Goal: Task Accomplishment & Management: Manage account settings

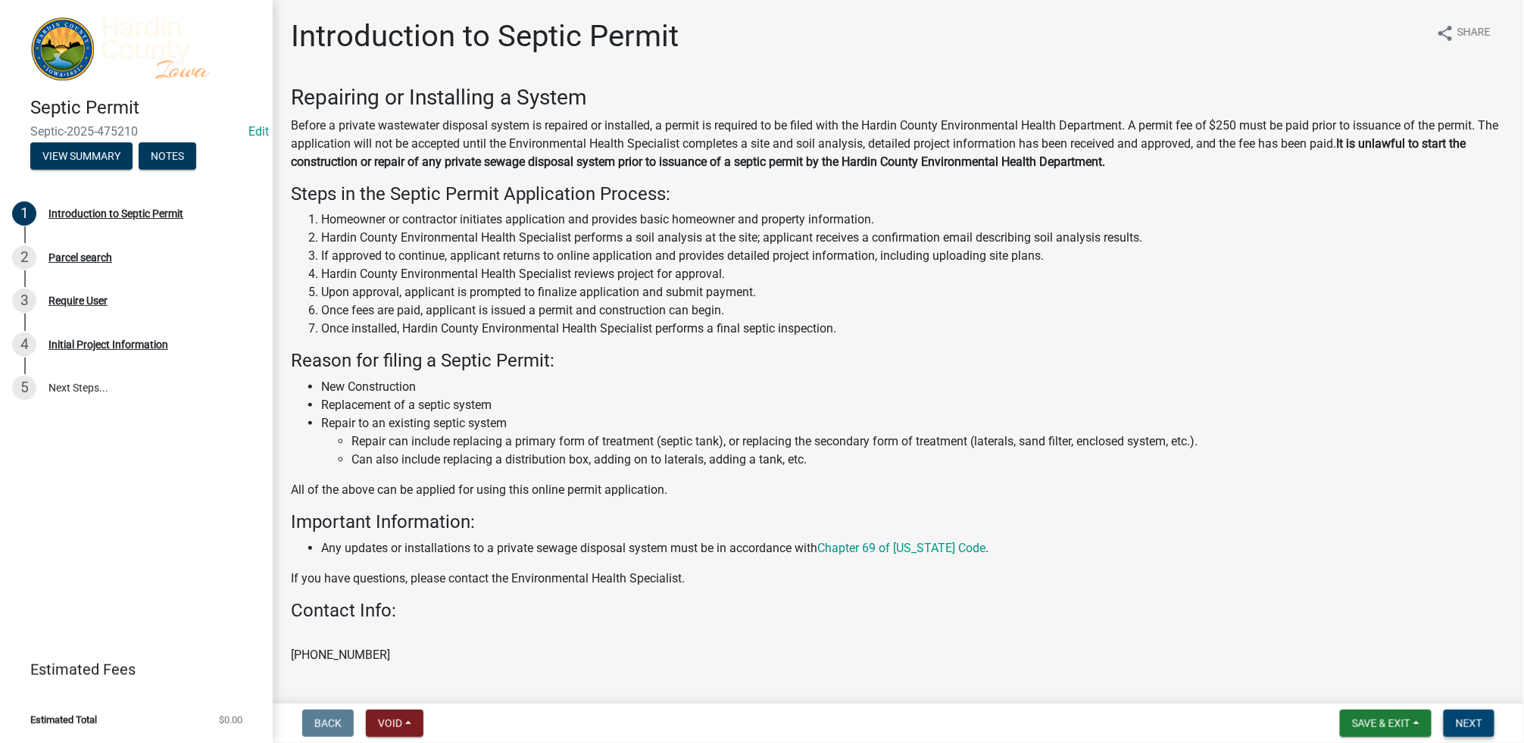
click at [1473, 724] on span "Next" at bounding box center [1469, 723] width 27 height 12
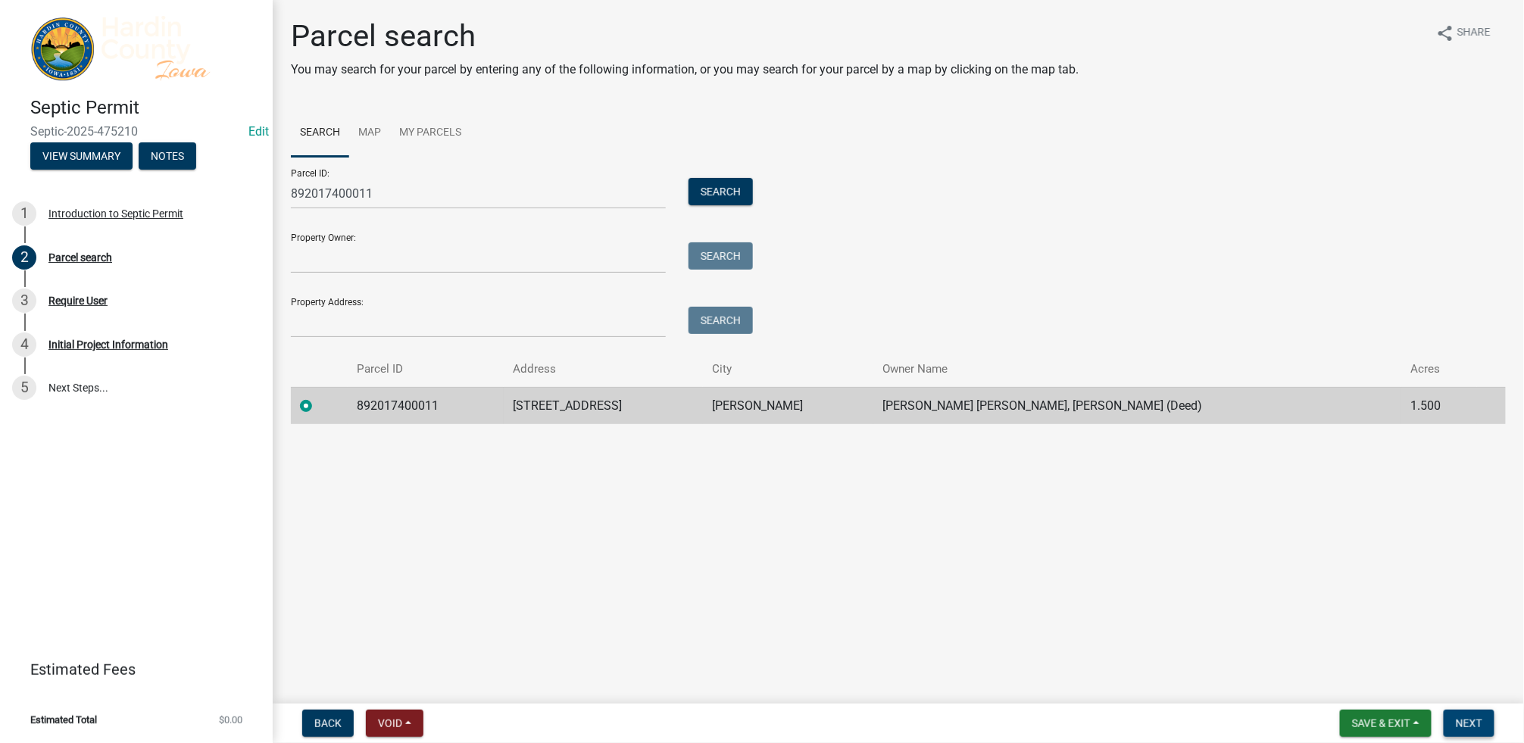
click at [1479, 721] on span "Next" at bounding box center [1469, 723] width 27 height 12
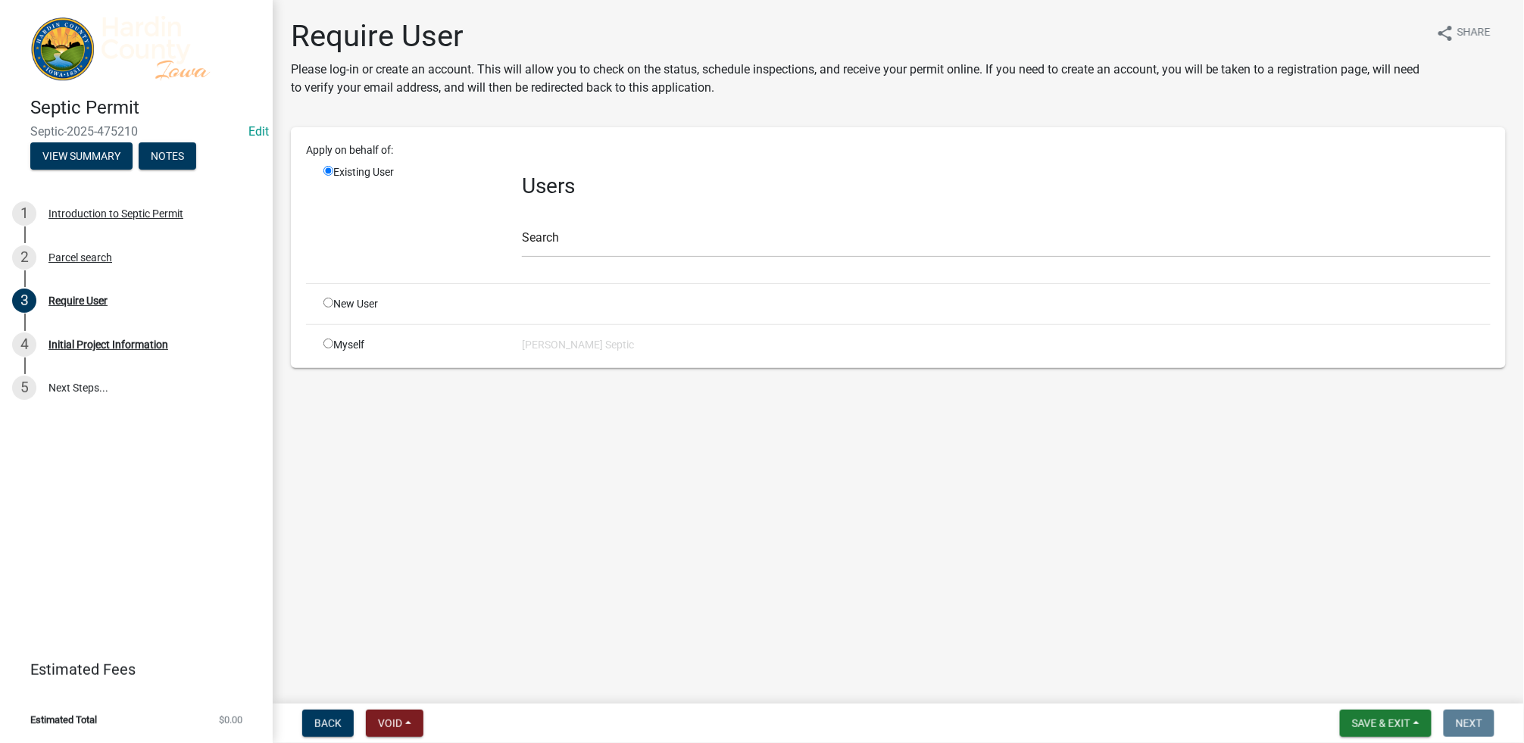
click at [322, 338] on div "Myself" at bounding box center [411, 345] width 198 height 16
click at [330, 343] on input "radio" at bounding box center [328, 344] width 10 height 10
radio input "true"
radio input "false"
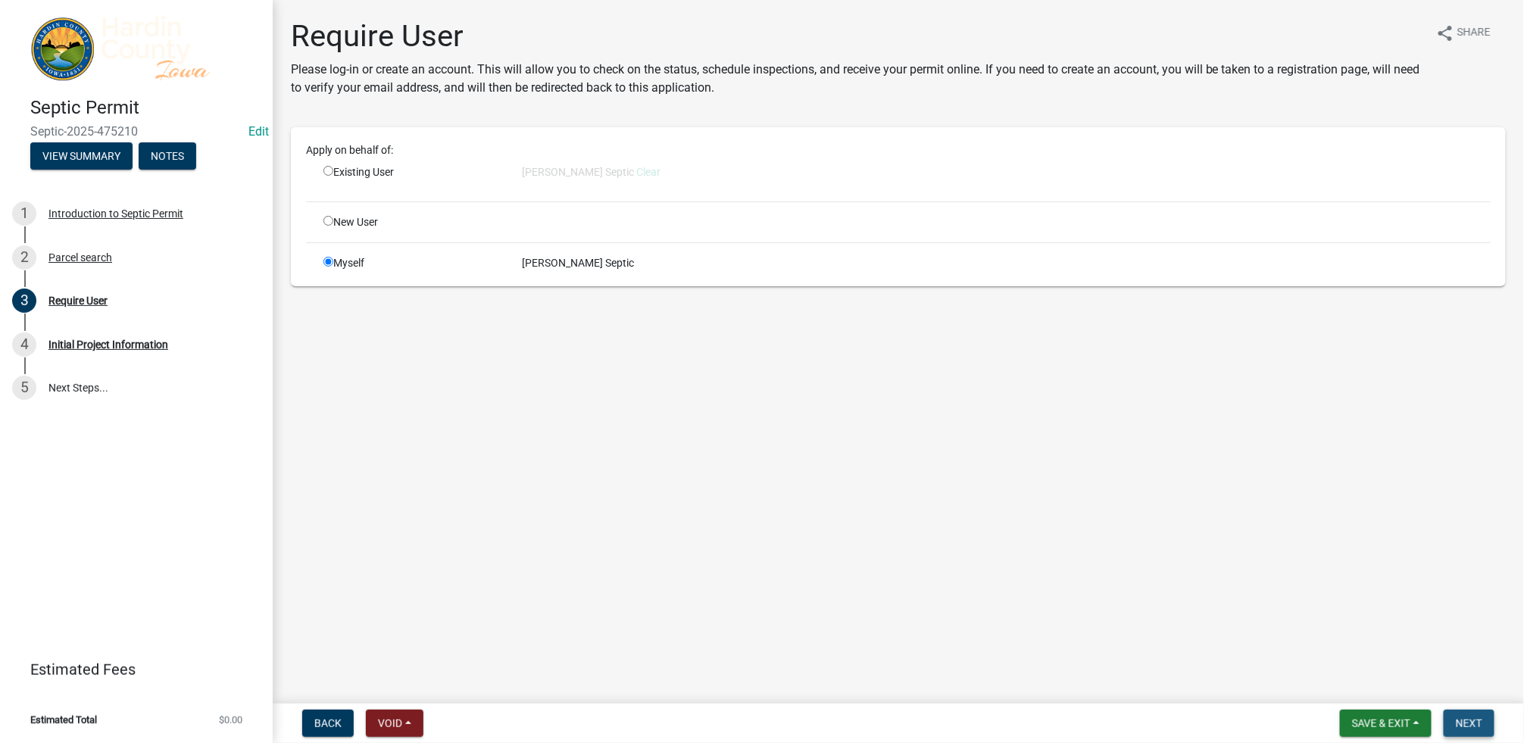
click at [1467, 717] on span "Next" at bounding box center [1469, 723] width 27 height 12
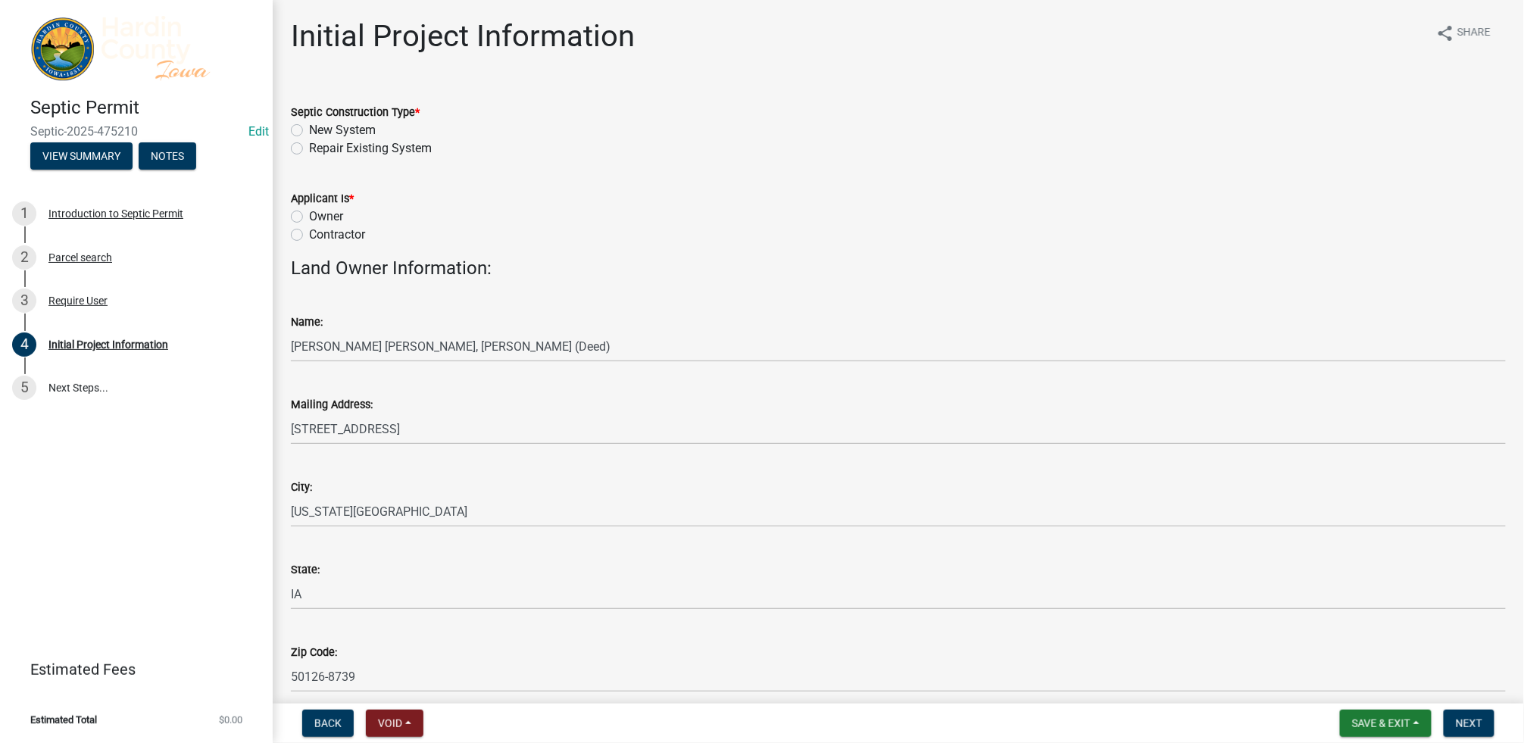
click at [309, 132] on label "New System" at bounding box center [342, 130] width 67 height 18
click at [309, 131] on input "New System" at bounding box center [314, 126] width 10 height 10
radio input "true"
click at [300, 246] on wm-data-entity-input "Applicant Is * Owner Contractor" at bounding box center [898, 214] width 1215 height 86
click at [309, 236] on label "Contractor" at bounding box center [337, 235] width 56 height 18
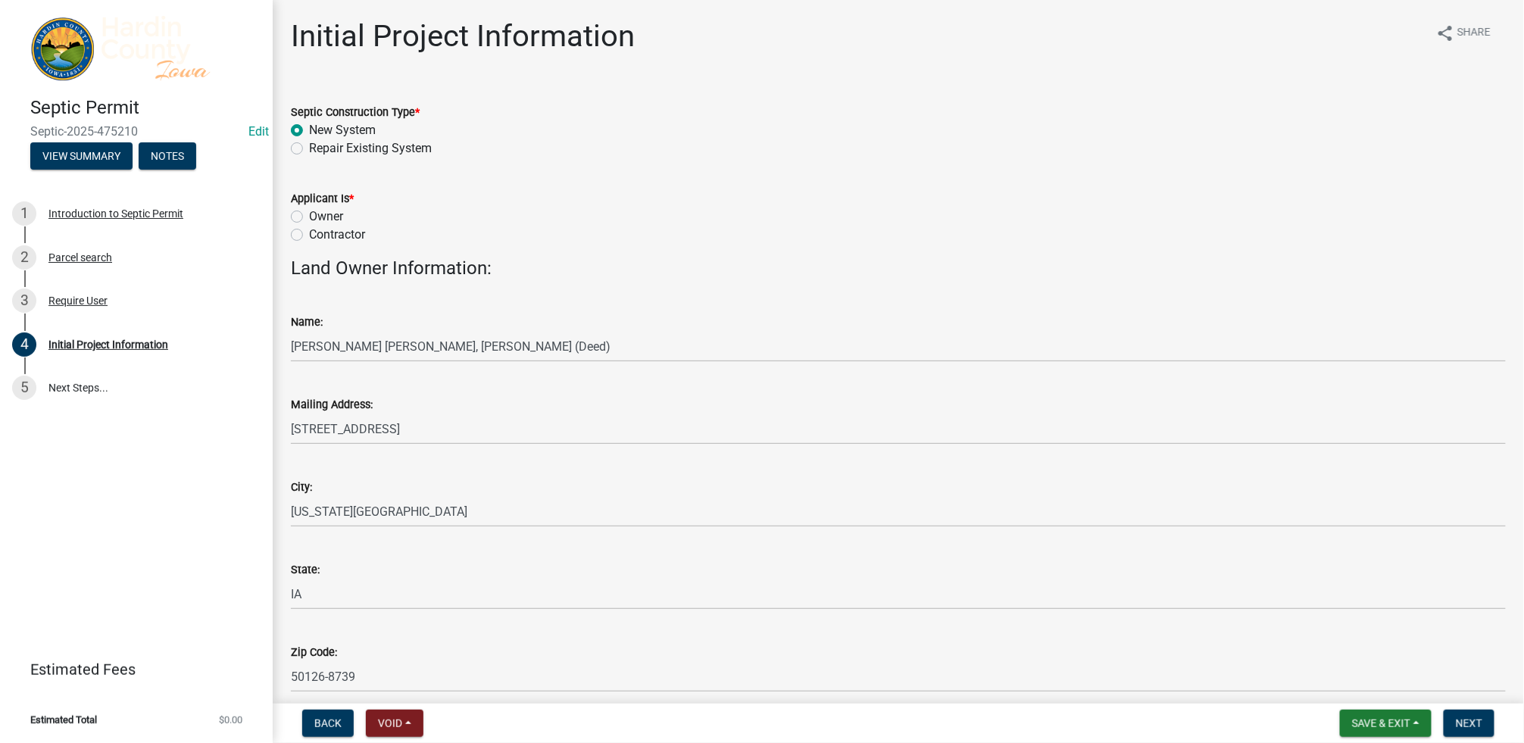
click at [309, 236] on input "Contractor" at bounding box center [314, 231] width 10 height 10
radio input "true"
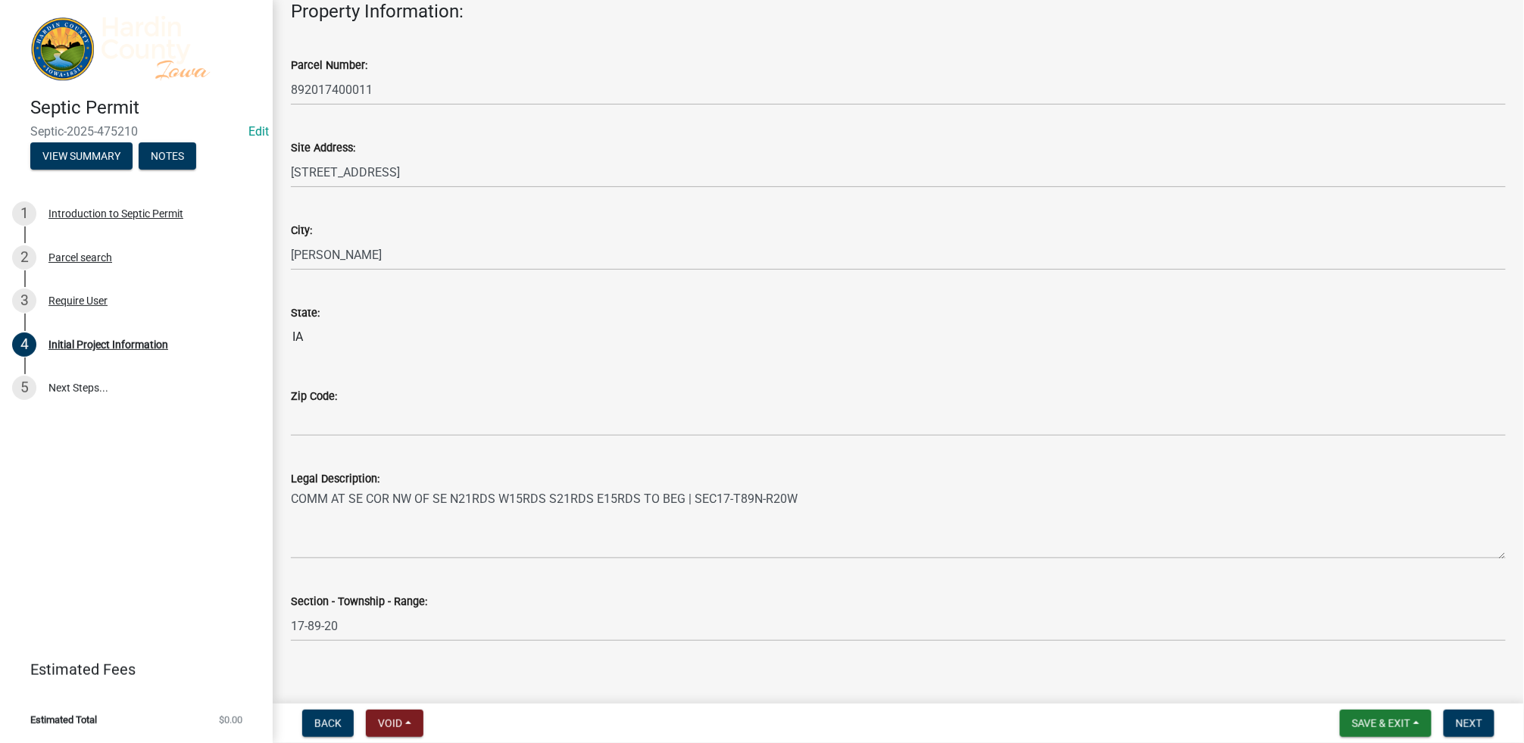
scroll to position [883, 0]
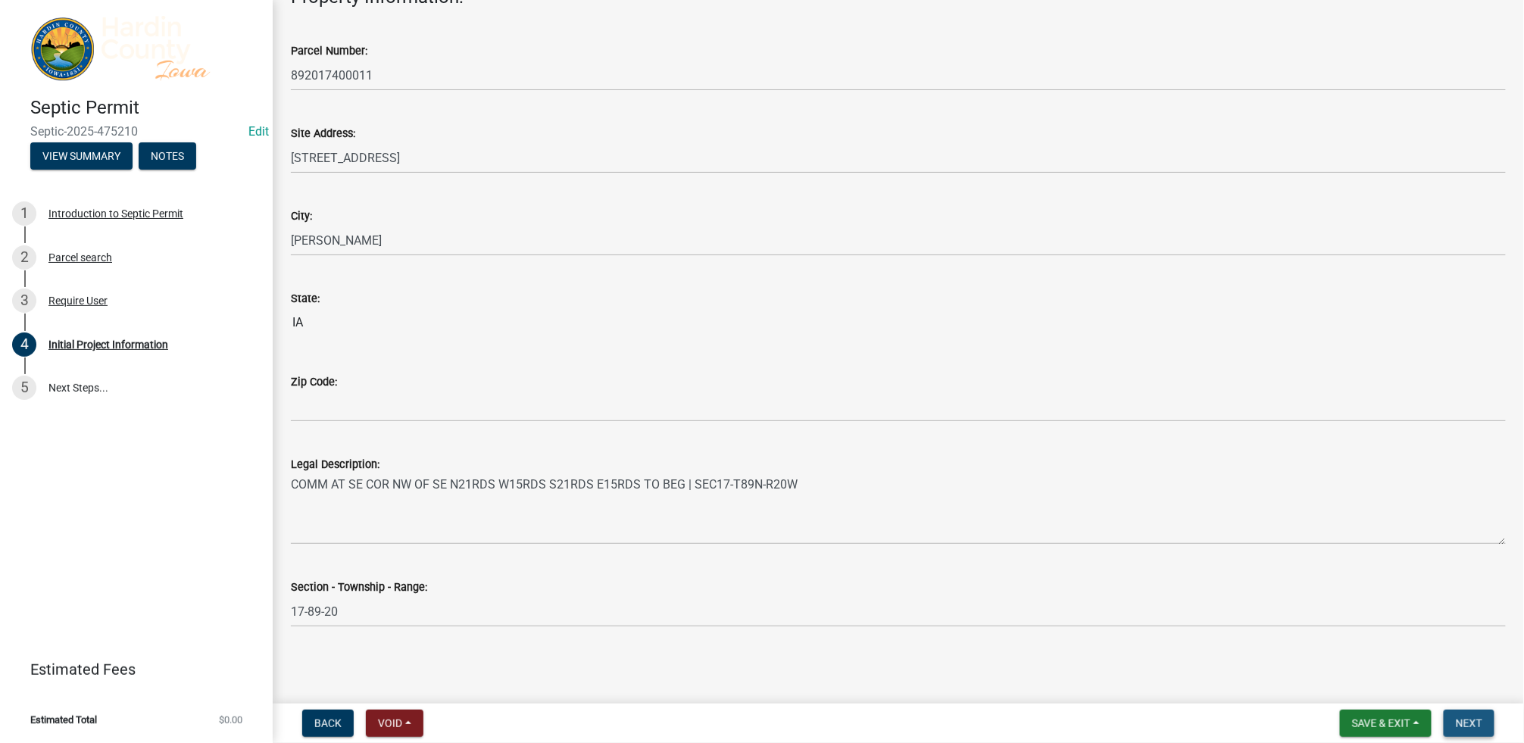
click at [1460, 718] on span "Next" at bounding box center [1469, 723] width 27 height 12
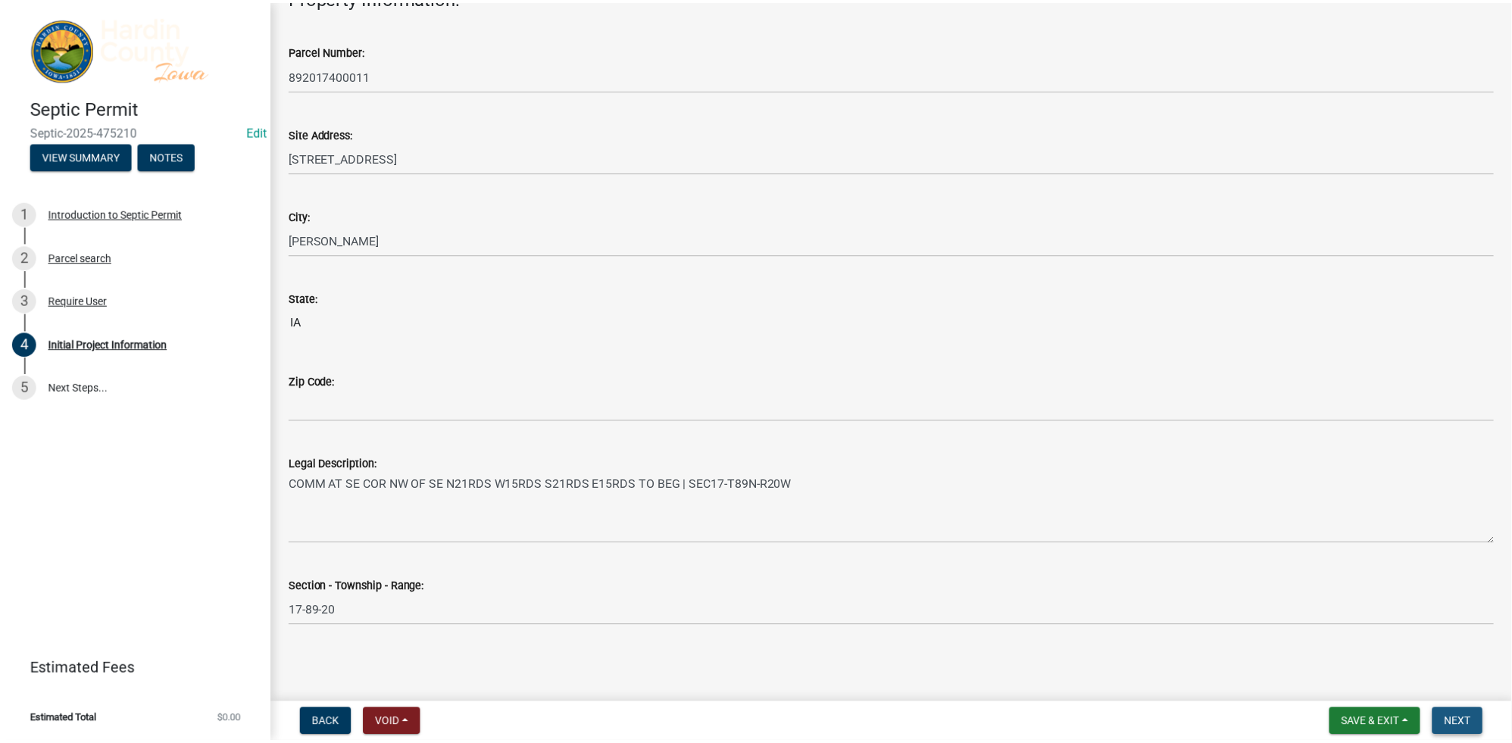
scroll to position [0, 0]
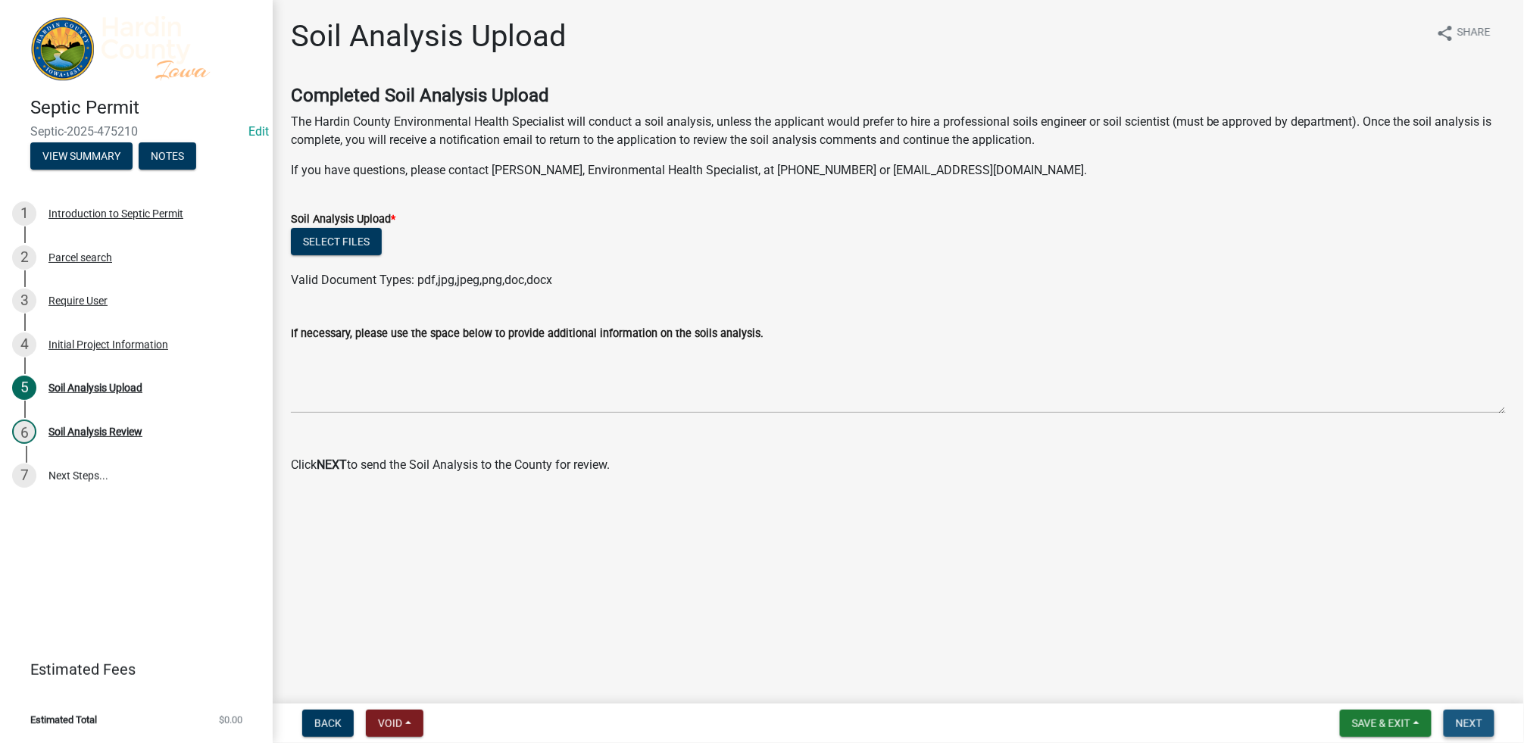
click at [1482, 723] on span "Next" at bounding box center [1469, 723] width 27 height 12
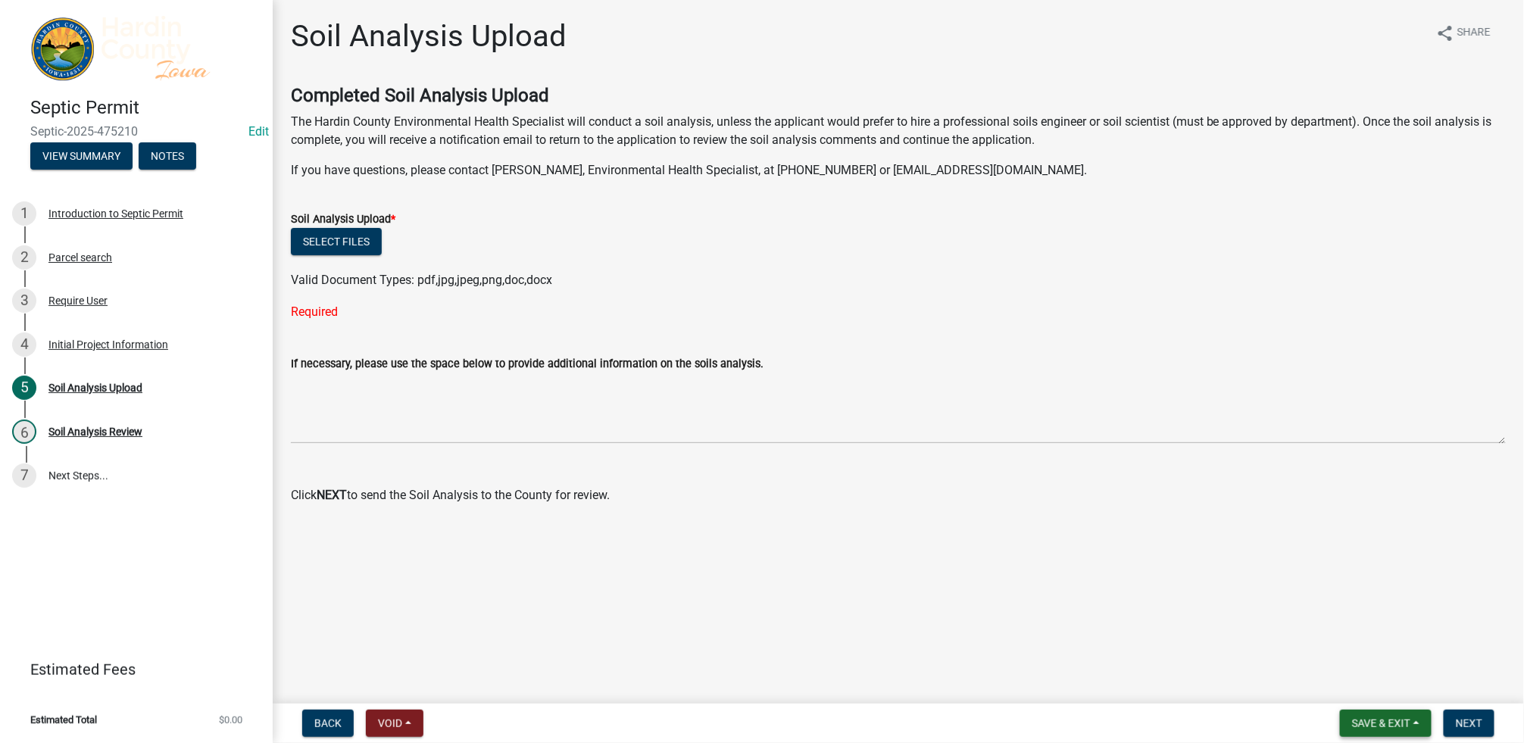
click at [1379, 717] on span "Save & Exit" at bounding box center [1381, 723] width 58 height 12
click at [1349, 683] on button "Save & Exit" at bounding box center [1371, 684] width 121 height 36
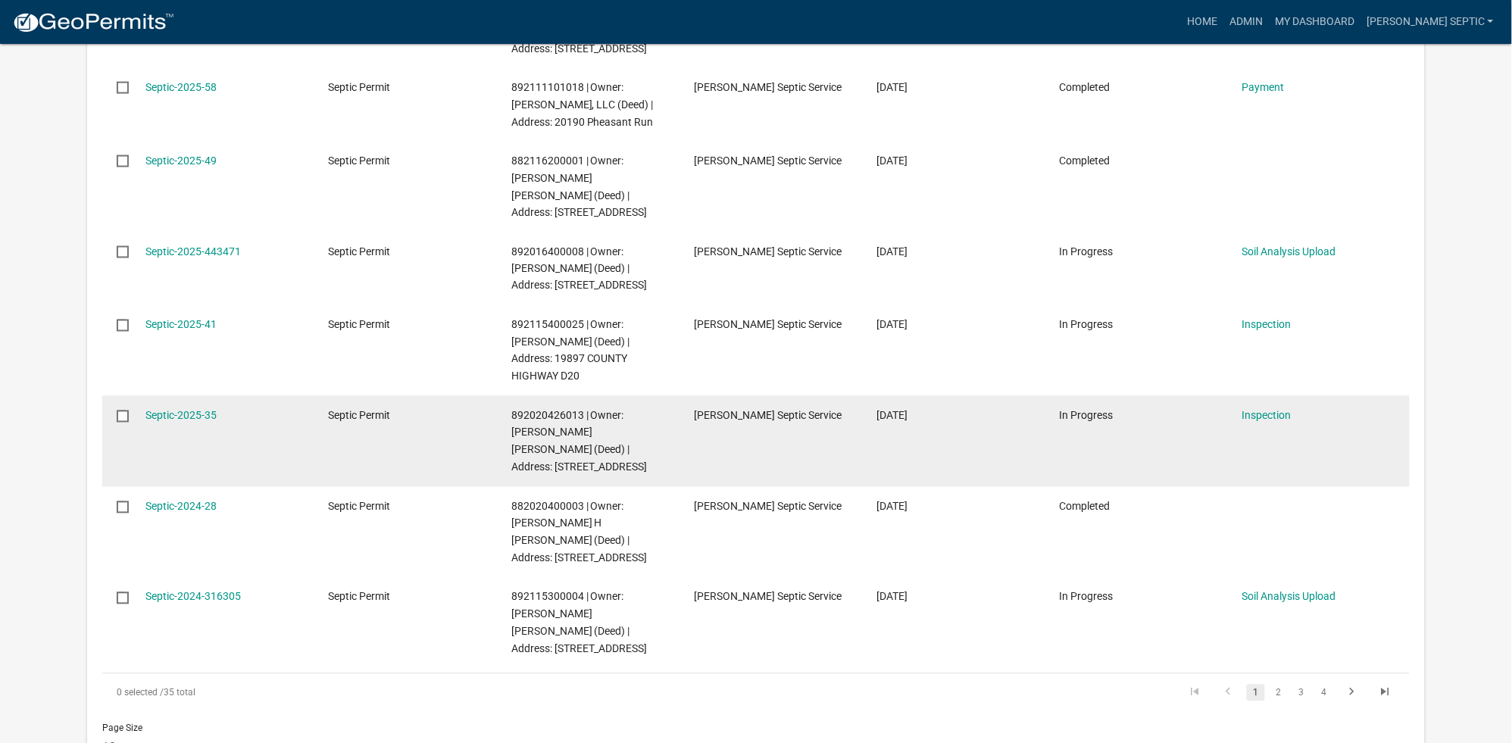
scroll to position [611, 0]
click at [403, 397] on datatable-body-cell "Septic Permit" at bounding box center [405, 442] width 183 height 91
click at [1268, 408] on div "Inspection" at bounding box center [1319, 416] width 154 height 17
click at [1270, 411] on link "Inspection" at bounding box center [1266, 417] width 49 height 12
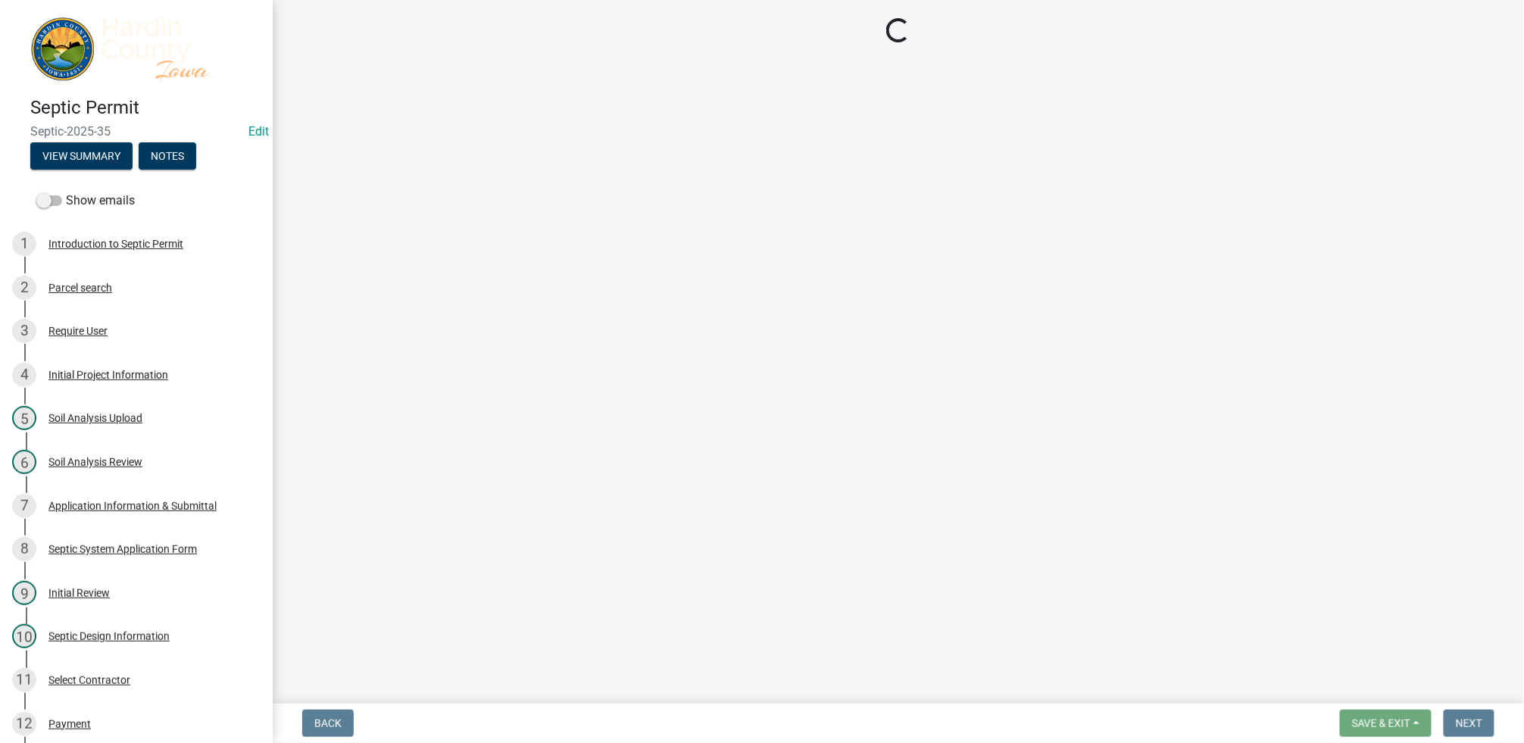
select select "92abfdc4-a32e-4fda-8546-51d3978c14c9"
select select "3f6a41d2-1bc0-4b02-a119-7a8f2dc110ad"
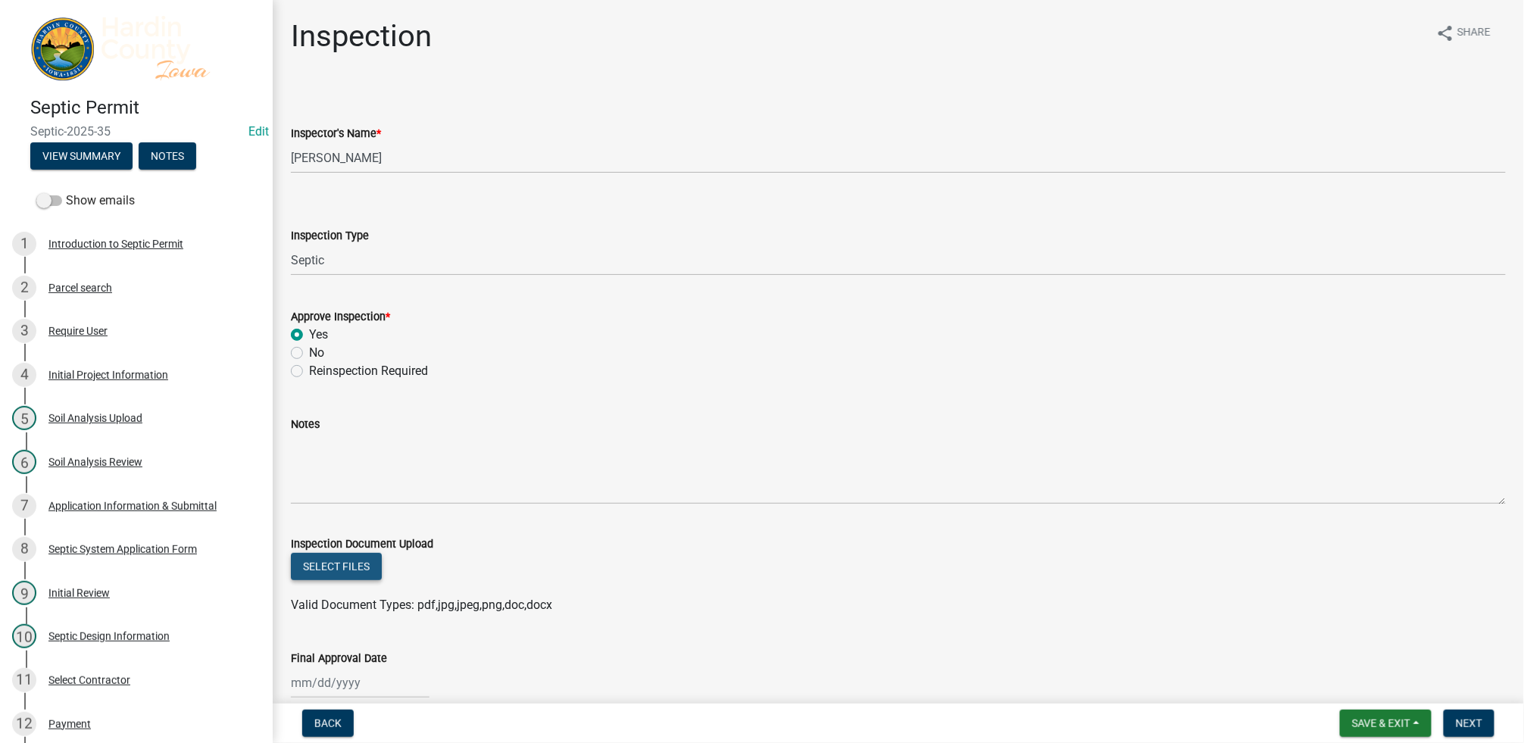
click at [332, 570] on button "Select files" at bounding box center [336, 566] width 91 height 27
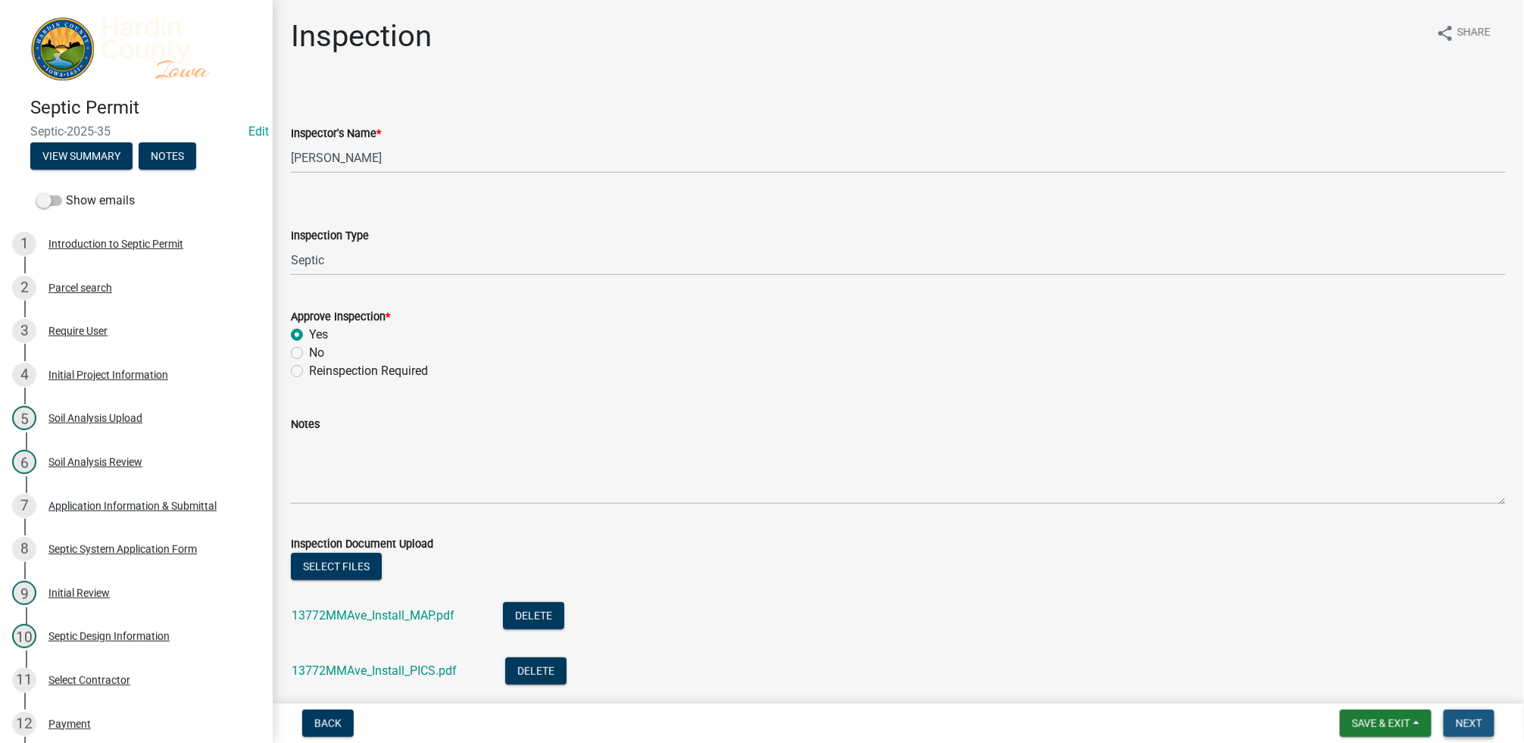
click at [1473, 718] on span "Next" at bounding box center [1469, 723] width 27 height 12
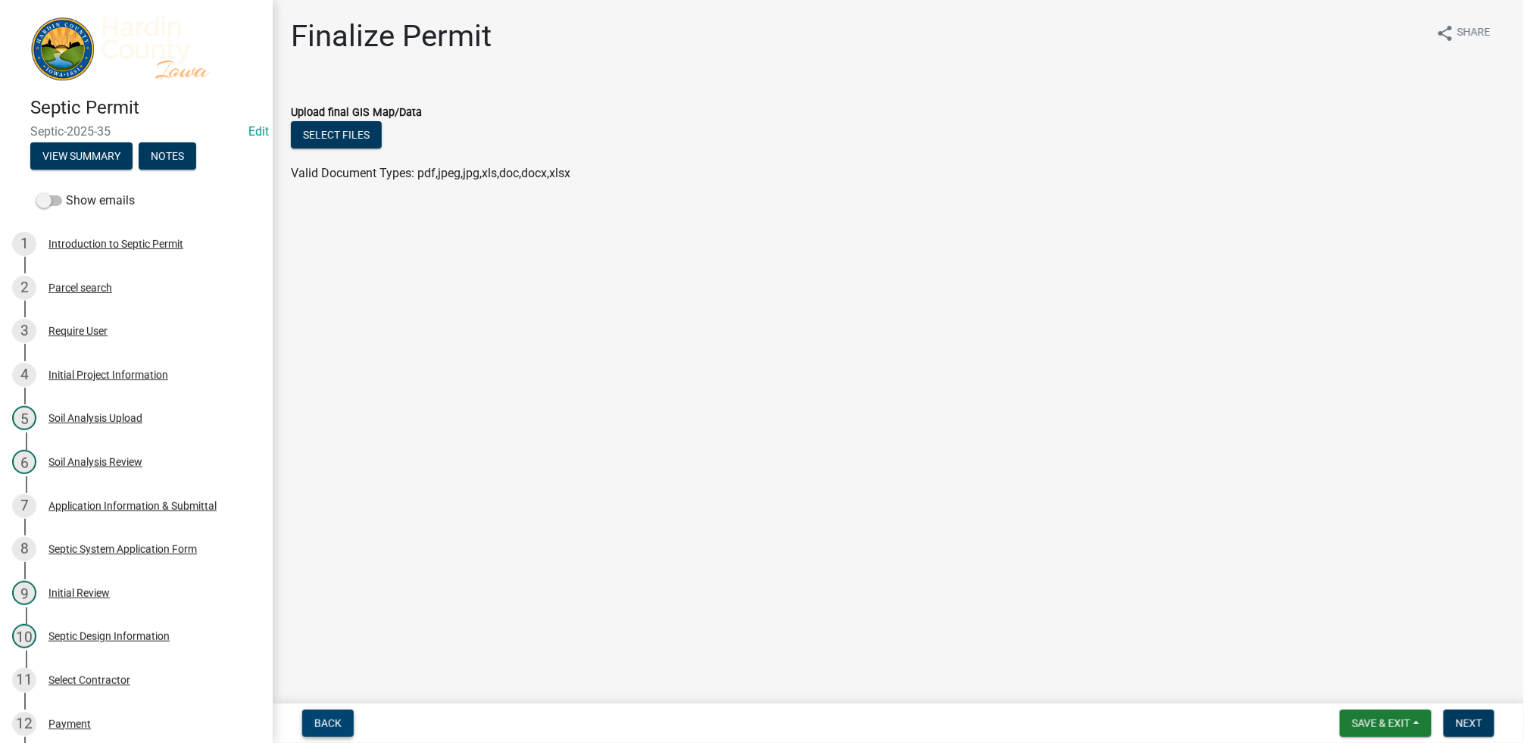
click at [331, 723] on span "Back" at bounding box center [327, 723] width 27 height 12
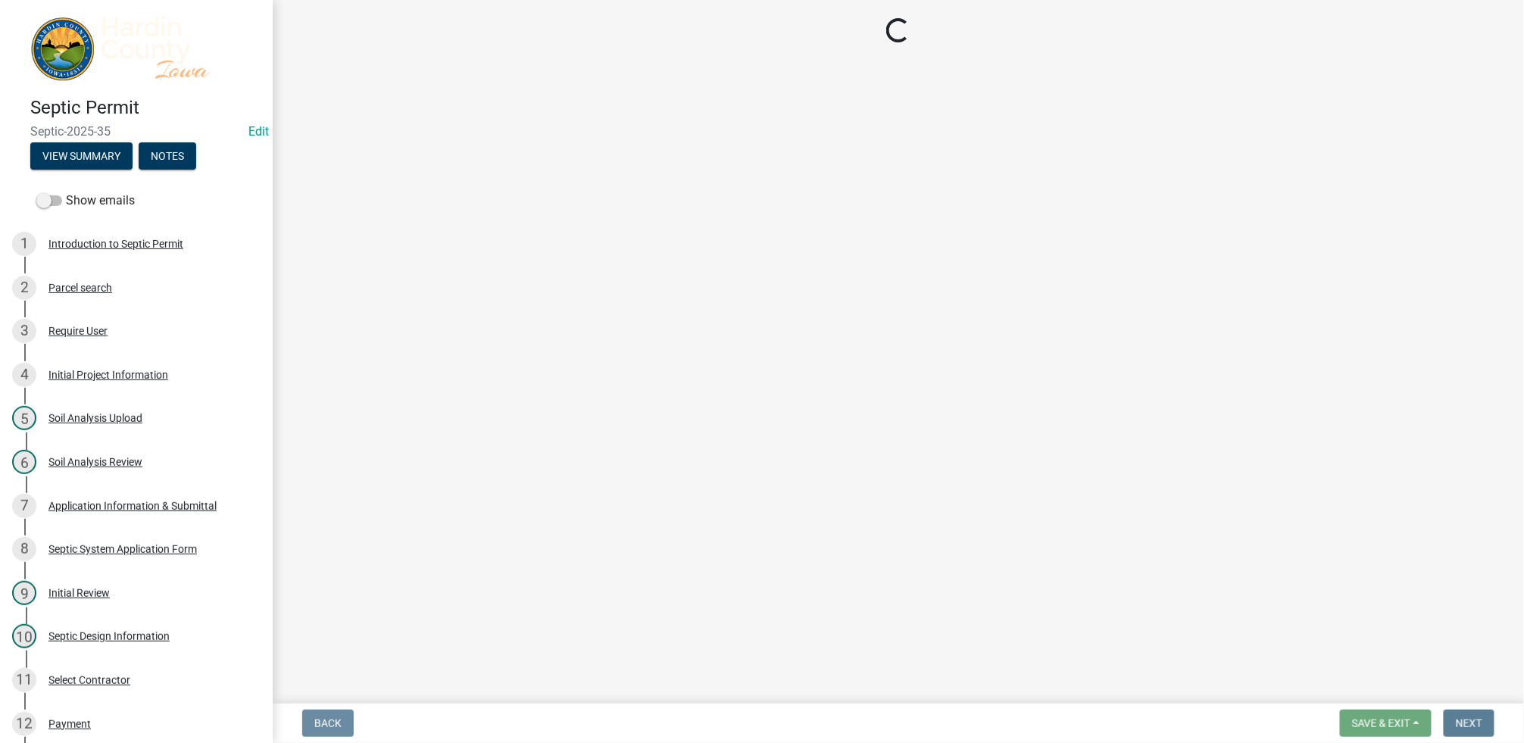
select select "92abfdc4-a32e-4fda-8546-51d3978c14c9"
select select "3f6a41d2-1bc0-4b02-a119-7a8f2dc110ad"
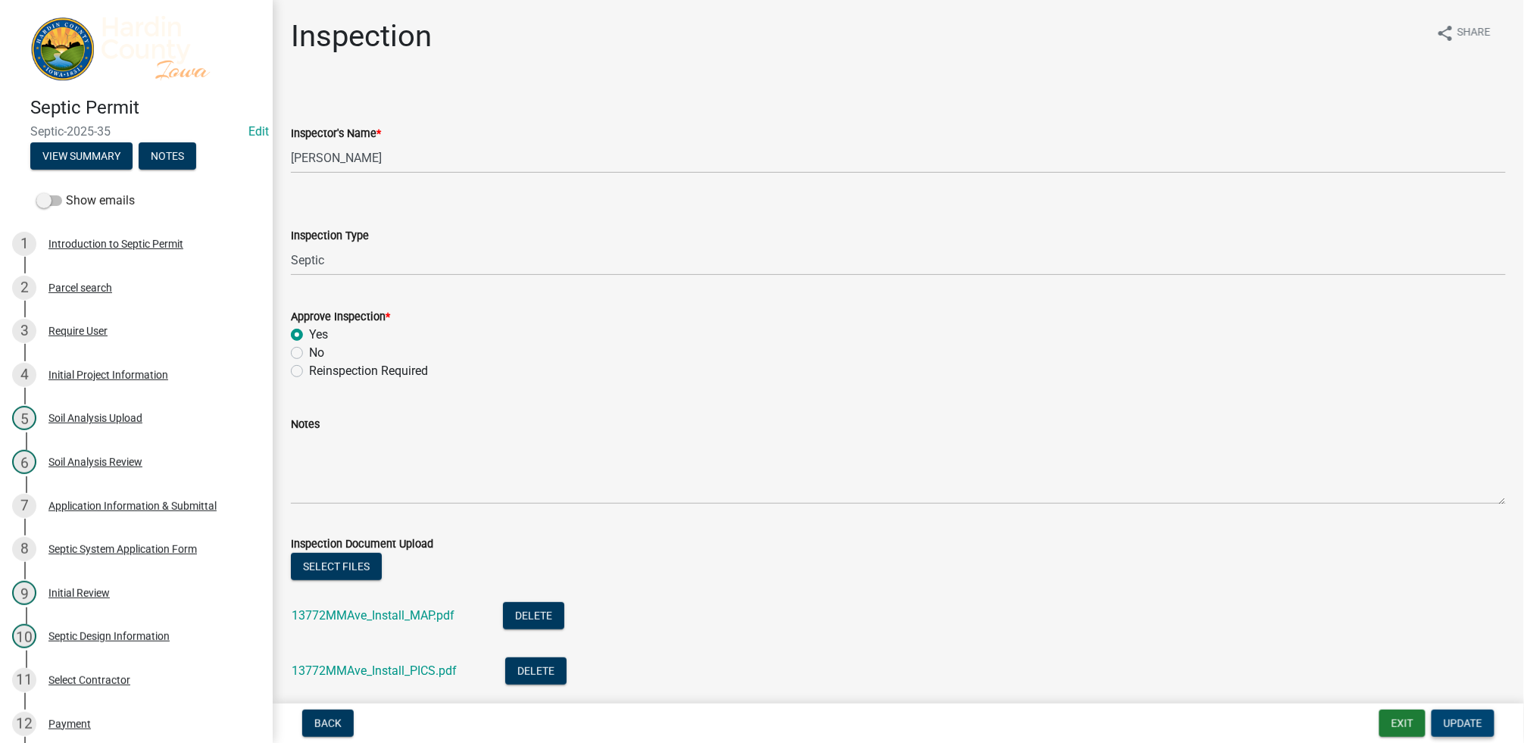
click at [1472, 723] on span "Update" at bounding box center [1463, 723] width 39 height 12
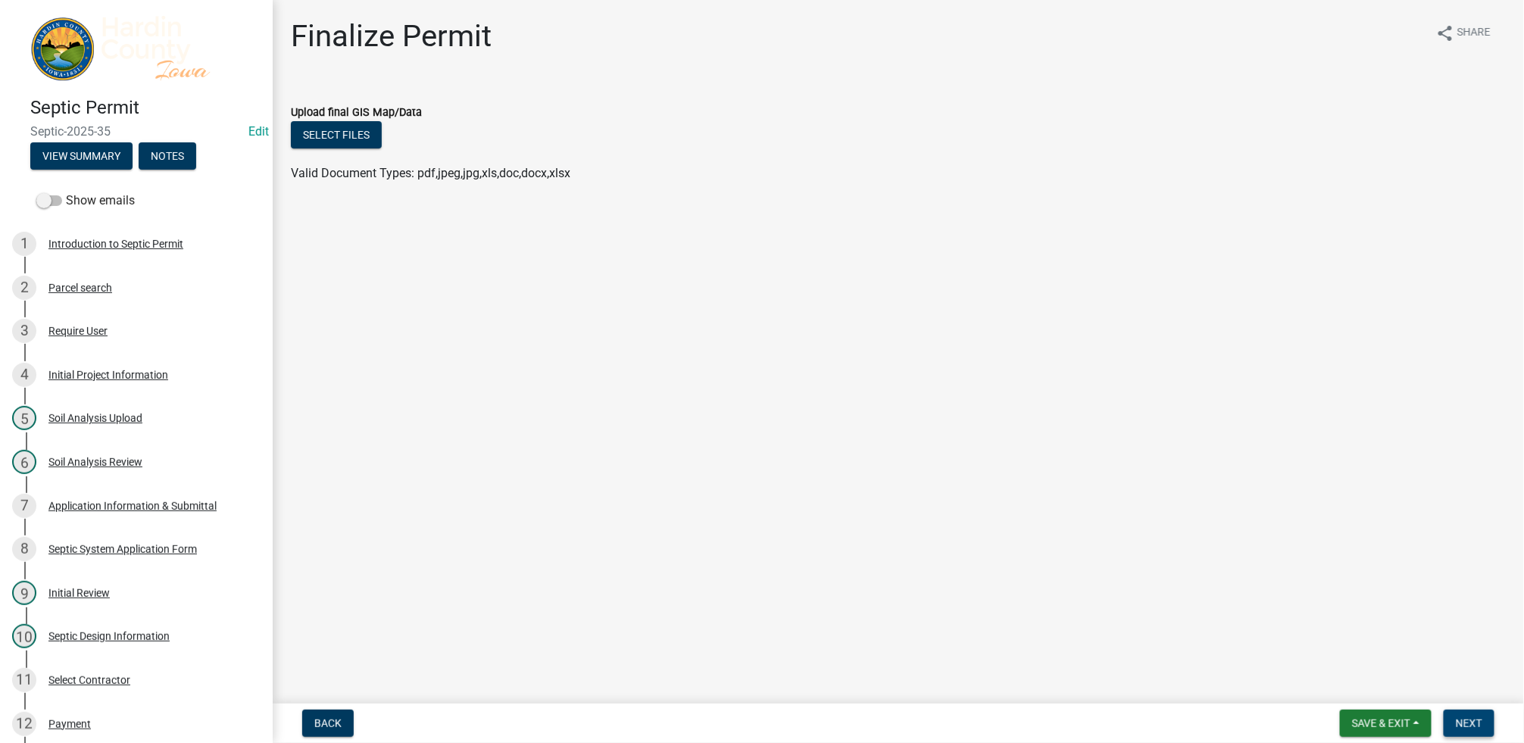
click at [1475, 711] on button "Next" at bounding box center [1469, 723] width 51 height 27
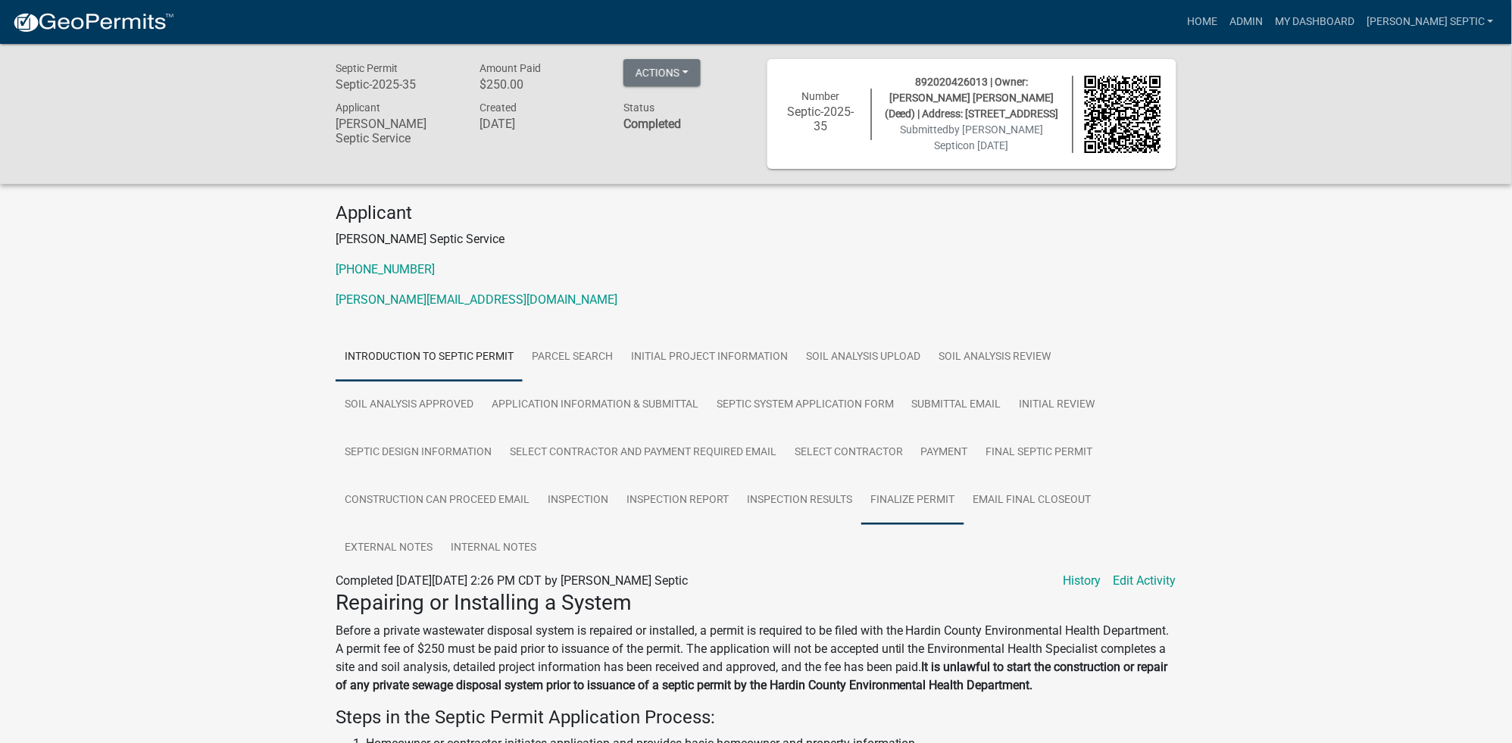
click at [896, 495] on link "Finalize Permit" at bounding box center [912, 500] width 103 height 48
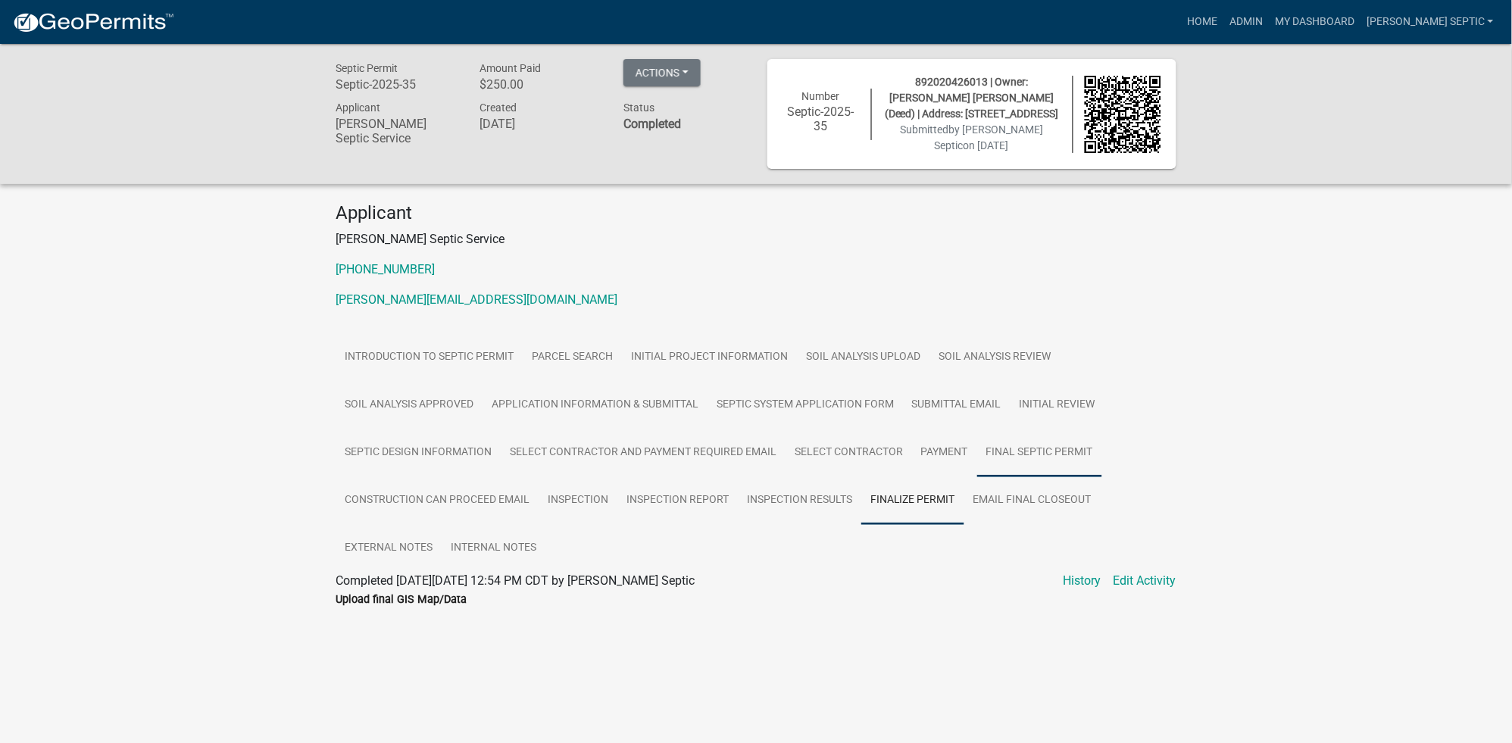
click at [1050, 447] on link "Final Septic Permit" at bounding box center [1039, 453] width 125 height 48
click at [381, 592] on link "Final Septic Permit" at bounding box center [386, 599] width 101 height 14
click at [664, 69] on button "Actions" at bounding box center [661, 72] width 77 height 27
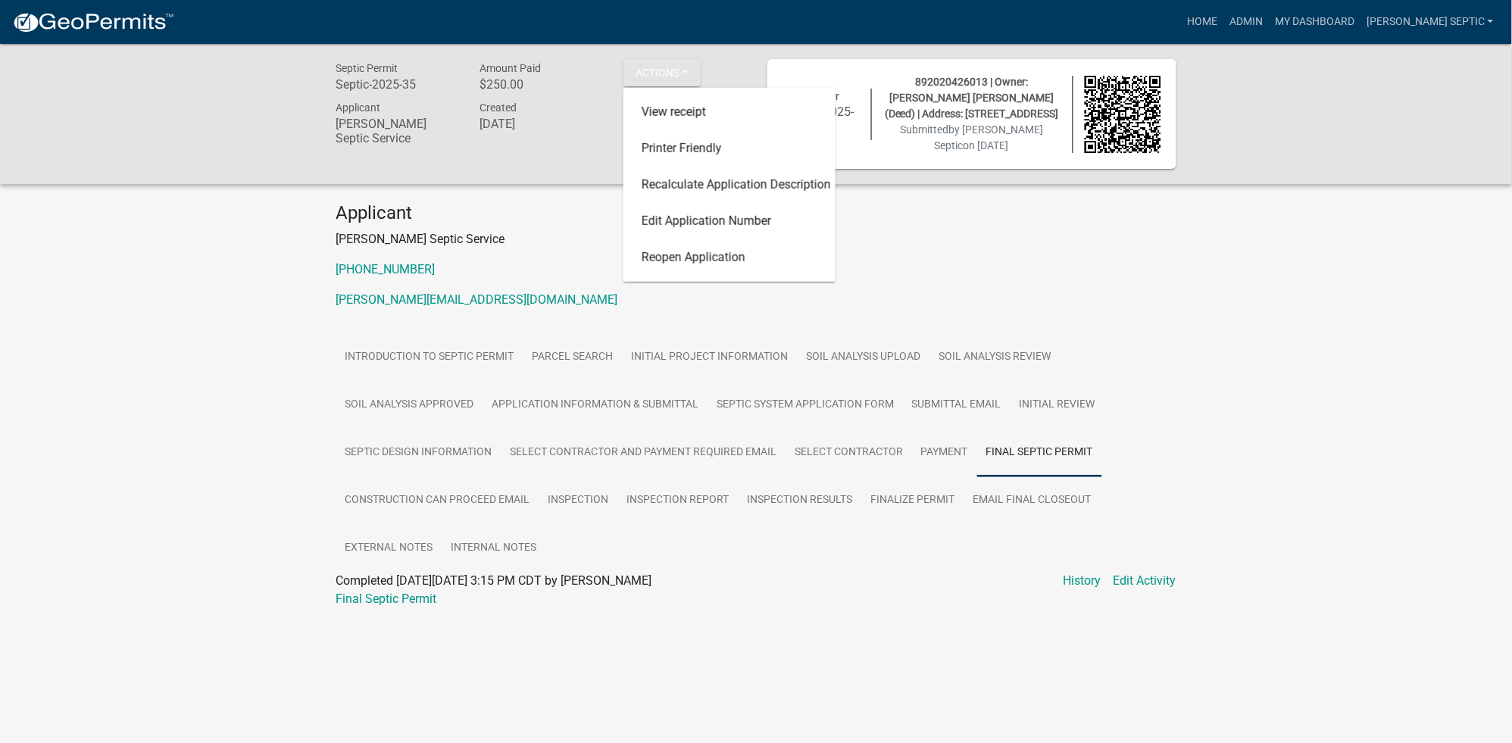
click at [1080, 313] on div "Applicant Winters Septic Service 641-648-2145 amanda.wintersseptic@gmail.com" at bounding box center [756, 261] width 864 height 119
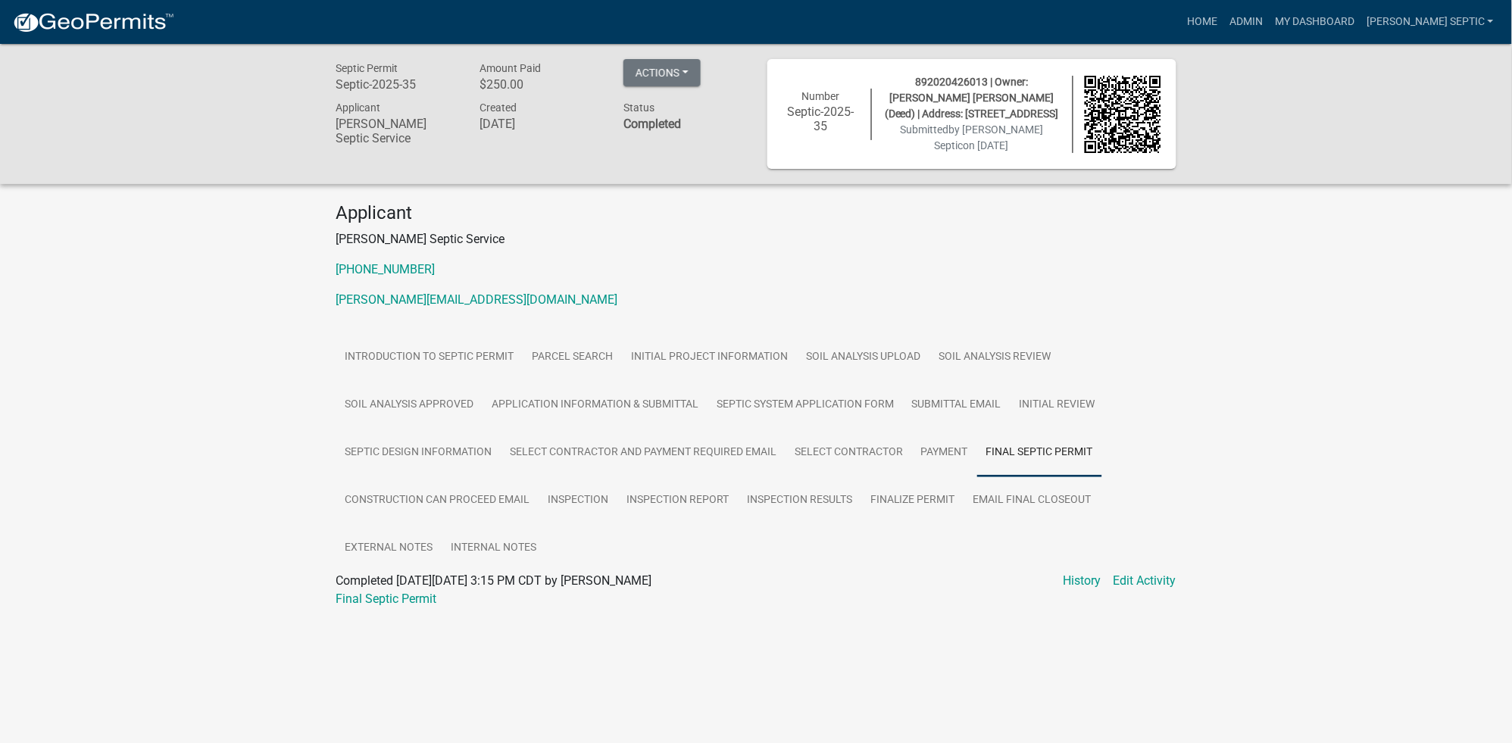
click at [1399, 167] on div "Septic Permit Septic-2025-35 Amount Paid $250.00 Actions View receipt Printer F…" at bounding box center [756, 114] width 1512 height 140
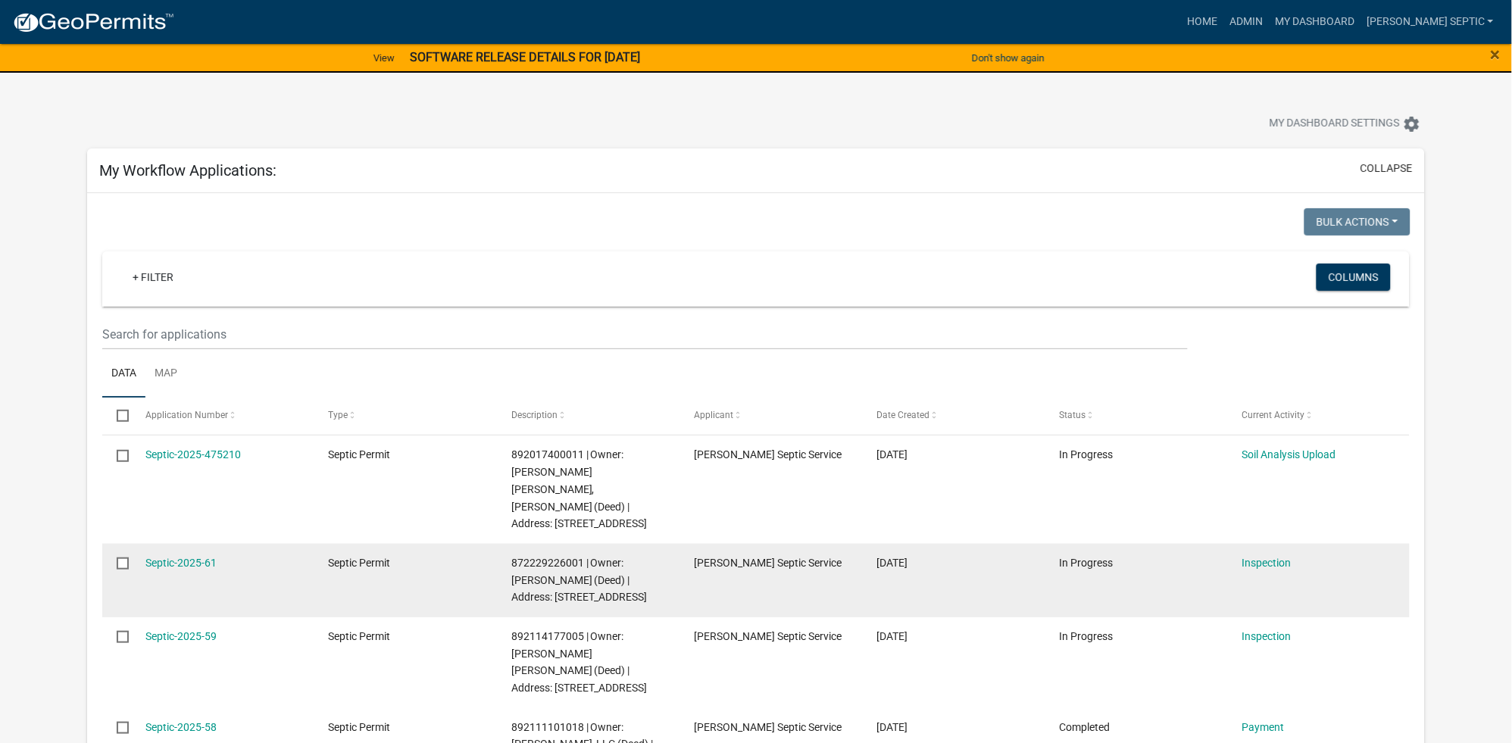
click at [186, 544] on datatable-body-cell "Septic-2025-61" at bounding box center [222, 580] width 183 height 73
click at [176, 557] on link "Septic-2025-61" at bounding box center [180, 563] width 71 height 12
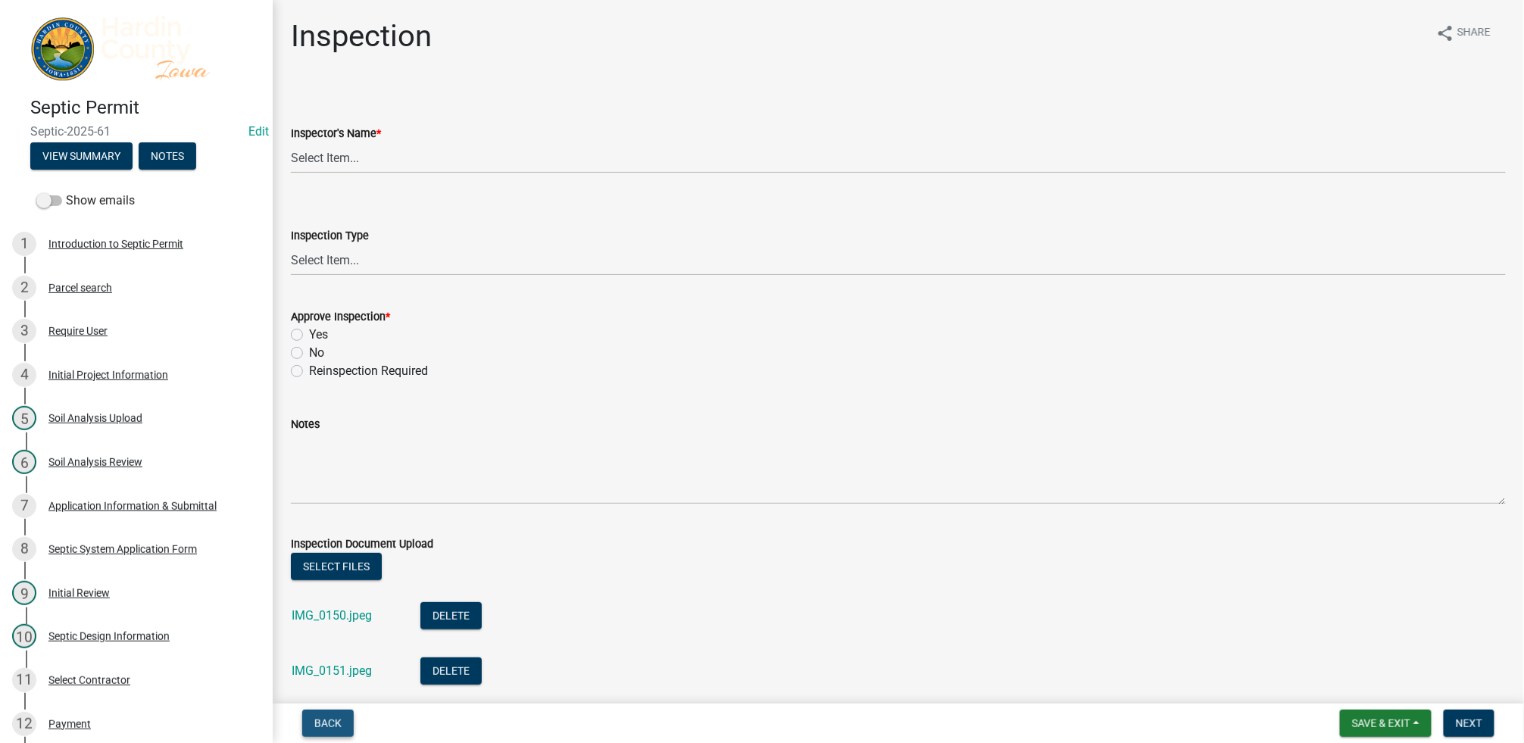
click at [315, 720] on span "Back" at bounding box center [327, 723] width 27 height 12
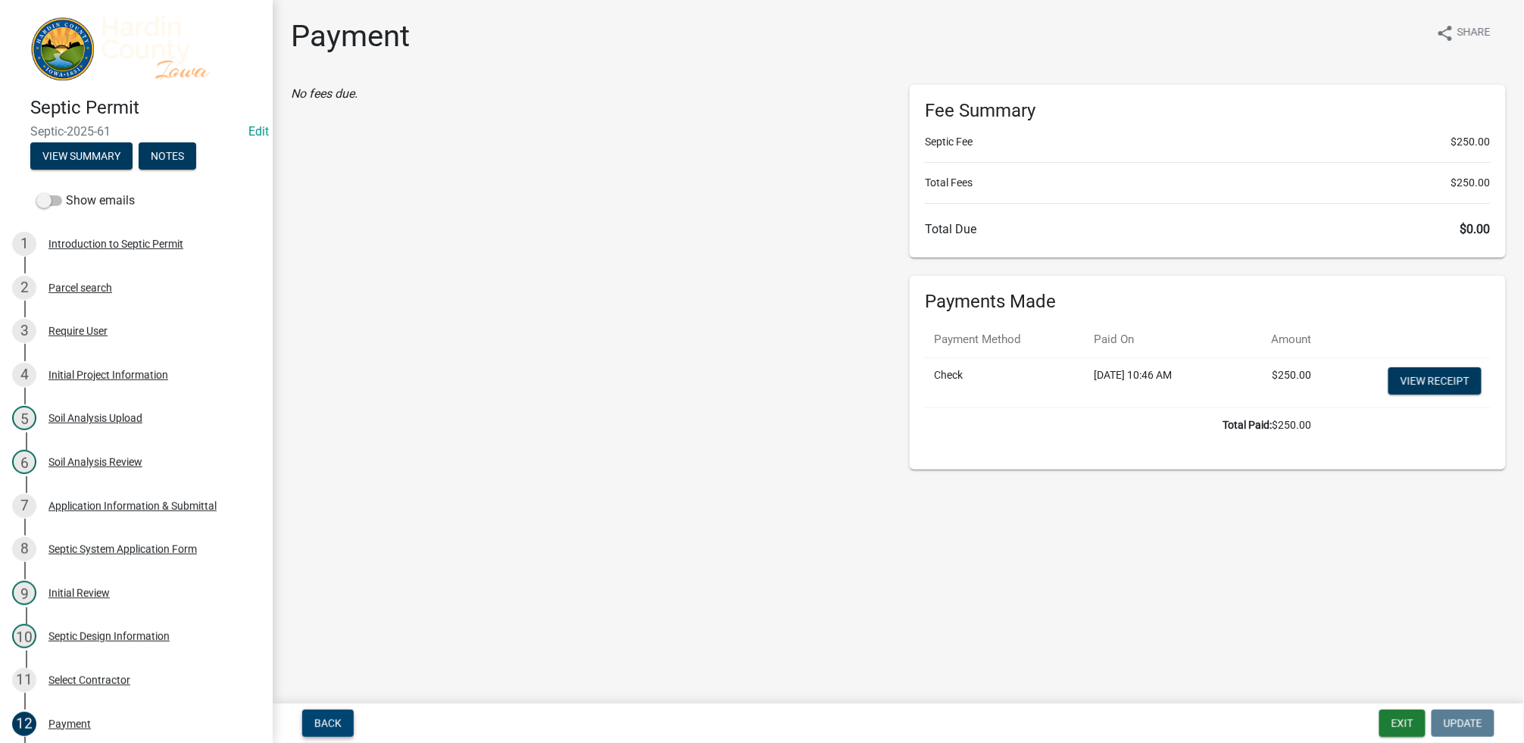
click at [315, 720] on span "Back" at bounding box center [327, 723] width 27 height 12
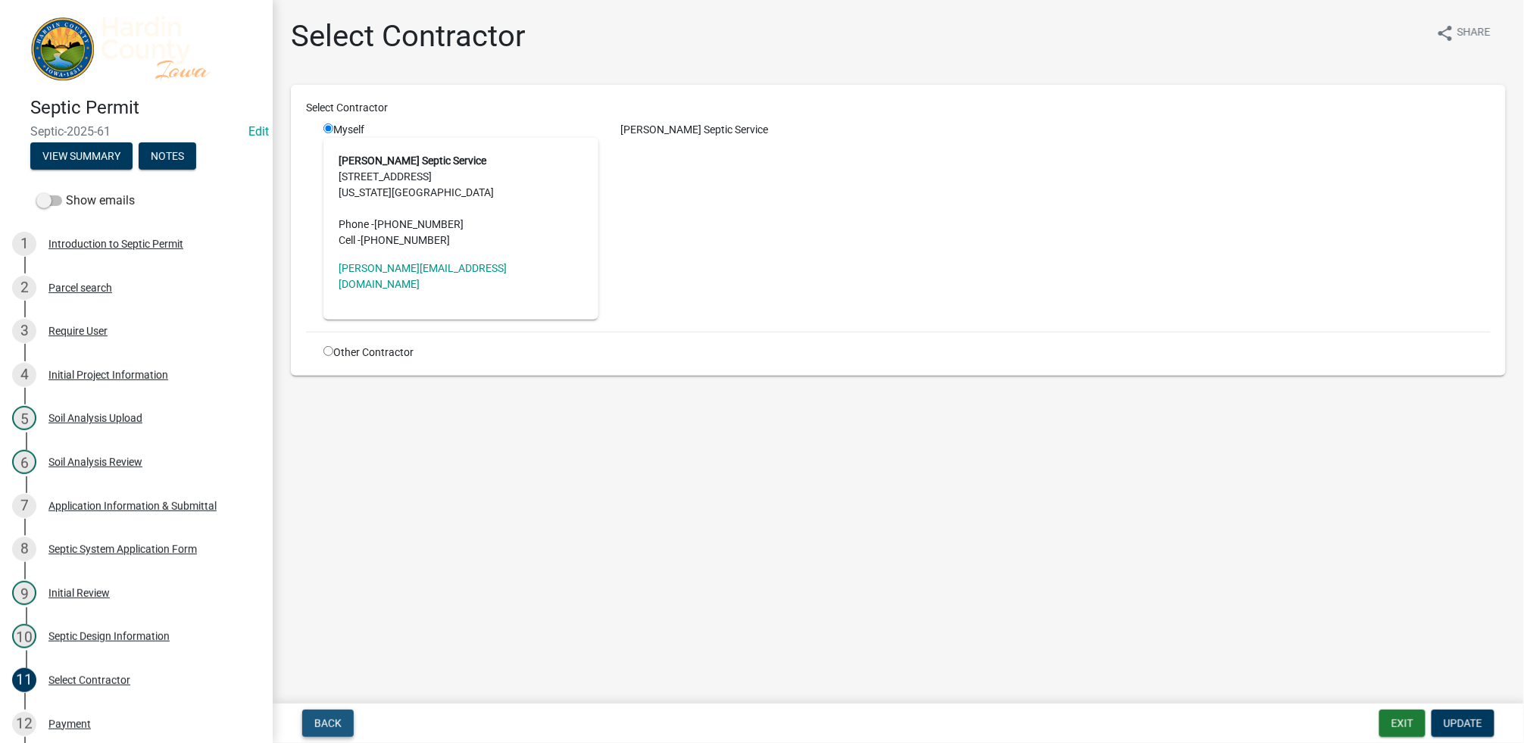
click at [315, 720] on span "Back" at bounding box center [327, 723] width 27 height 12
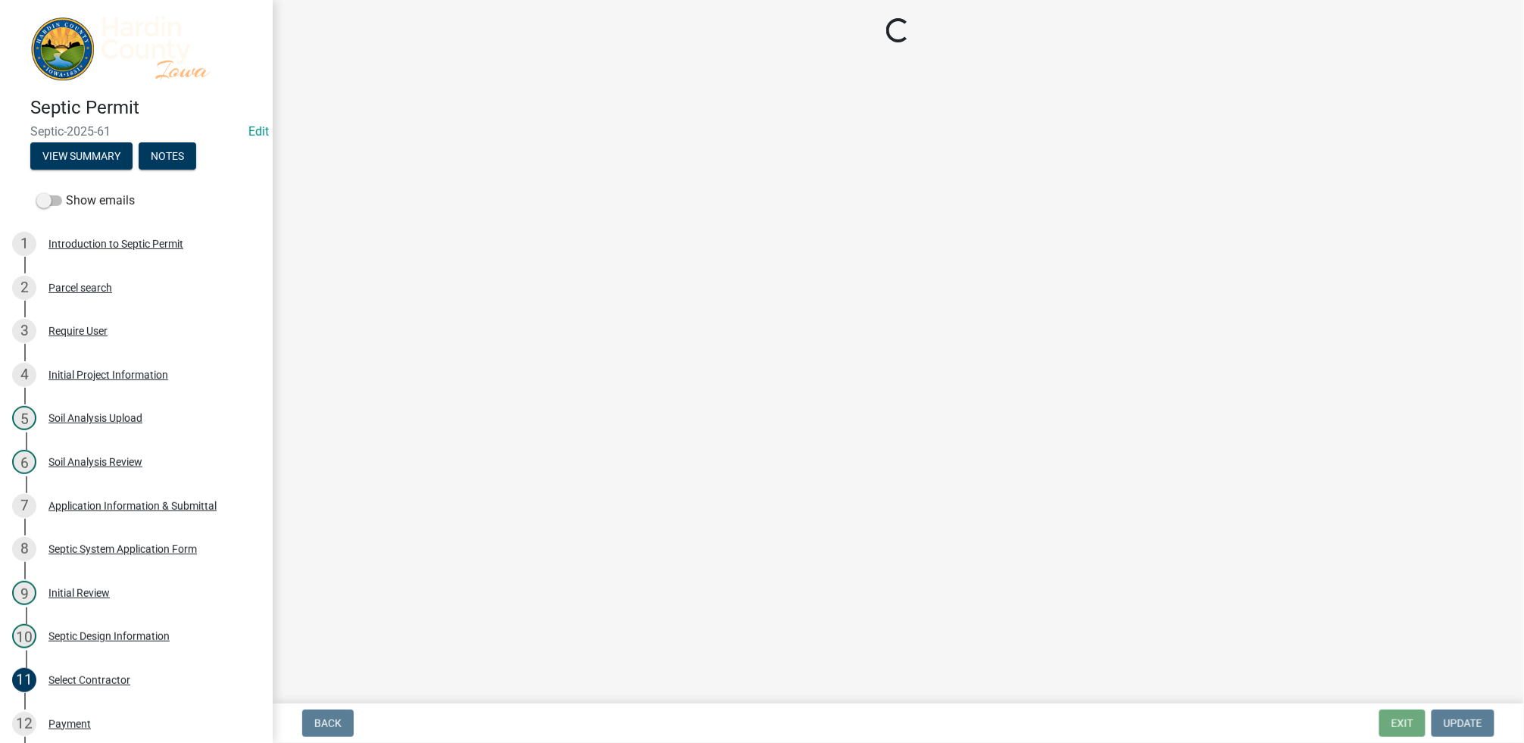
select select "92abfdc4-a32e-4fda-8546-51d3978c14c9"
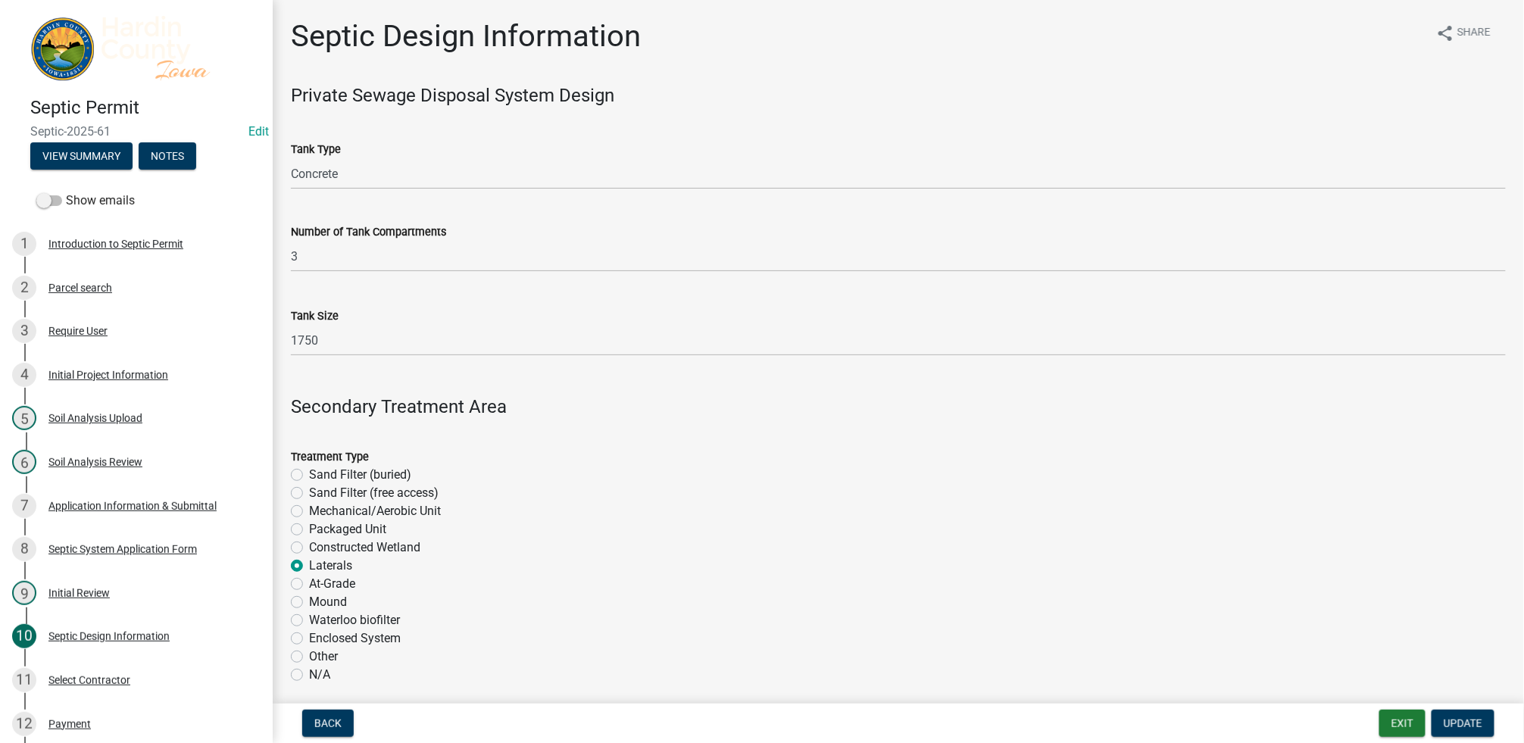
click at [51, 73] on img at bounding box center [139, 48] width 218 height 65
click at [1397, 728] on button "Exit" at bounding box center [1402, 723] width 46 height 27
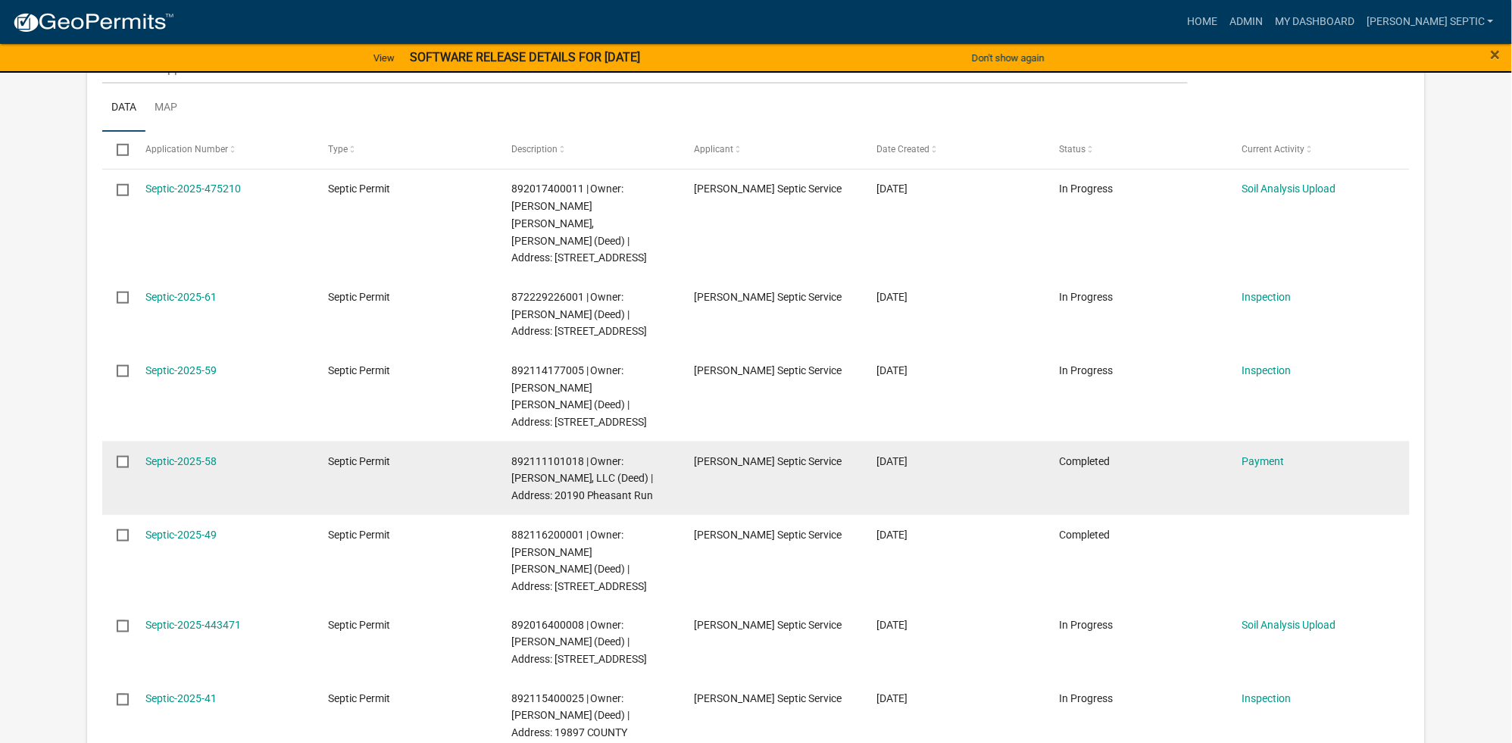
scroll to position [266, 0]
click at [1264, 455] on link "Payment" at bounding box center [1263, 461] width 42 height 12
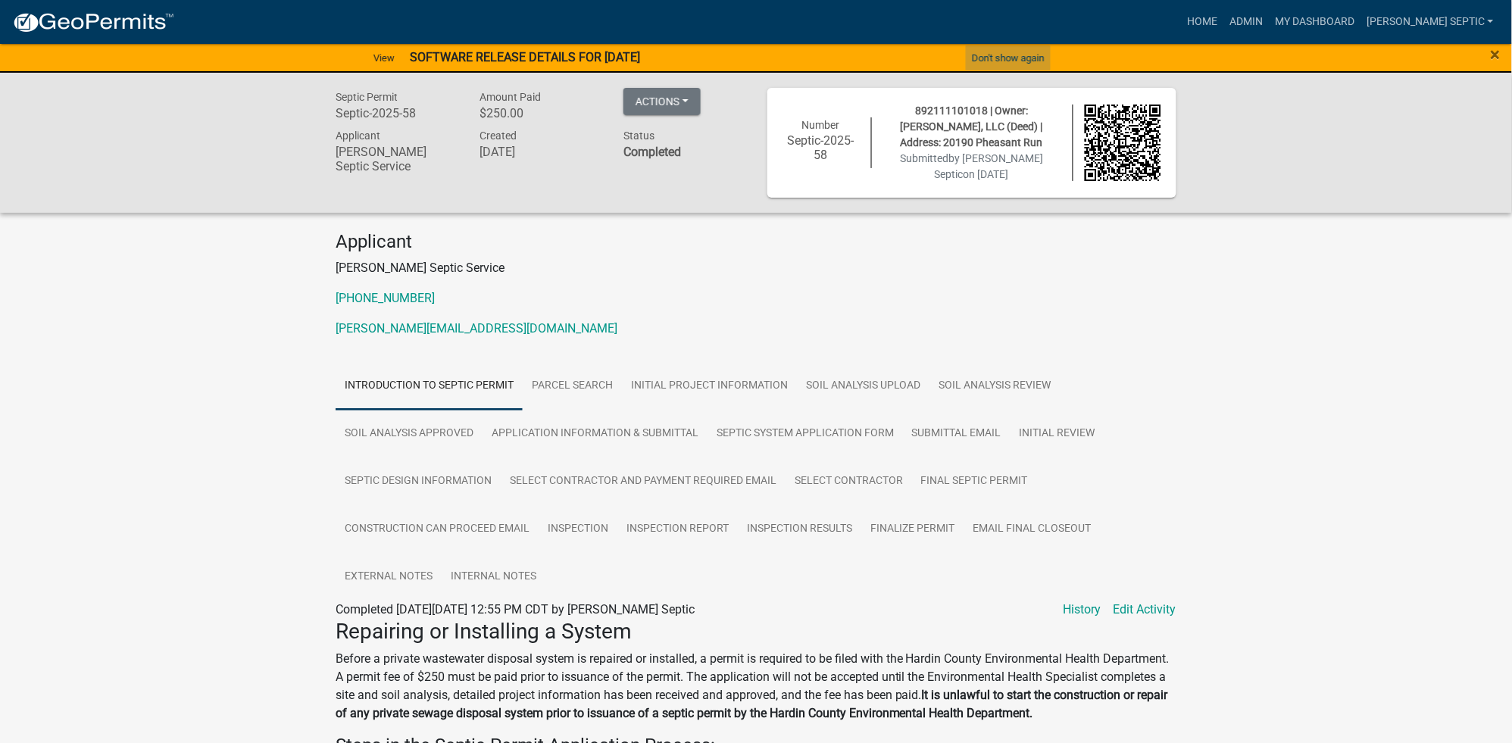
click at [1007, 55] on button "Don't show again" at bounding box center [1008, 57] width 85 height 25
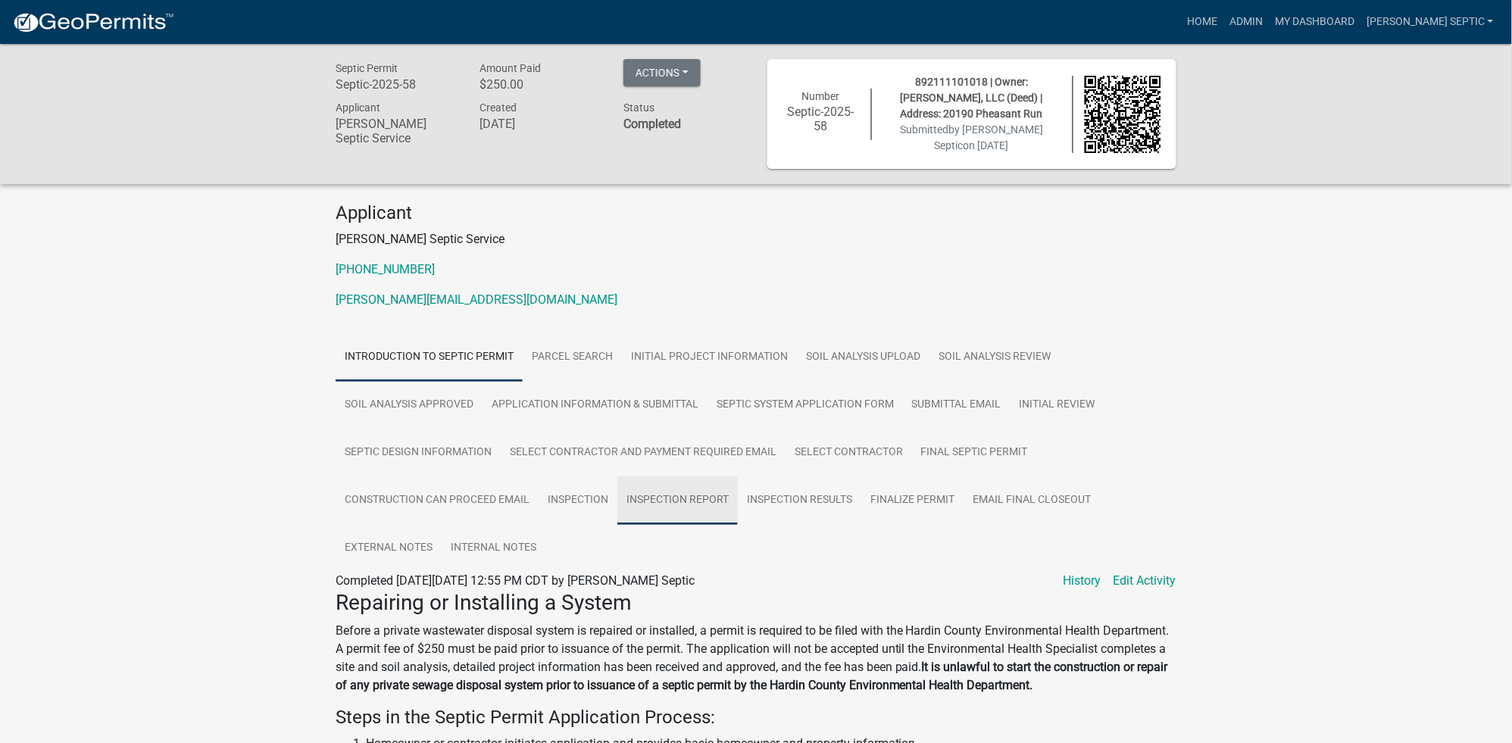
click at [664, 498] on link "Inspection Report" at bounding box center [677, 500] width 120 height 48
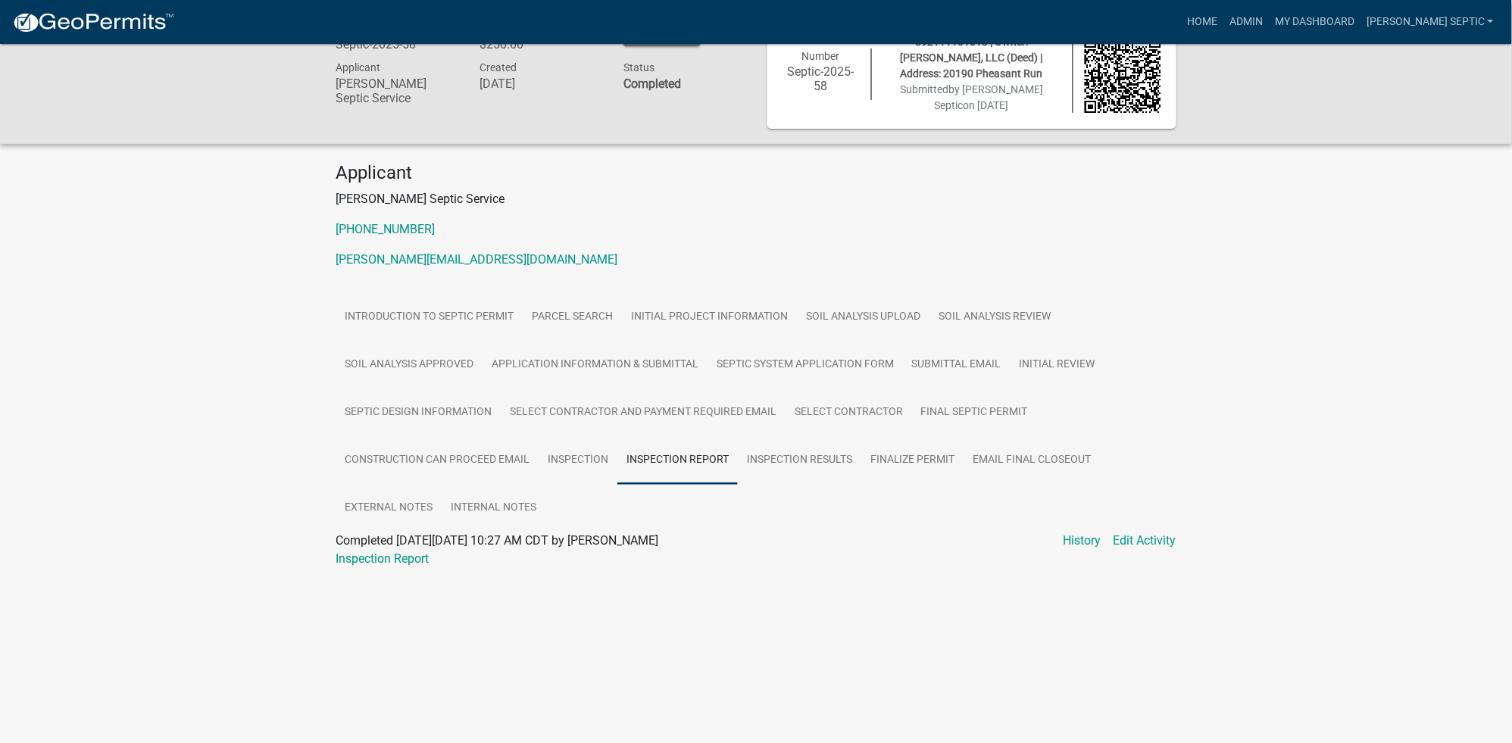
scroll to position [43, 0]
click at [368, 552] on link "Inspection Report" at bounding box center [382, 555] width 93 height 14
click at [417, 409] on link "Septic Design Information" at bounding box center [418, 410] width 165 height 48
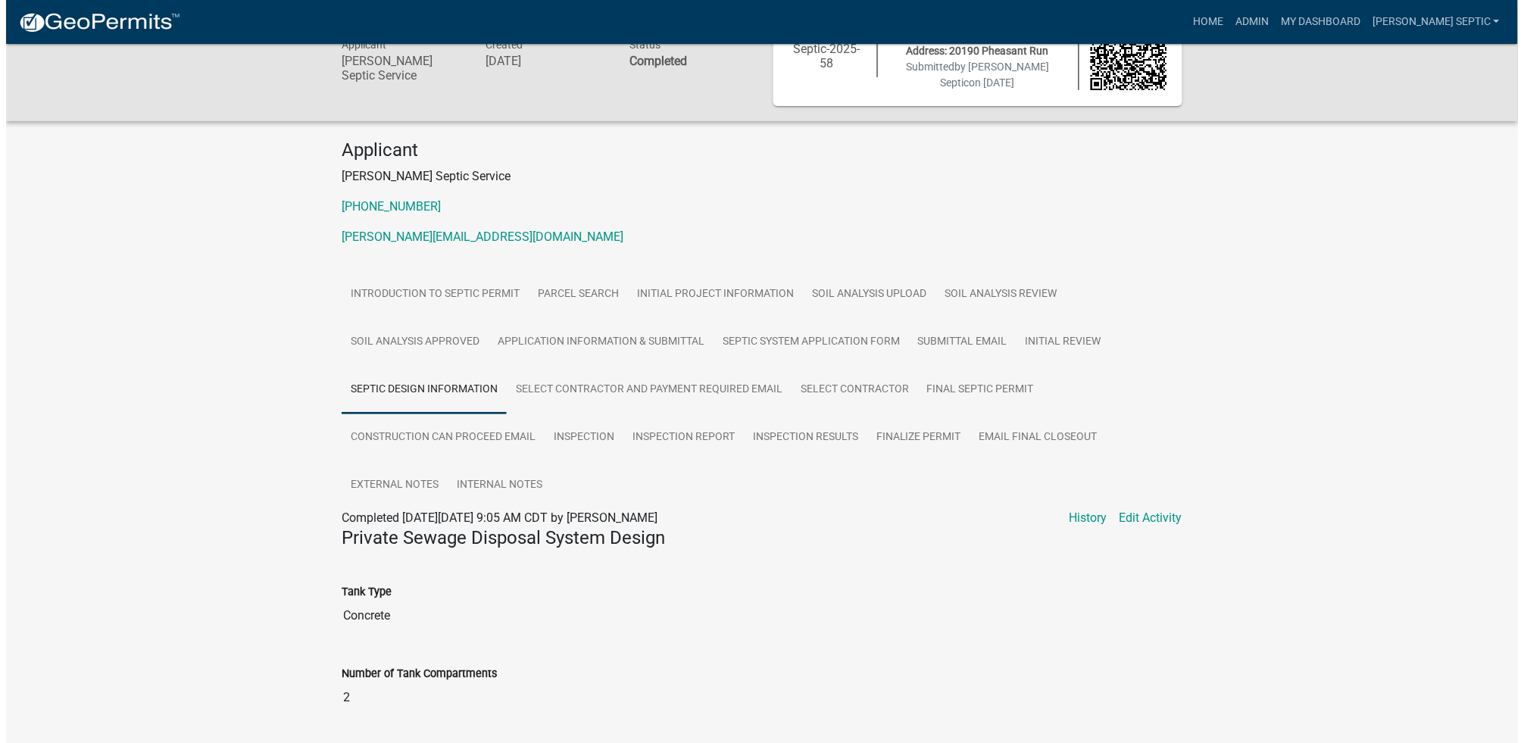
scroll to position [0, 0]
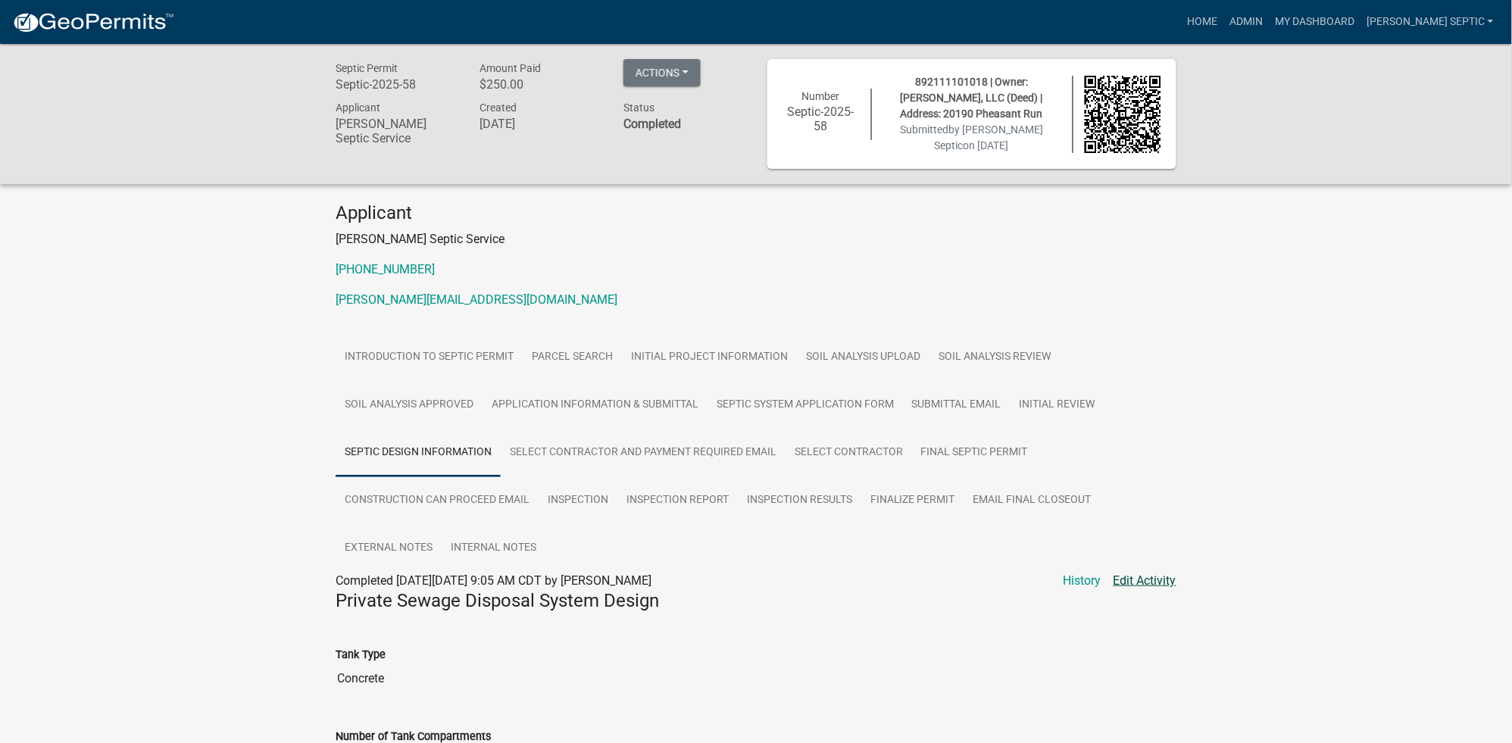
click at [1132, 578] on link "Edit Activity" at bounding box center [1145, 581] width 63 height 18
select select "92abfdc4-a32e-4fda-8546-51d3978c14c9"
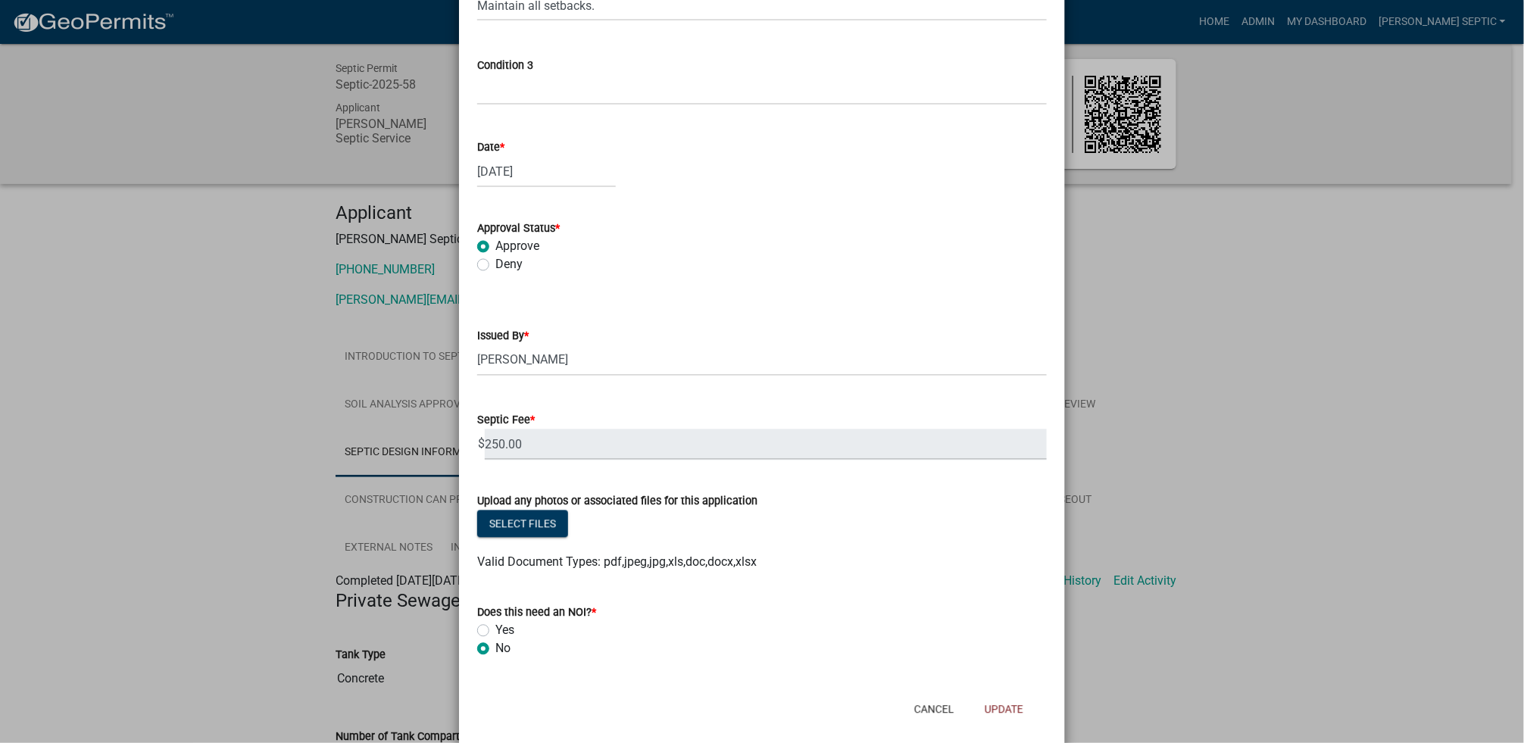
scroll to position [1160, 0]
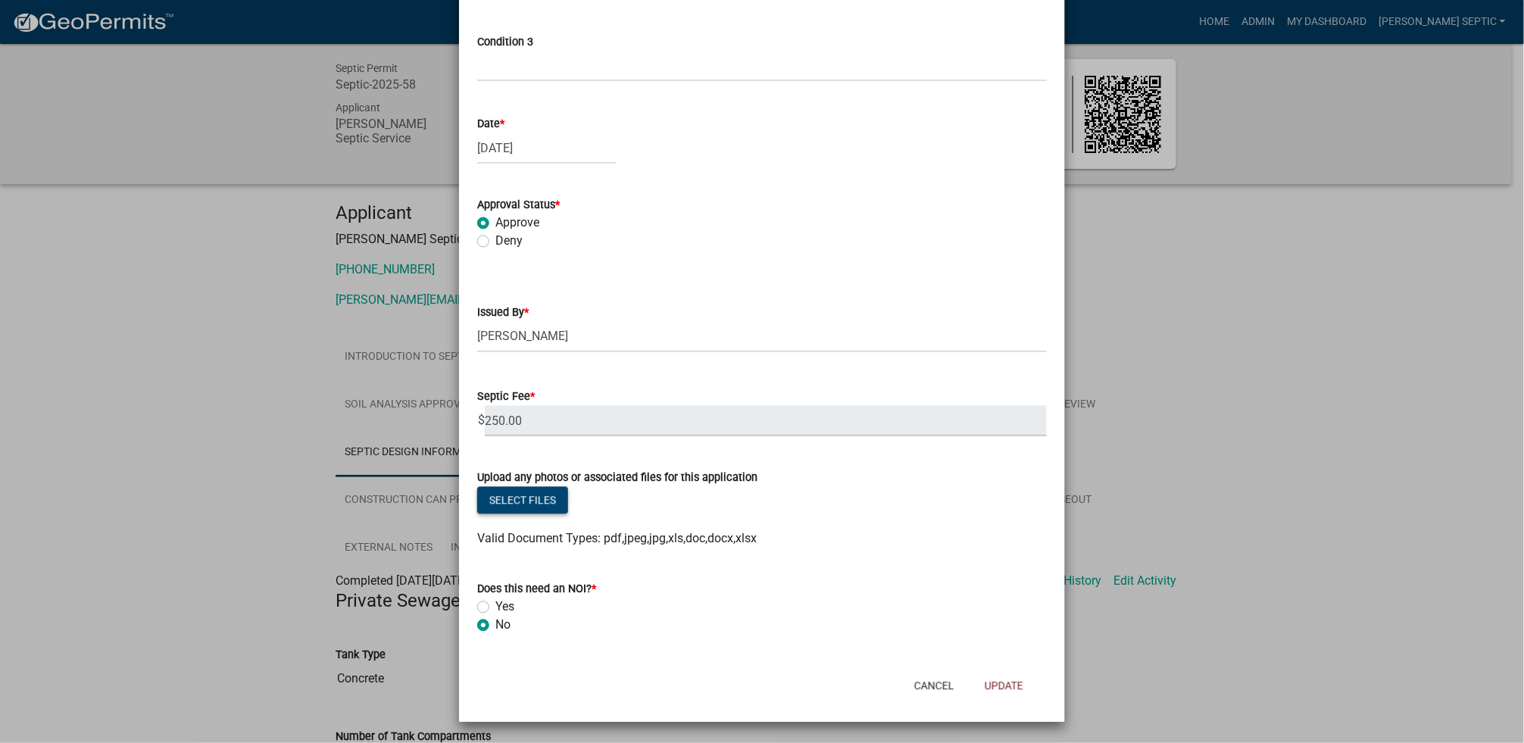
click at [518, 501] on button "Select files" at bounding box center [522, 500] width 91 height 27
click at [913, 684] on button "Cancel" at bounding box center [934, 686] width 64 height 27
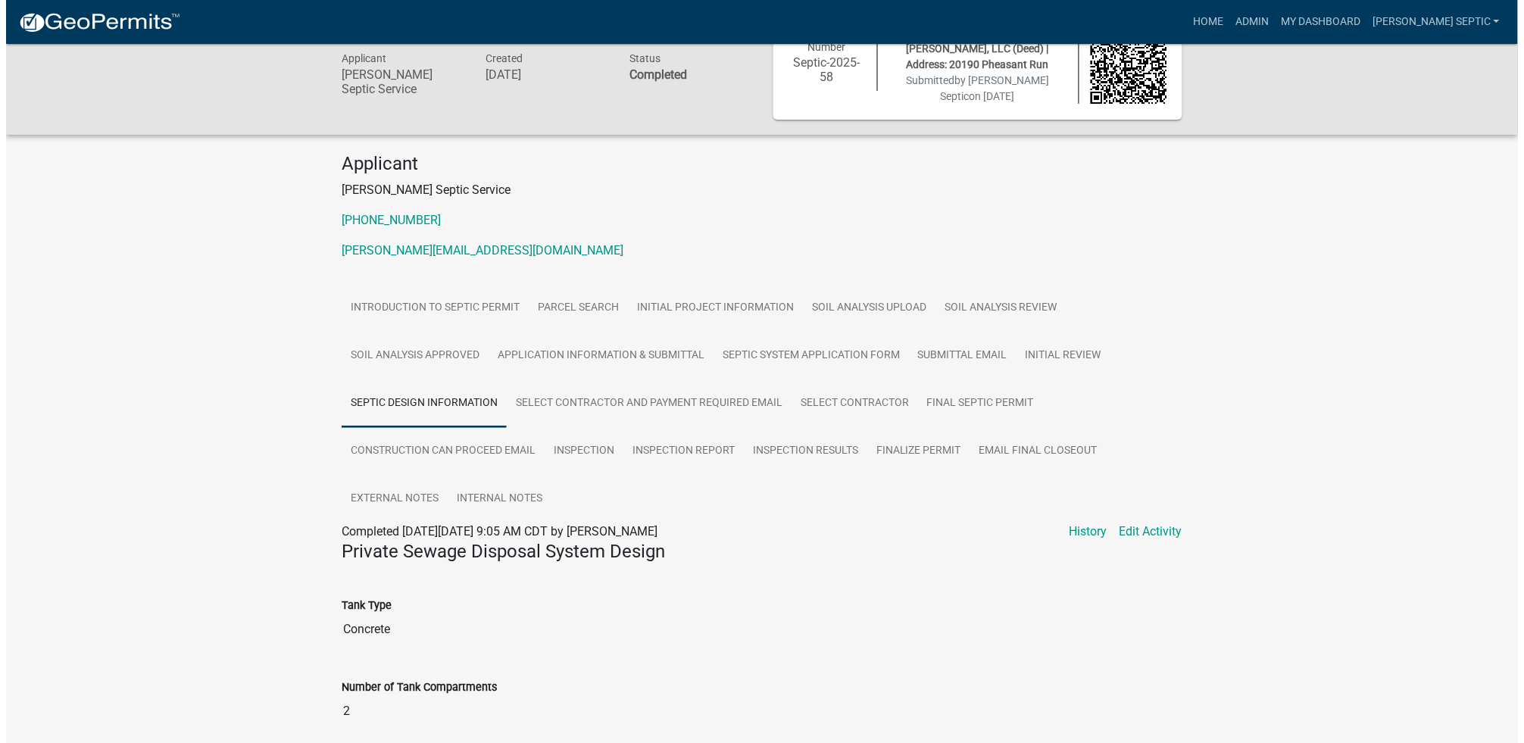
scroll to position [159, 0]
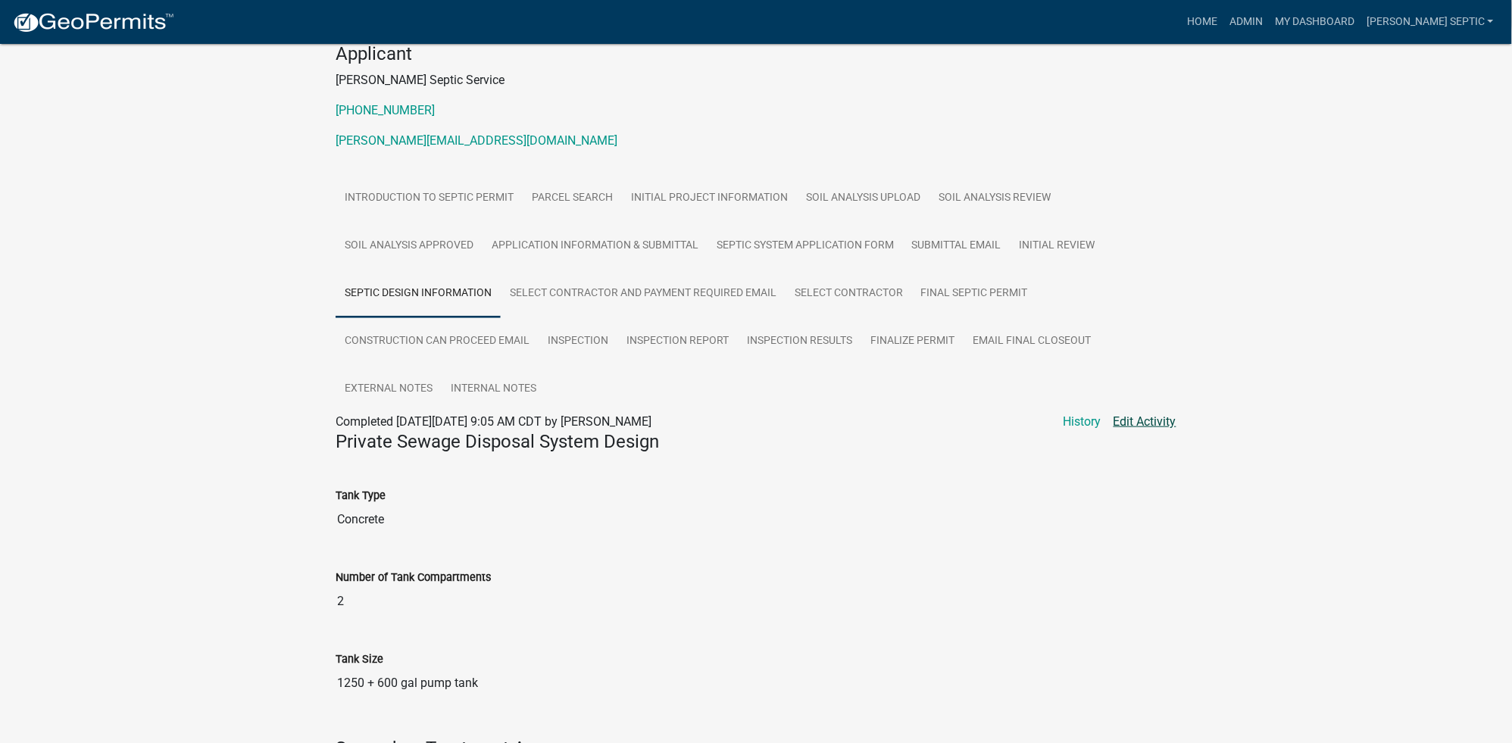
click at [1154, 429] on link "Edit Activity" at bounding box center [1145, 422] width 63 height 18
select select "92abfdc4-a32e-4fda-8546-51d3978c14c9"
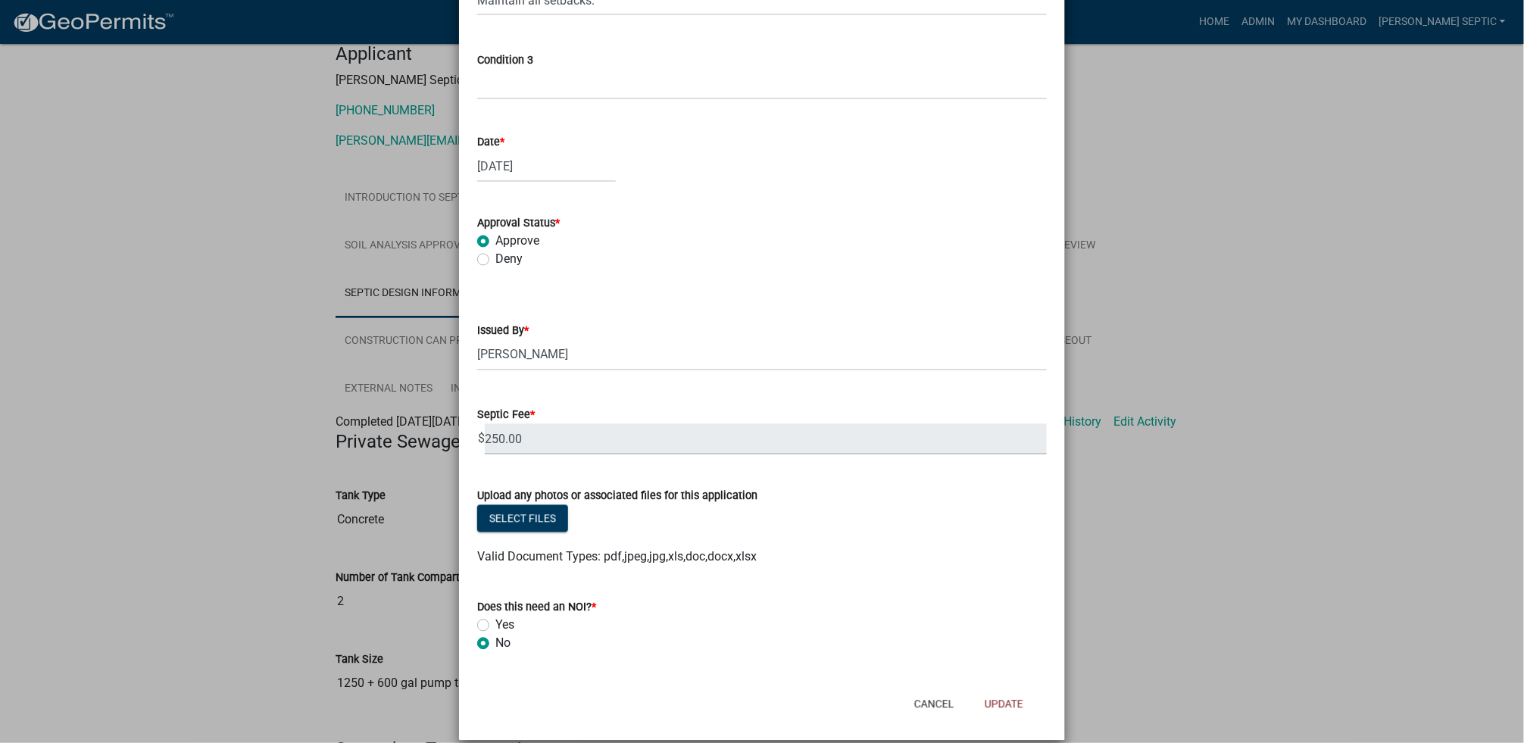
scroll to position [1160, 0]
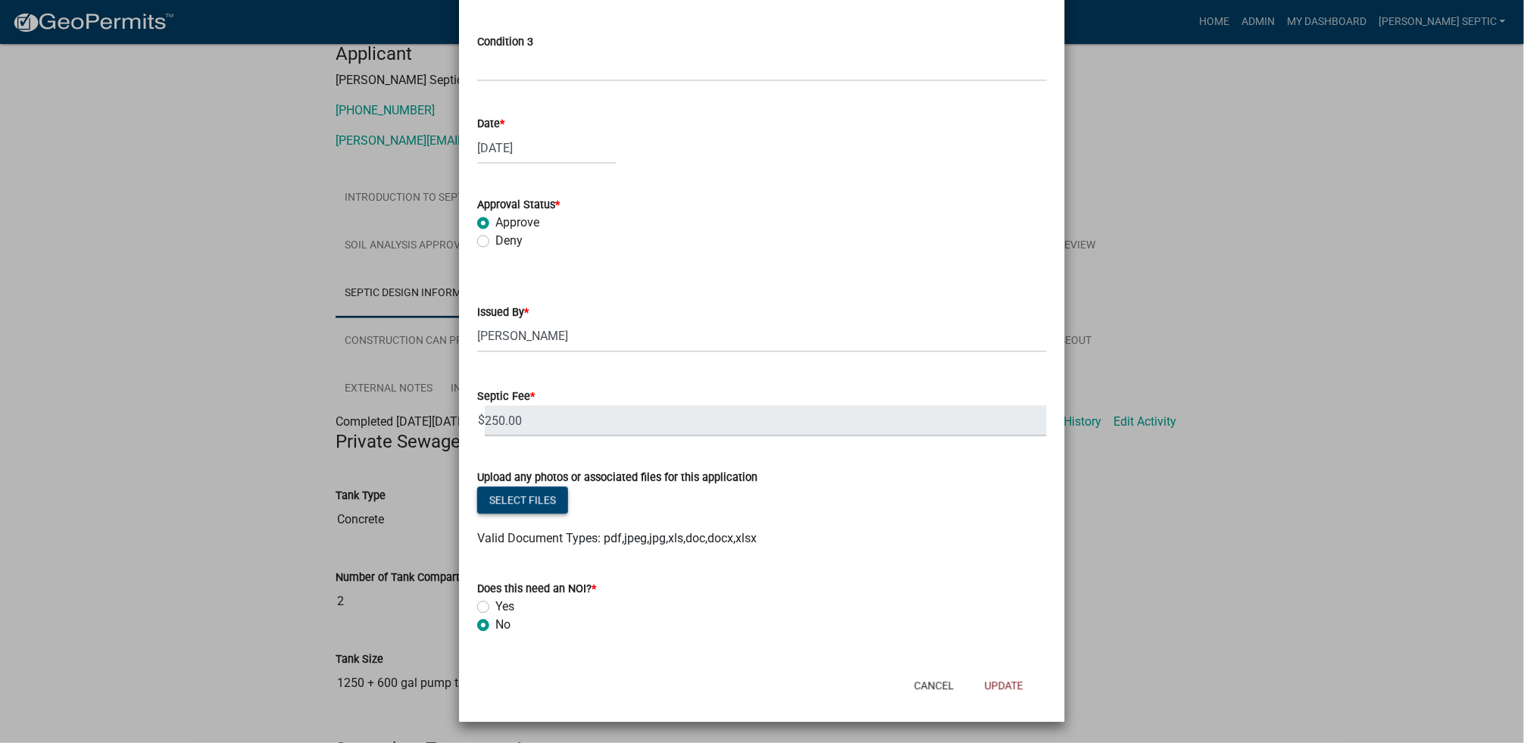
click at [509, 501] on button "Select files" at bounding box center [522, 500] width 91 height 27
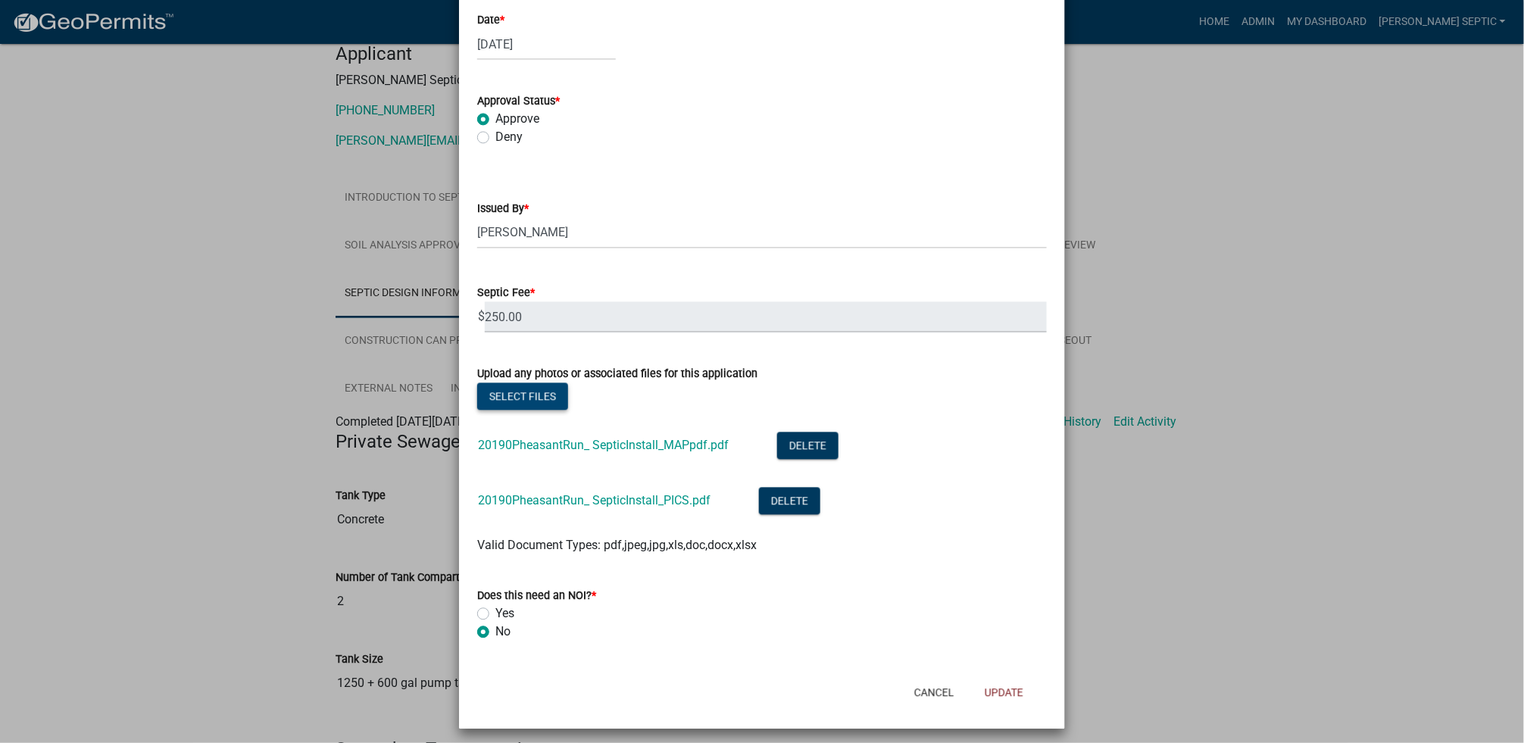
scroll to position [1270, 0]
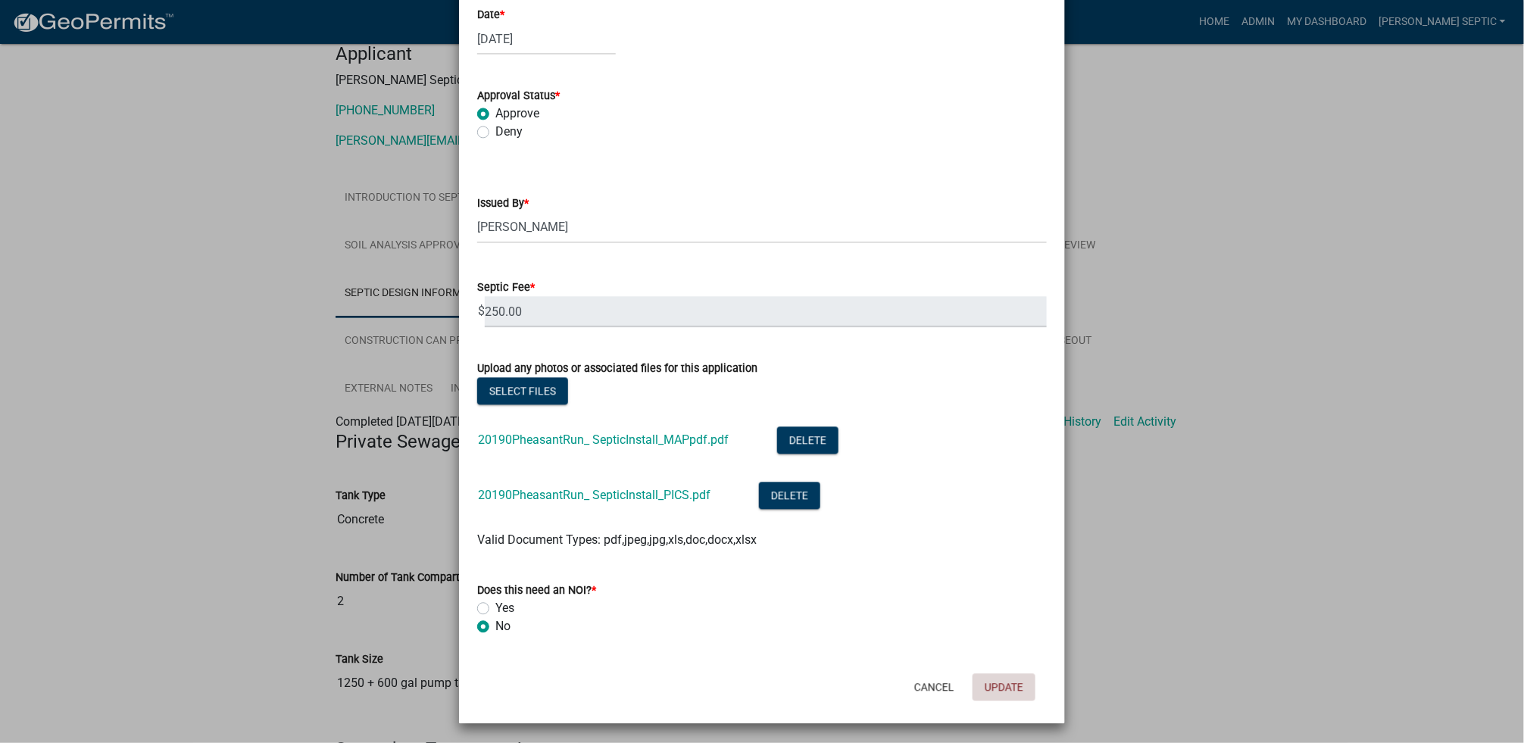
click at [1011, 683] on button "Update" at bounding box center [1004, 686] width 63 height 27
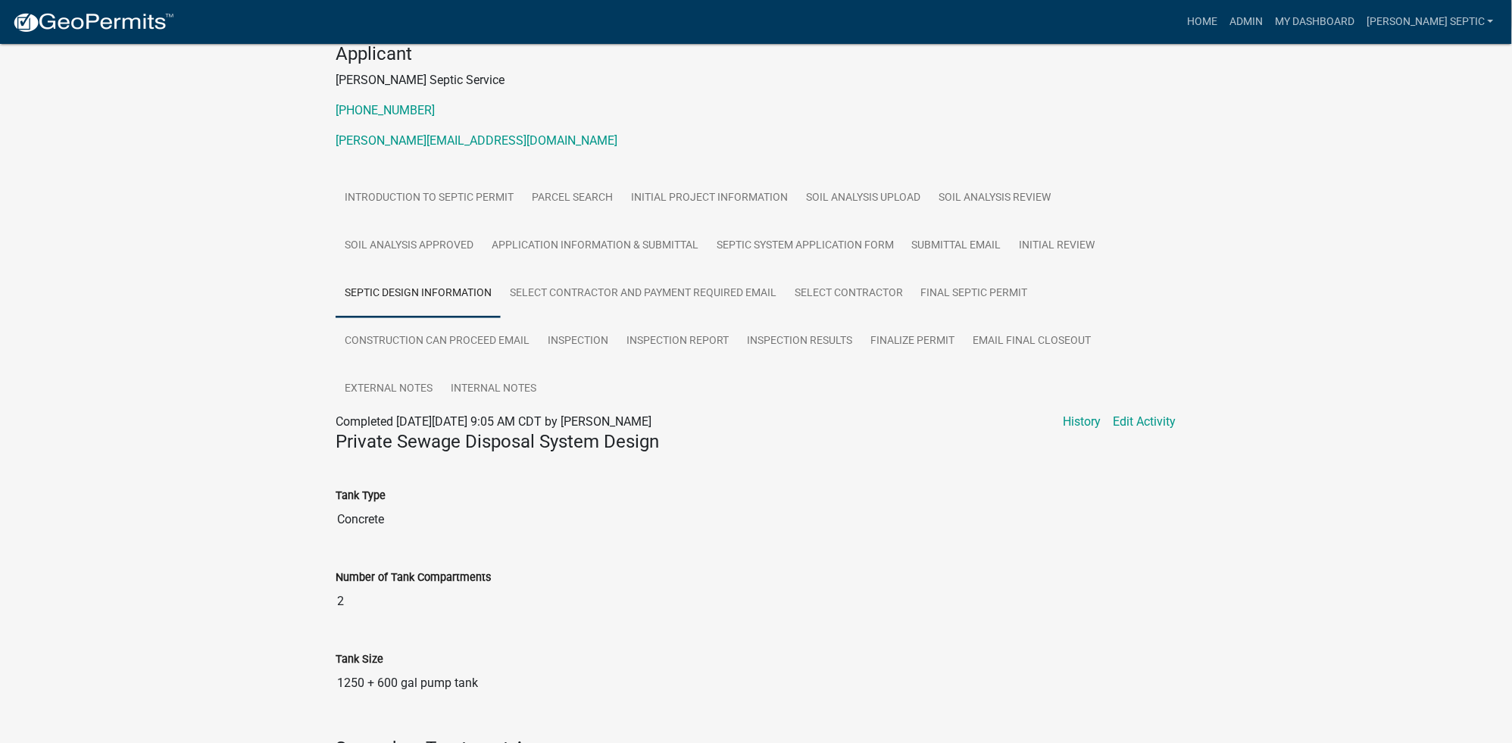
scroll to position [0, 0]
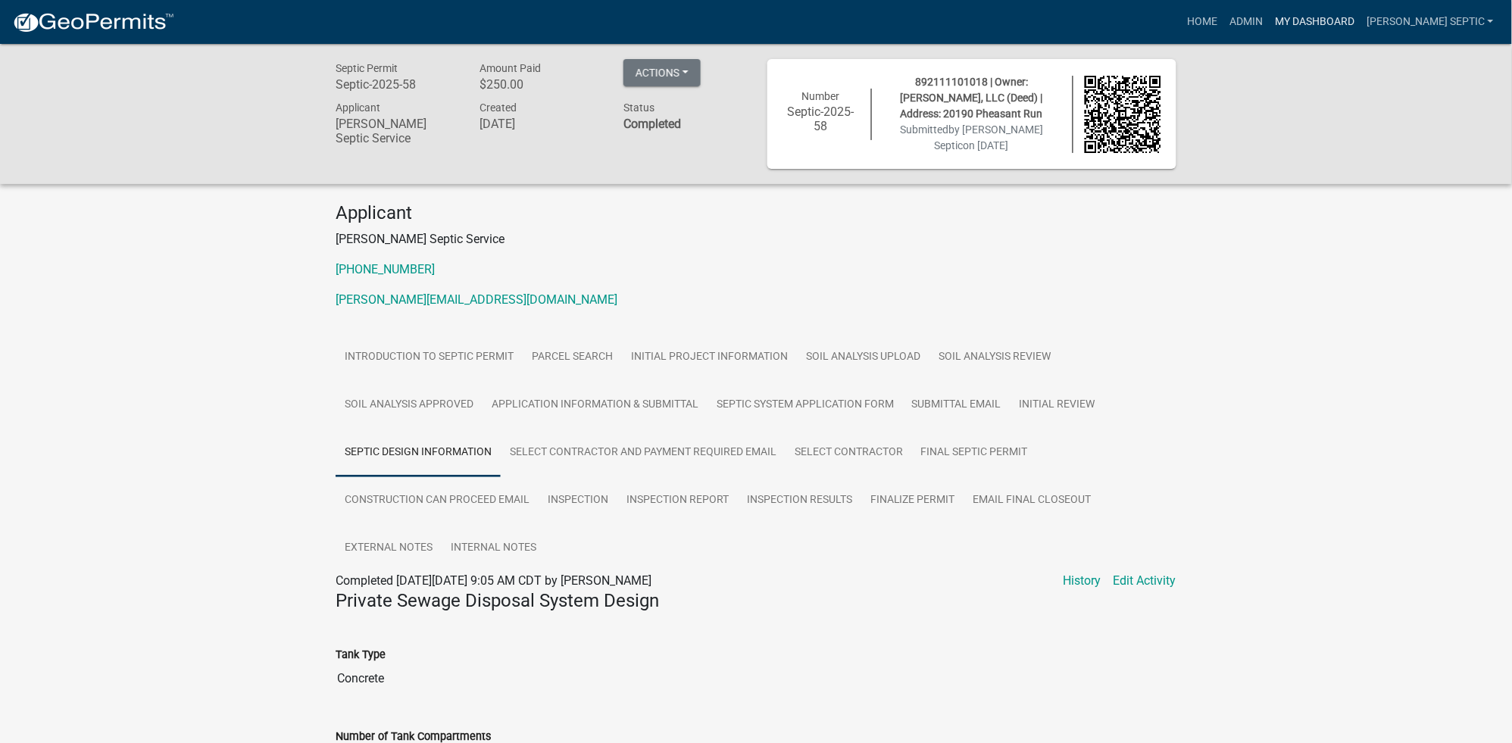
click at [1360, 19] on link "My Dashboard" at bounding box center [1315, 22] width 92 height 29
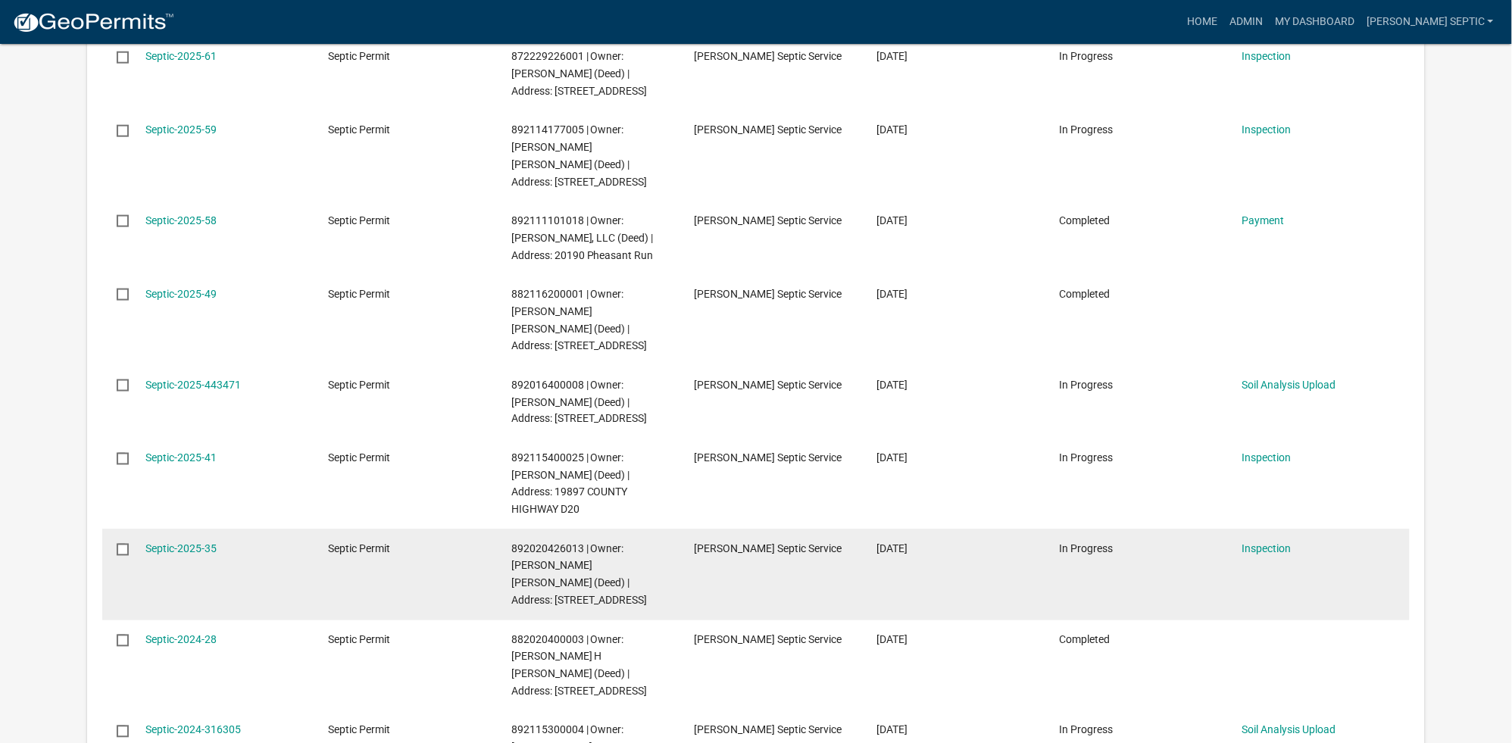
scroll to position [451, 0]
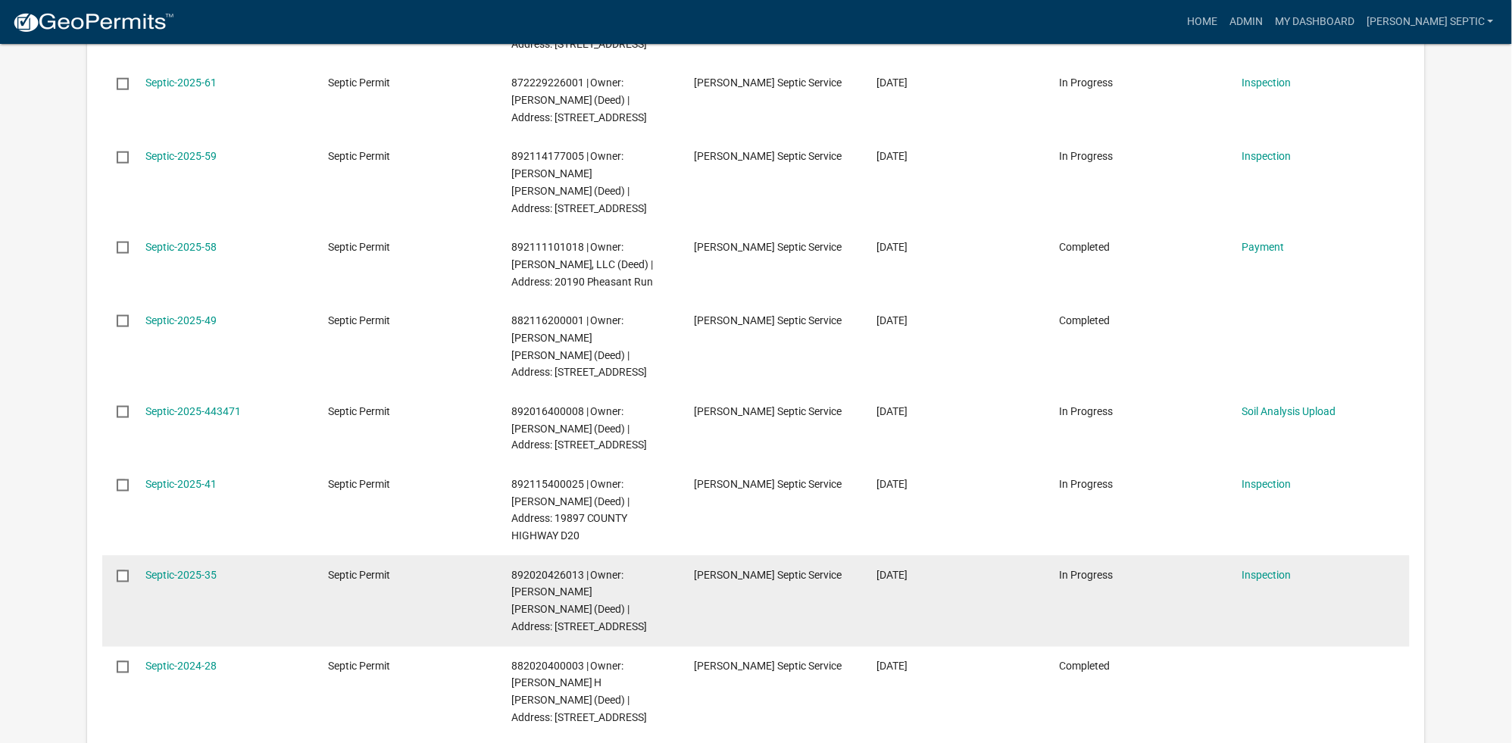
click at [622, 570] on span "892020426013 | Owner: [PERSON_NAME] [PERSON_NAME] (Deed) | Address: [STREET_ADD…" at bounding box center [579, 602] width 136 height 64
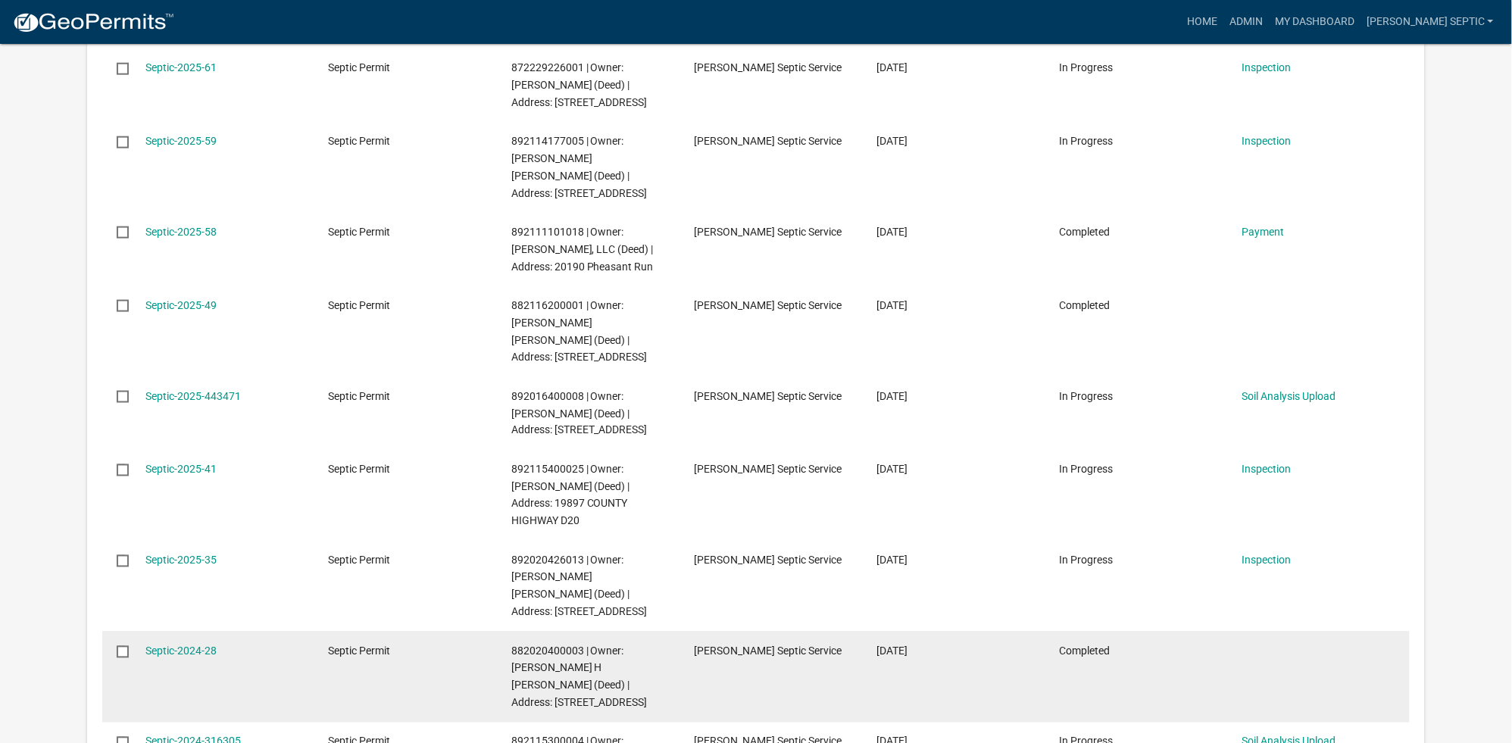
scroll to position [426, 0]
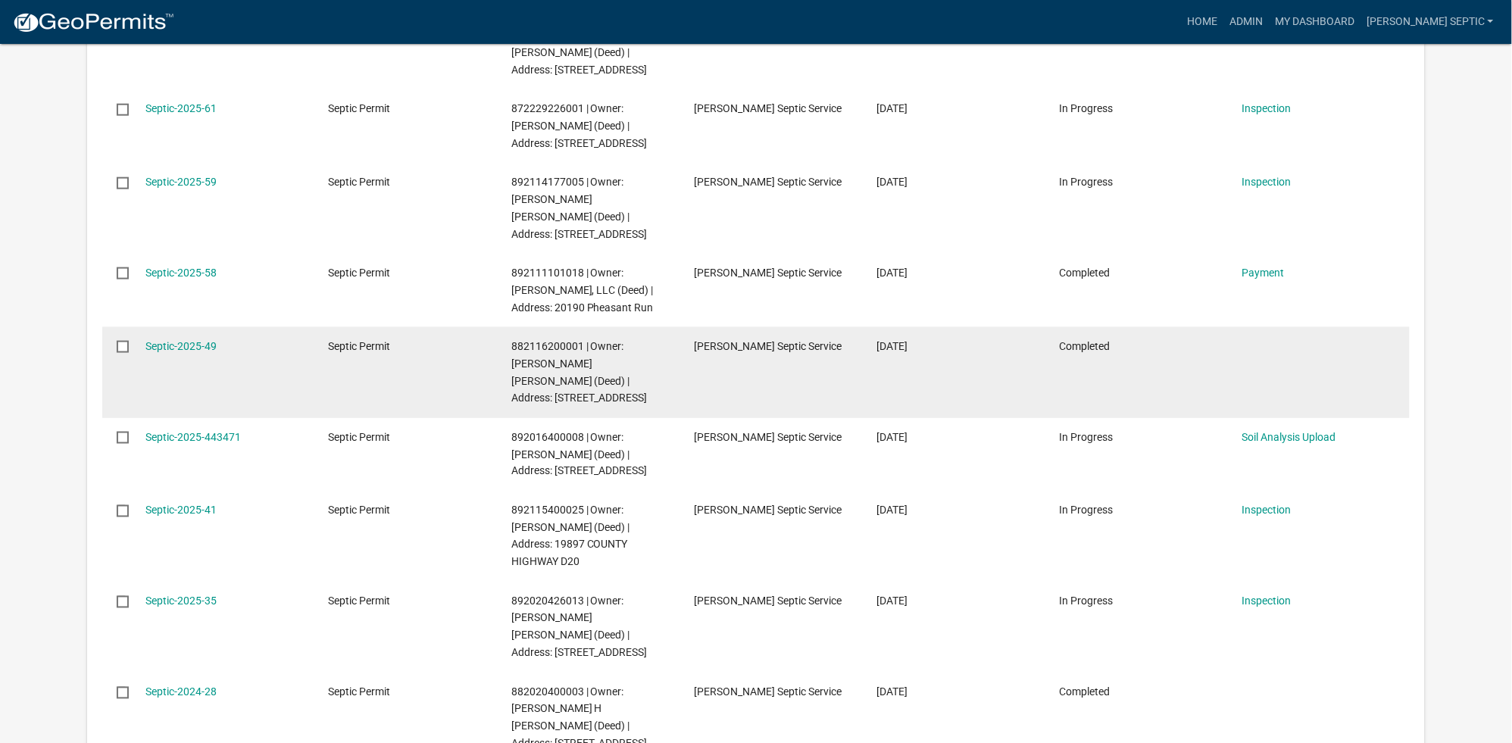
click at [1078, 340] on span "Completed" at bounding box center [1085, 346] width 51 height 12
click at [200, 340] on link "Septic-2025-49" at bounding box center [180, 346] width 71 height 12
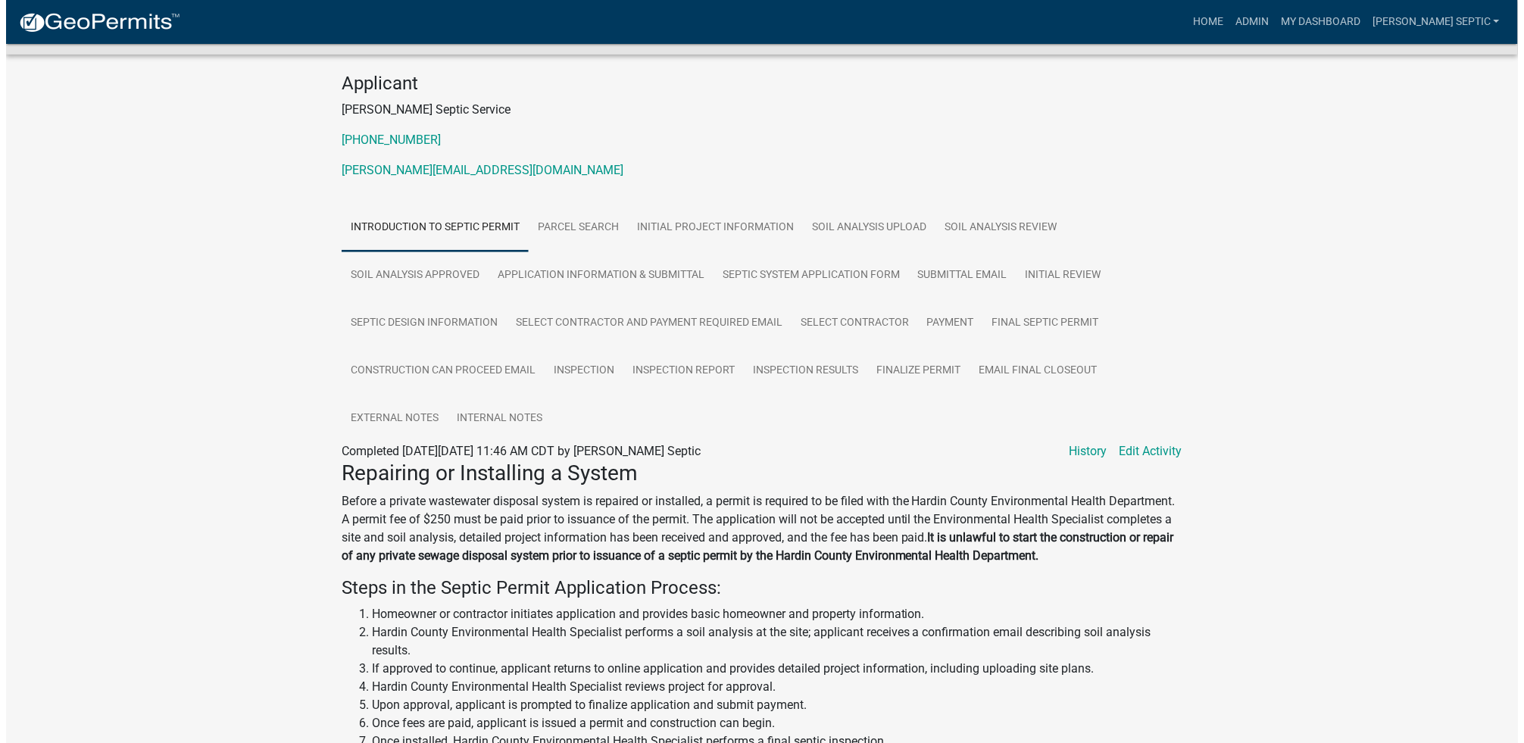
scroll to position [133, 0]
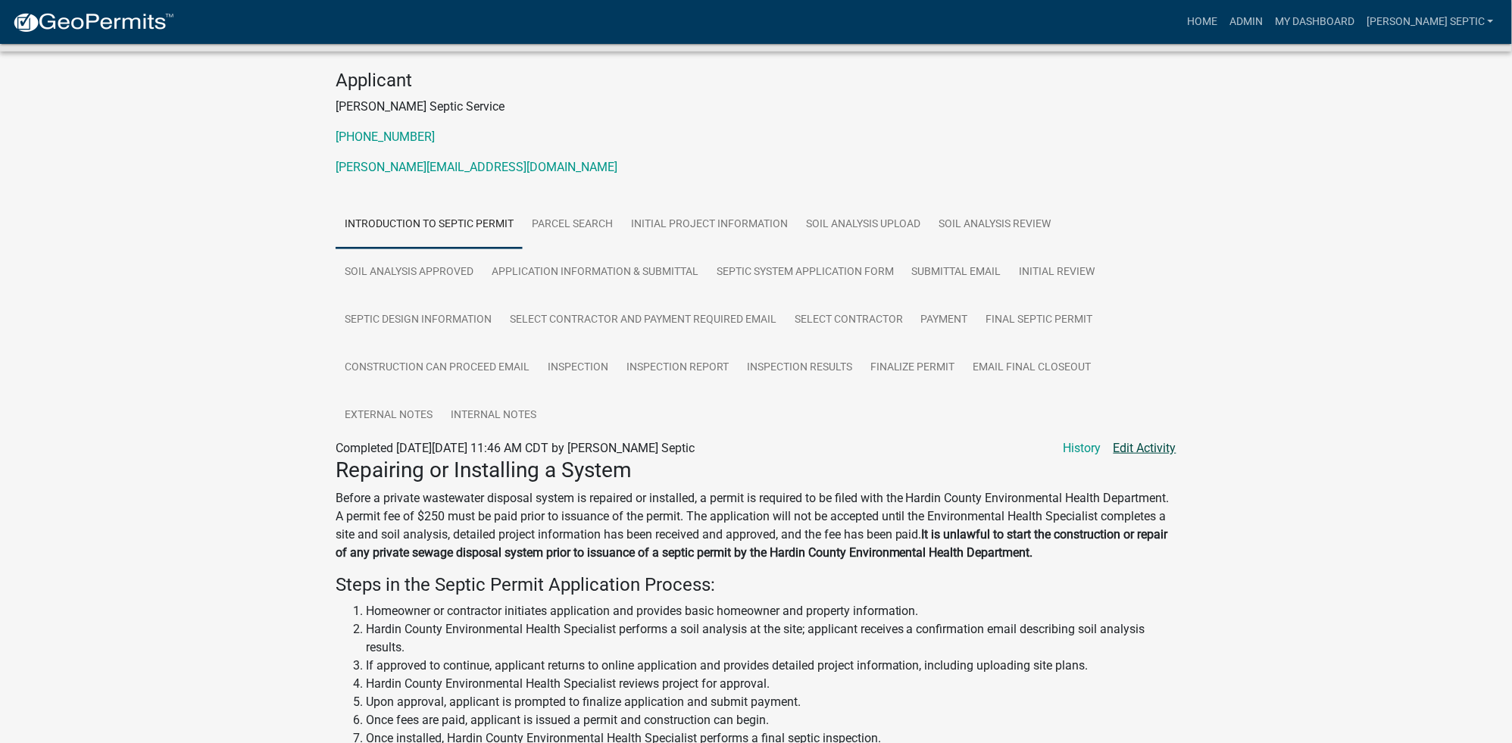
click at [1139, 451] on link "Edit Activity" at bounding box center [1145, 448] width 63 height 18
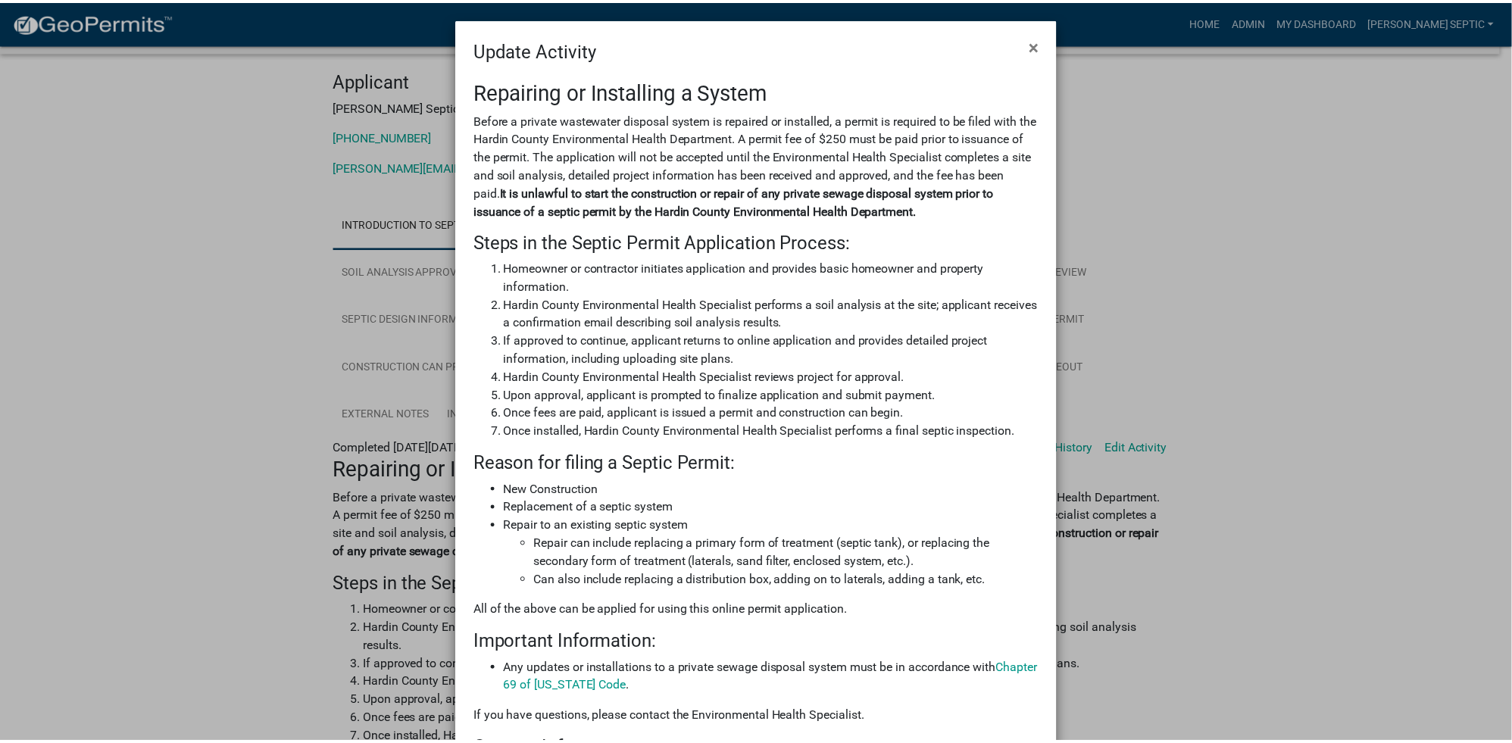
scroll to position [0, 0]
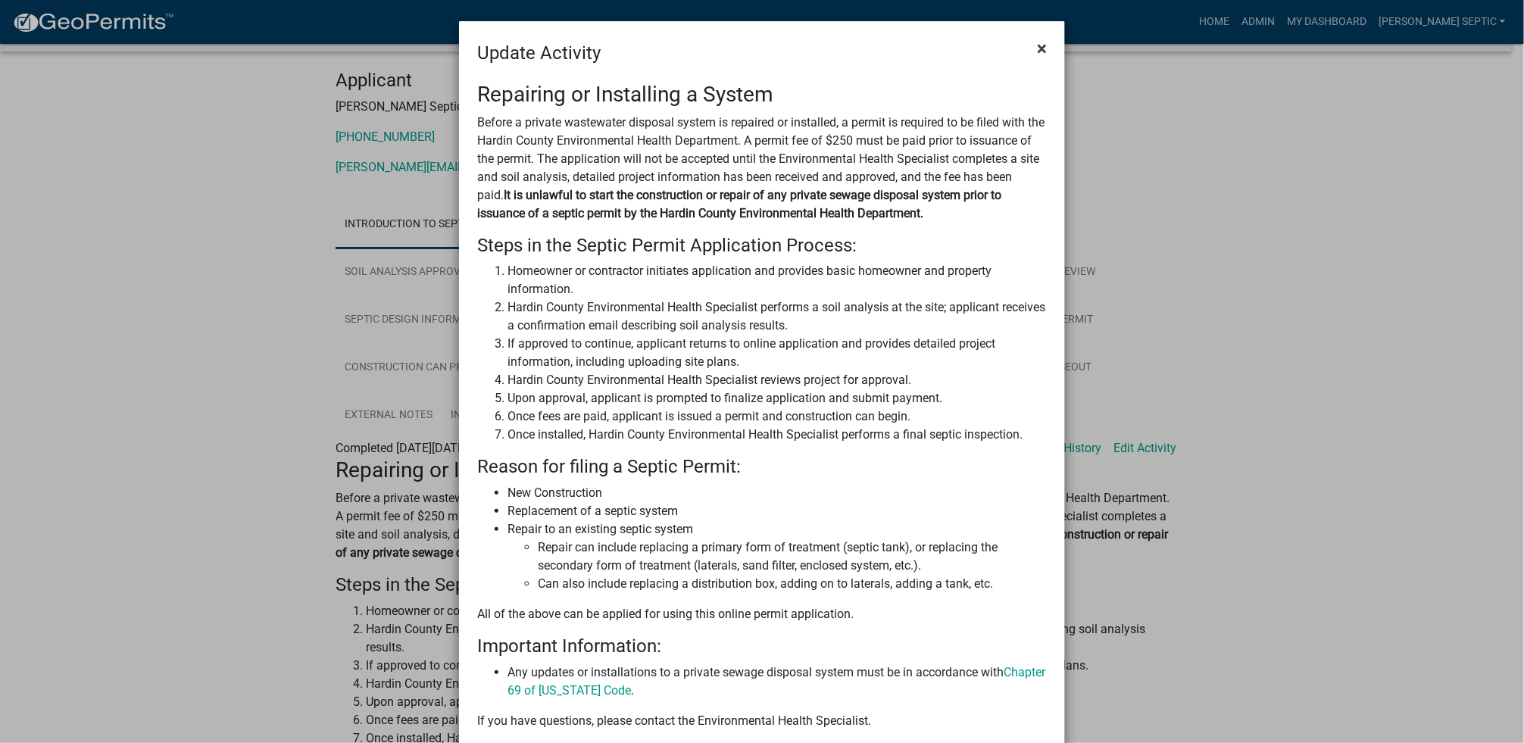
click at [1030, 46] on button "×" at bounding box center [1042, 48] width 34 height 42
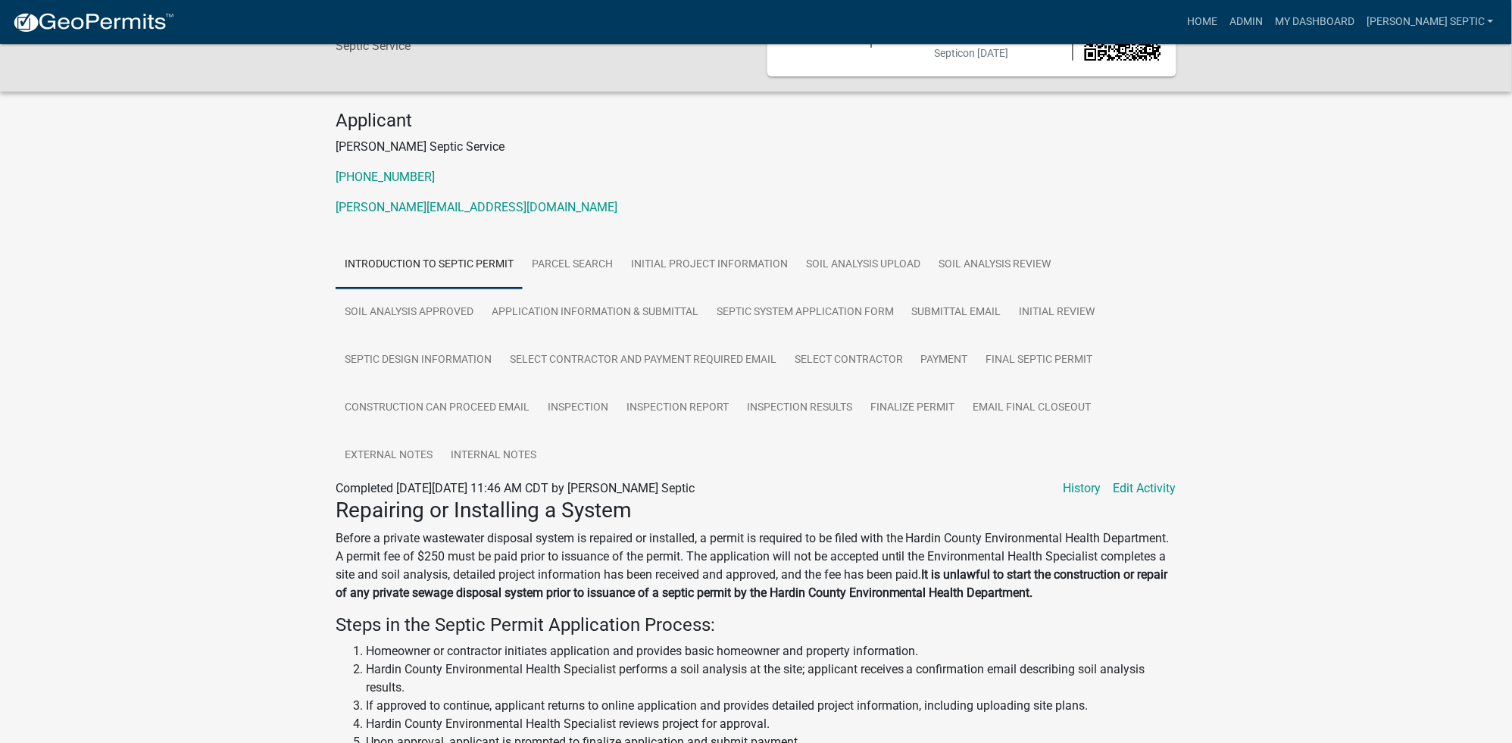
scroll to position [70, 0]
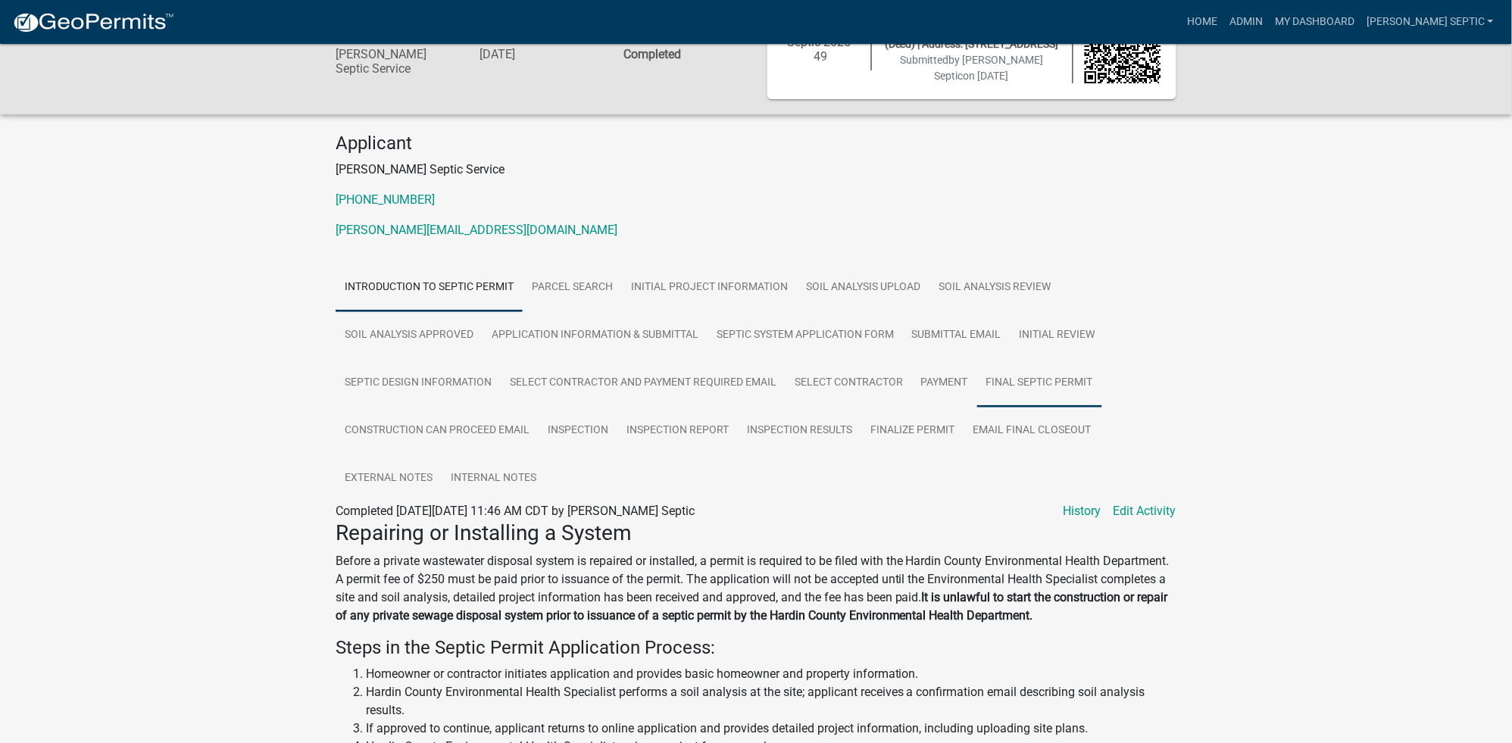
click at [1047, 381] on link "Final Septic Permit" at bounding box center [1039, 383] width 125 height 48
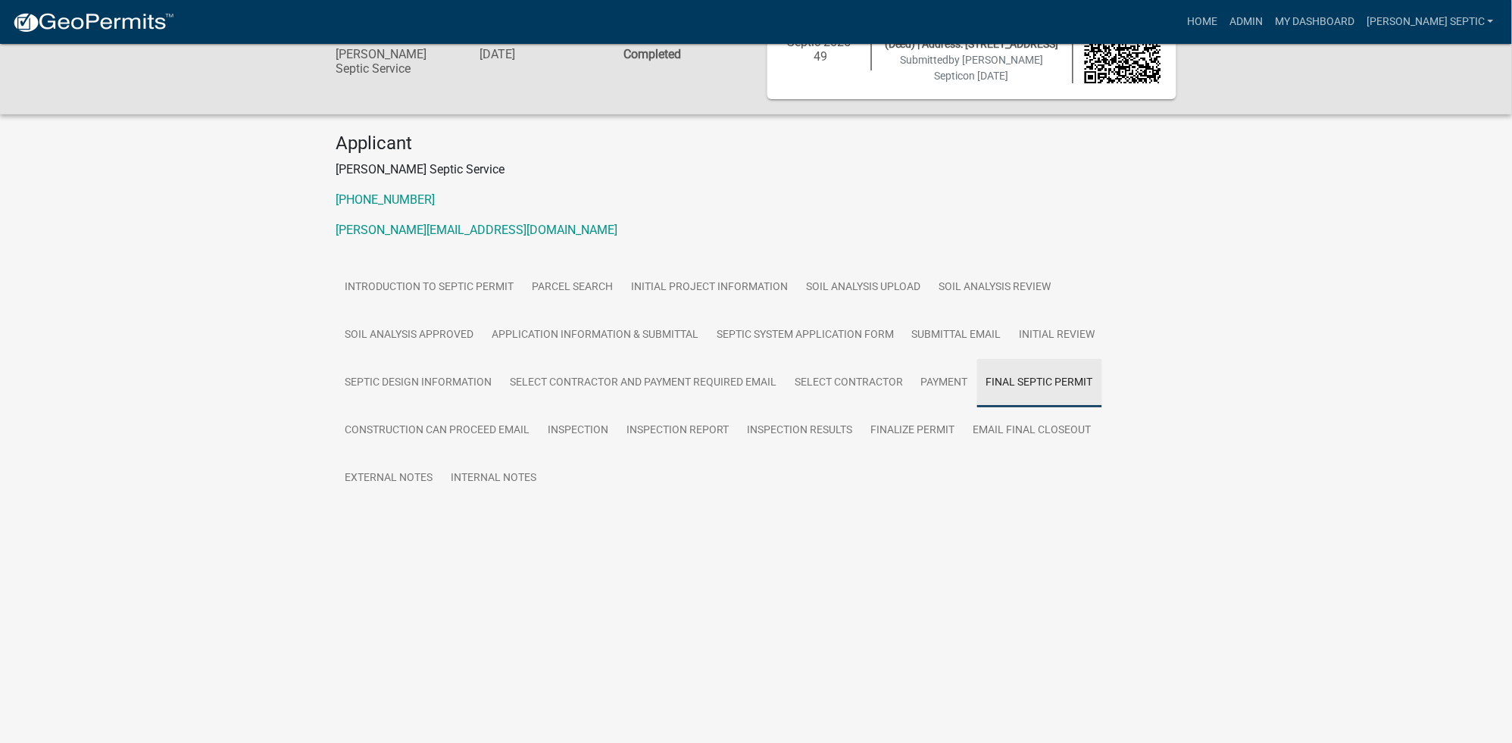
scroll to position [43, 0]
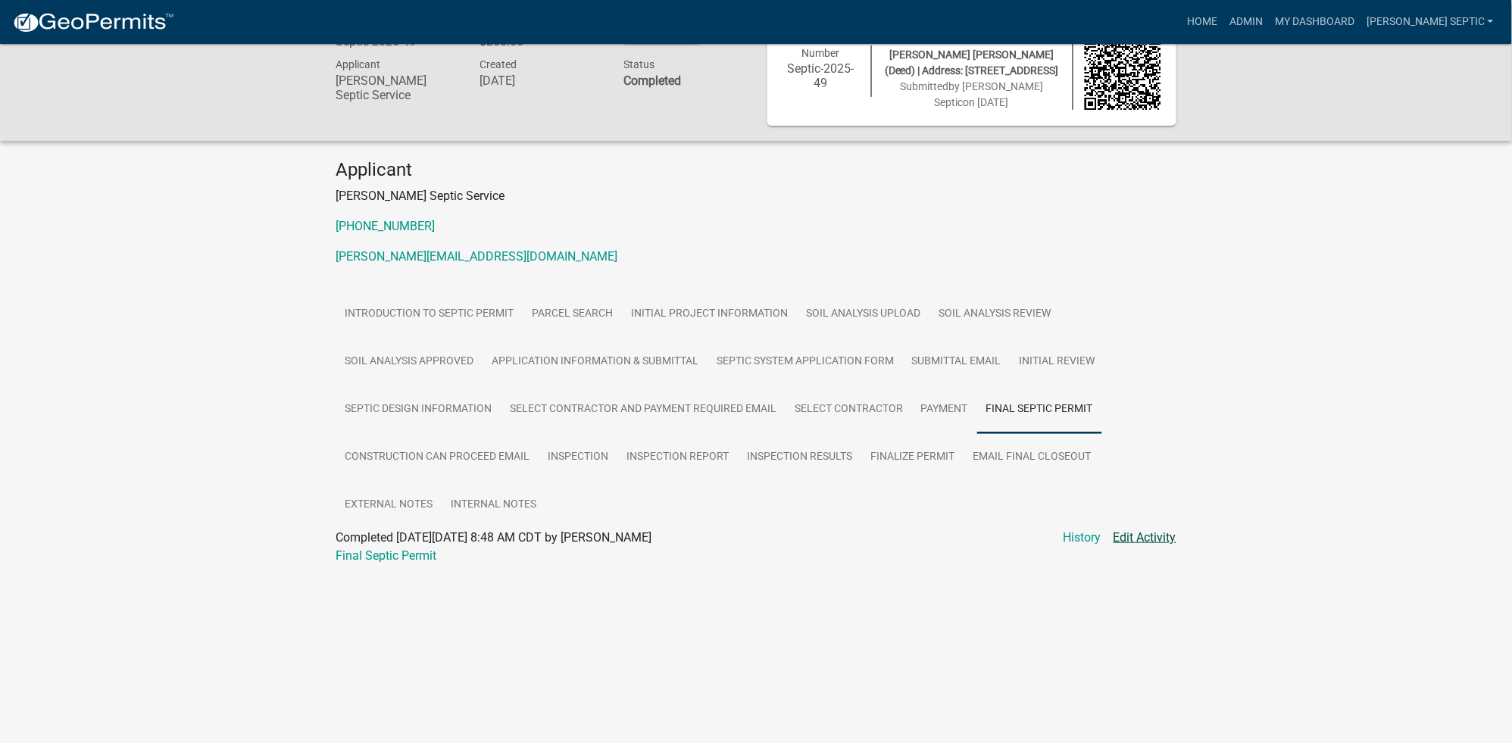
click at [1165, 538] on link "Edit Activity" at bounding box center [1145, 538] width 63 height 18
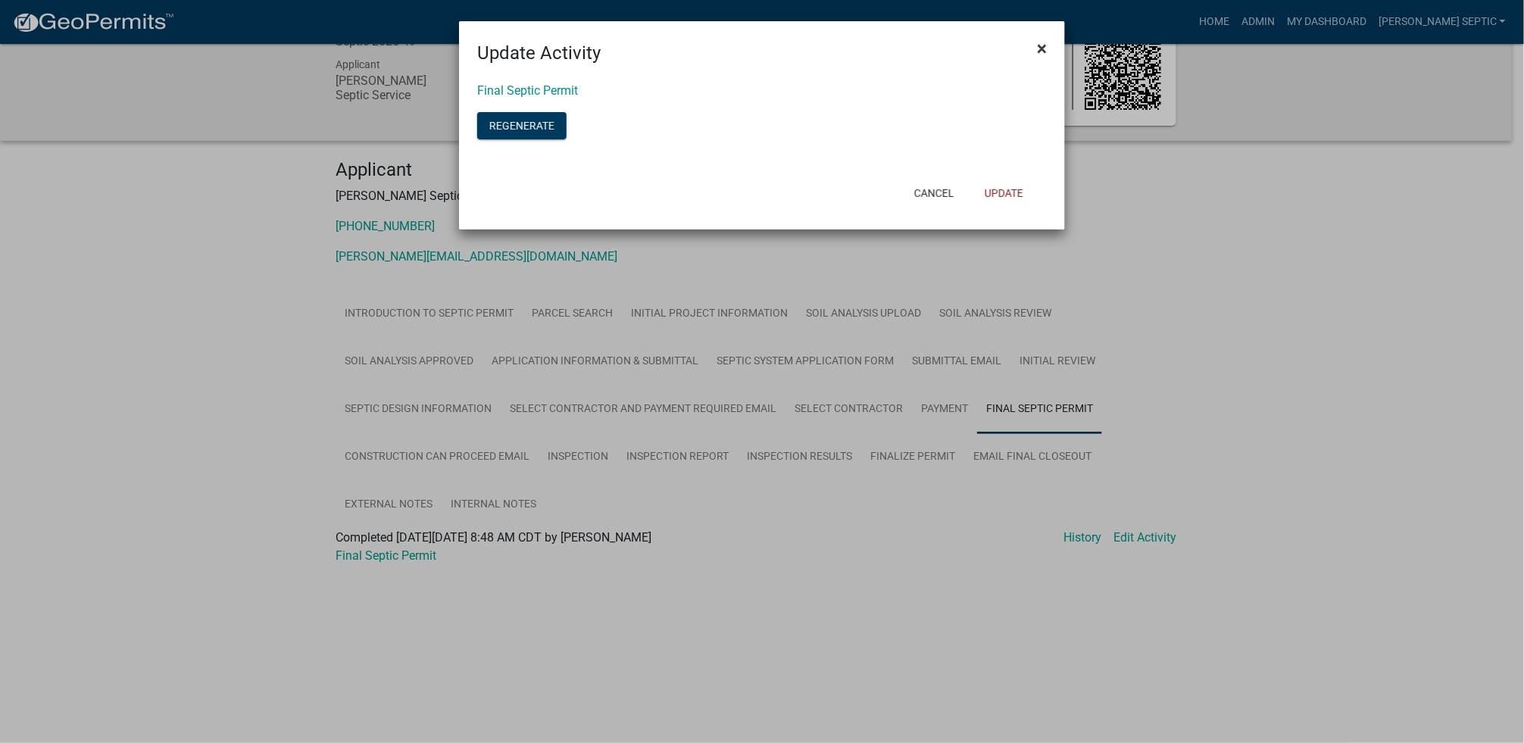
click at [1035, 47] on button "×" at bounding box center [1042, 48] width 34 height 42
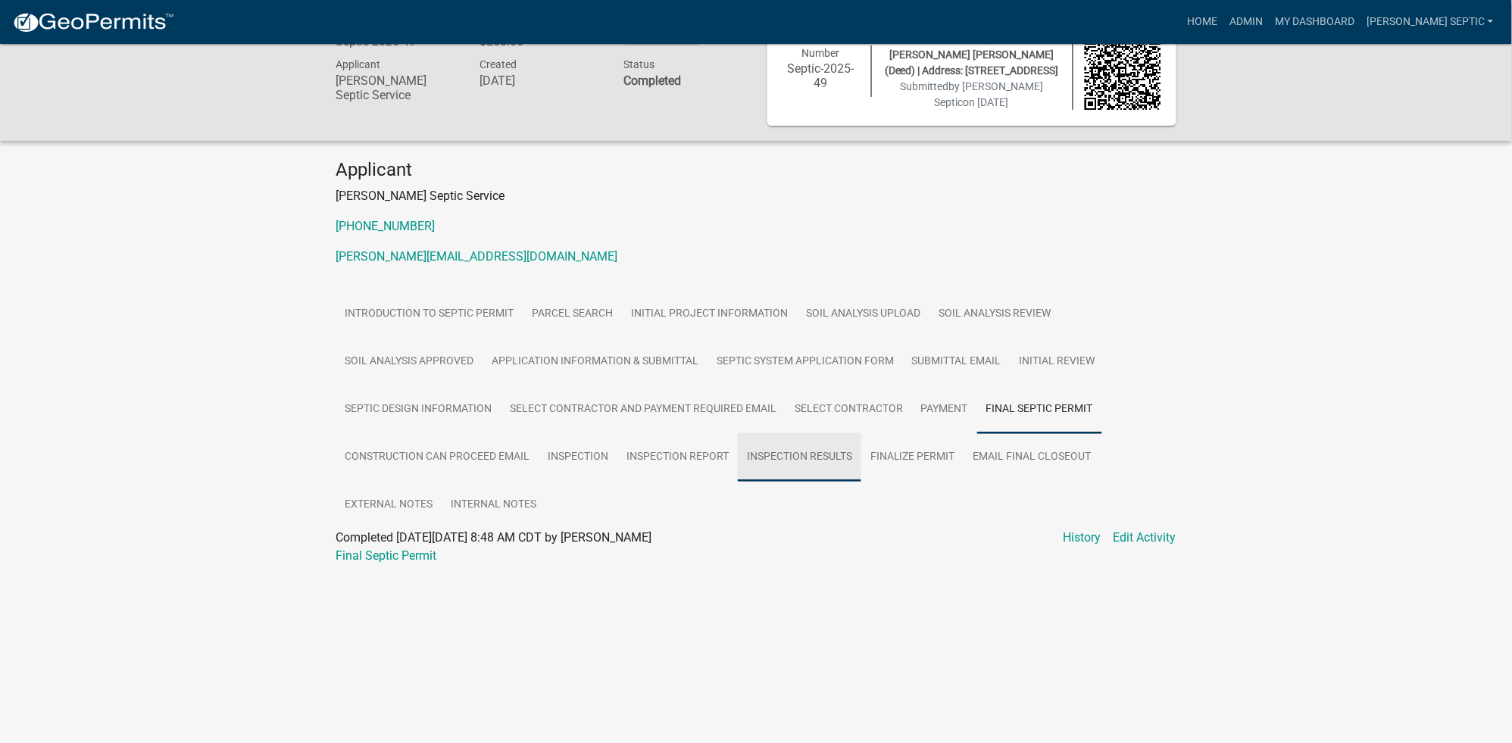
click at [817, 451] on link "Inspection Results" at bounding box center [799, 457] width 123 height 48
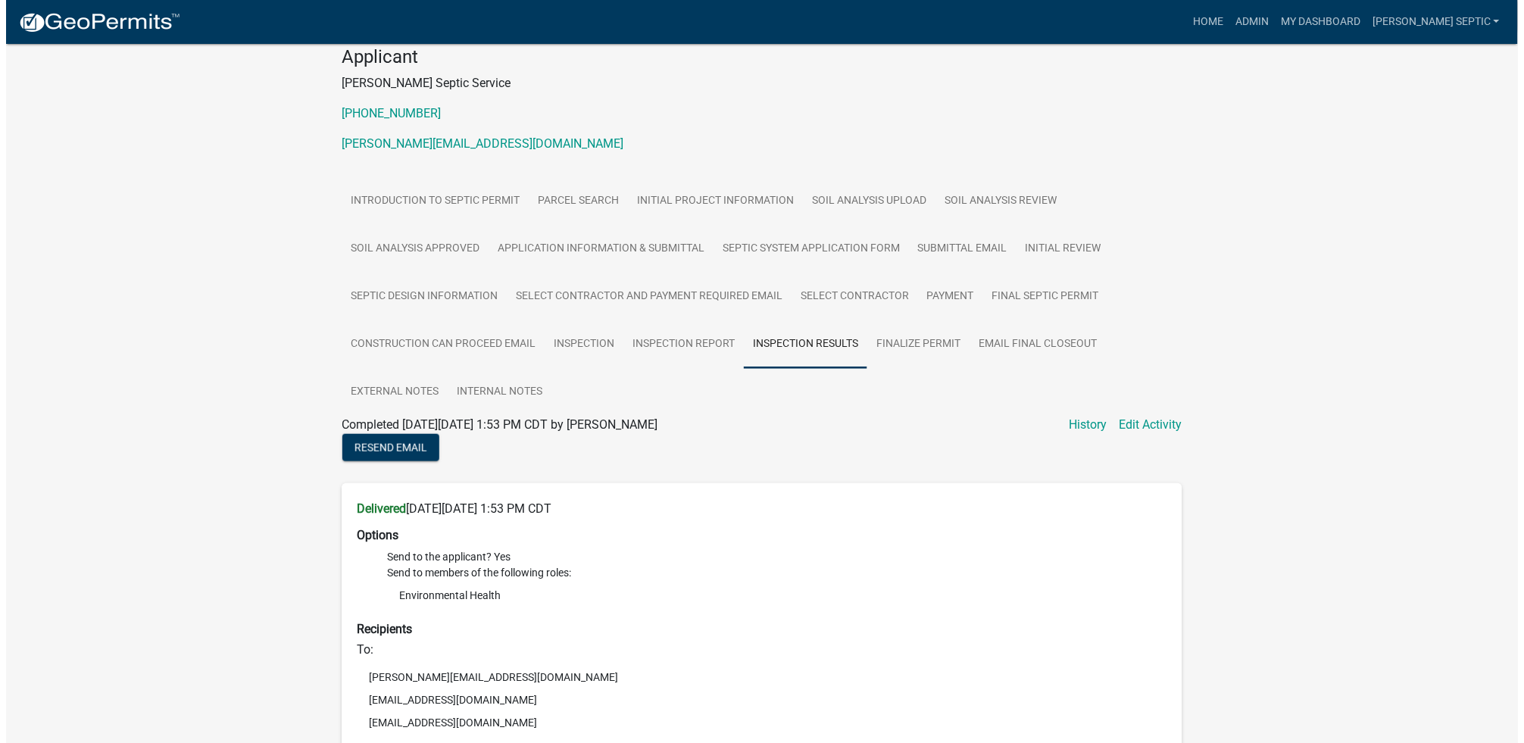
scroll to position [149, 0]
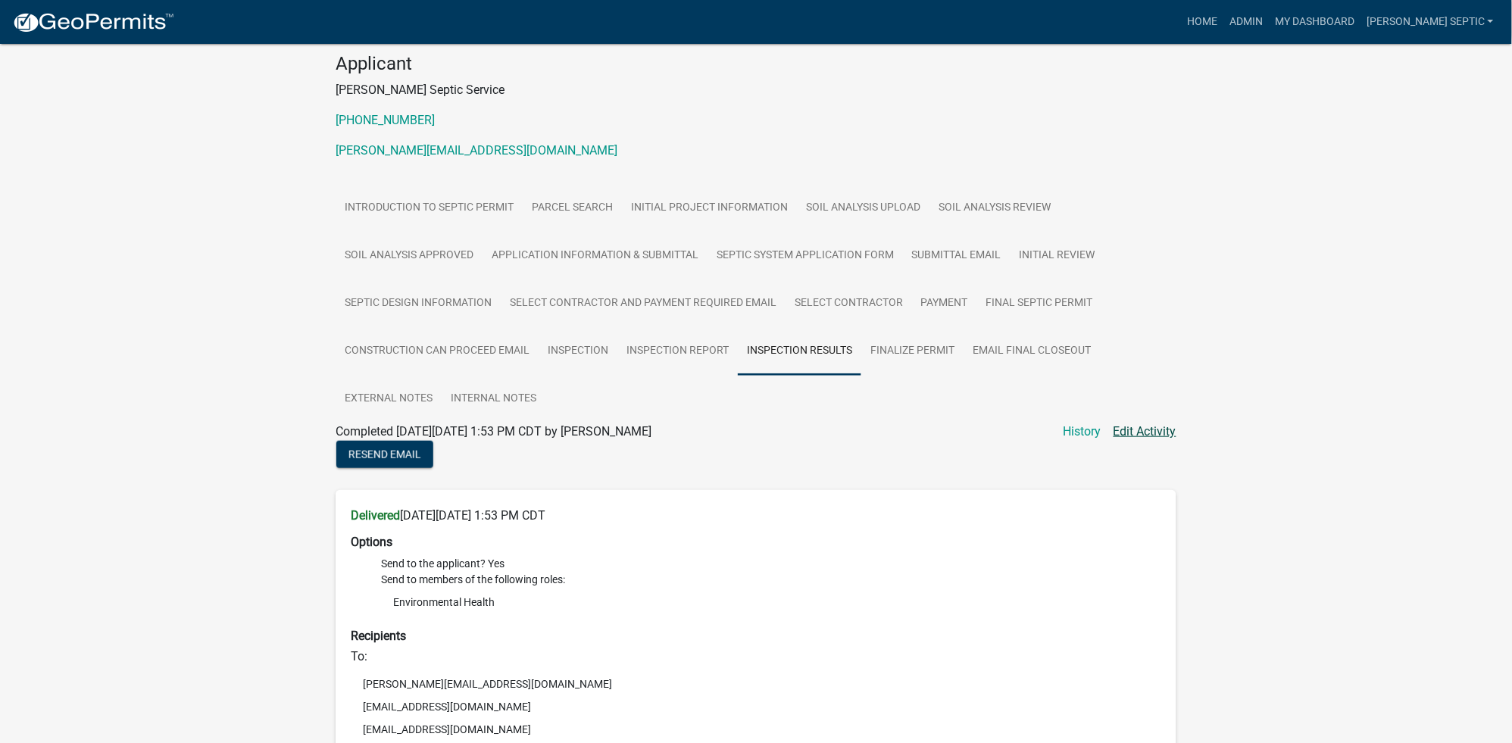
click at [1153, 430] on link "Edit Activity" at bounding box center [1145, 432] width 63 height 18
click at [1156, 433] on link "Edit Activity" at bounding box center [1145, 432] width 63 height 18
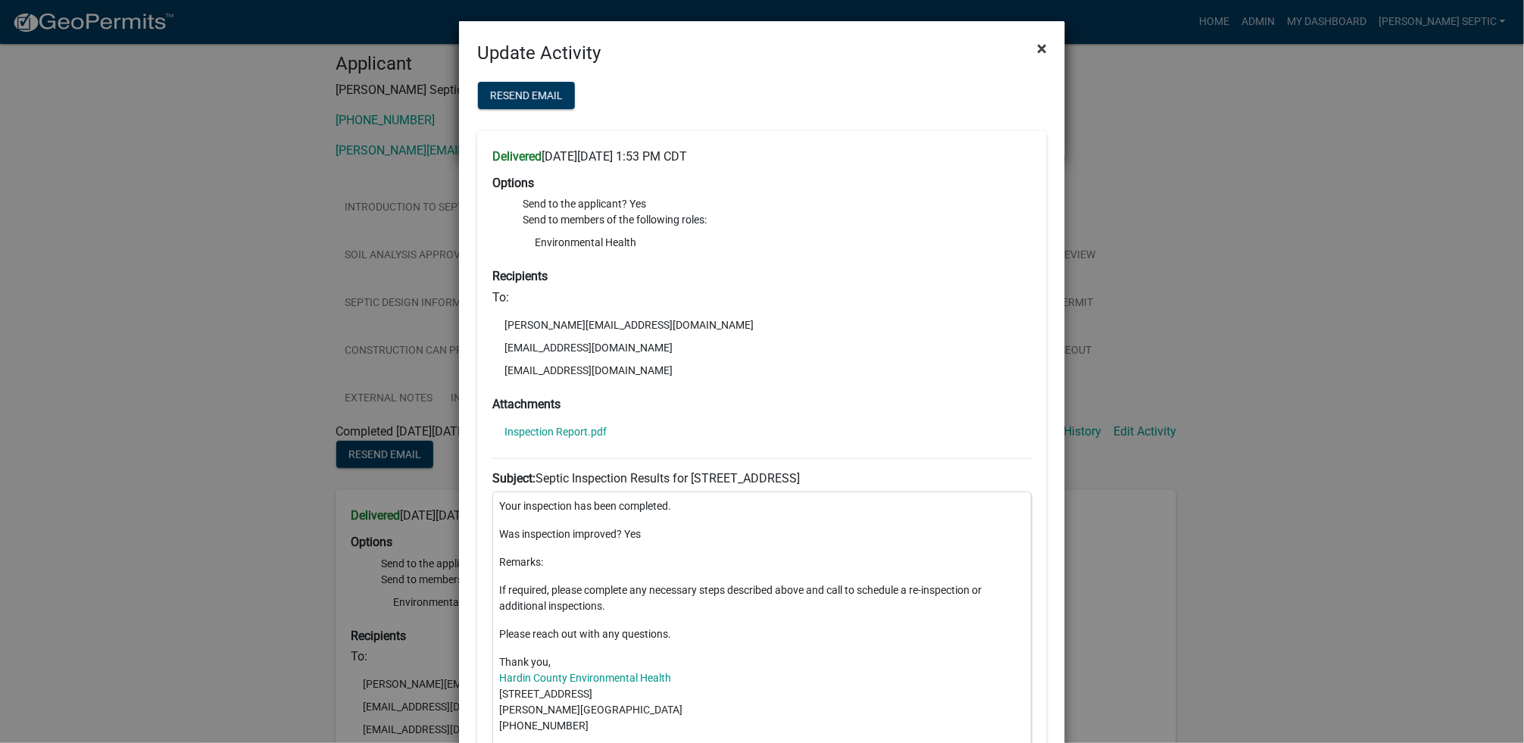
click at [1029, 48] on button "×" at bounding box center [1042, 48] width 34 height 42
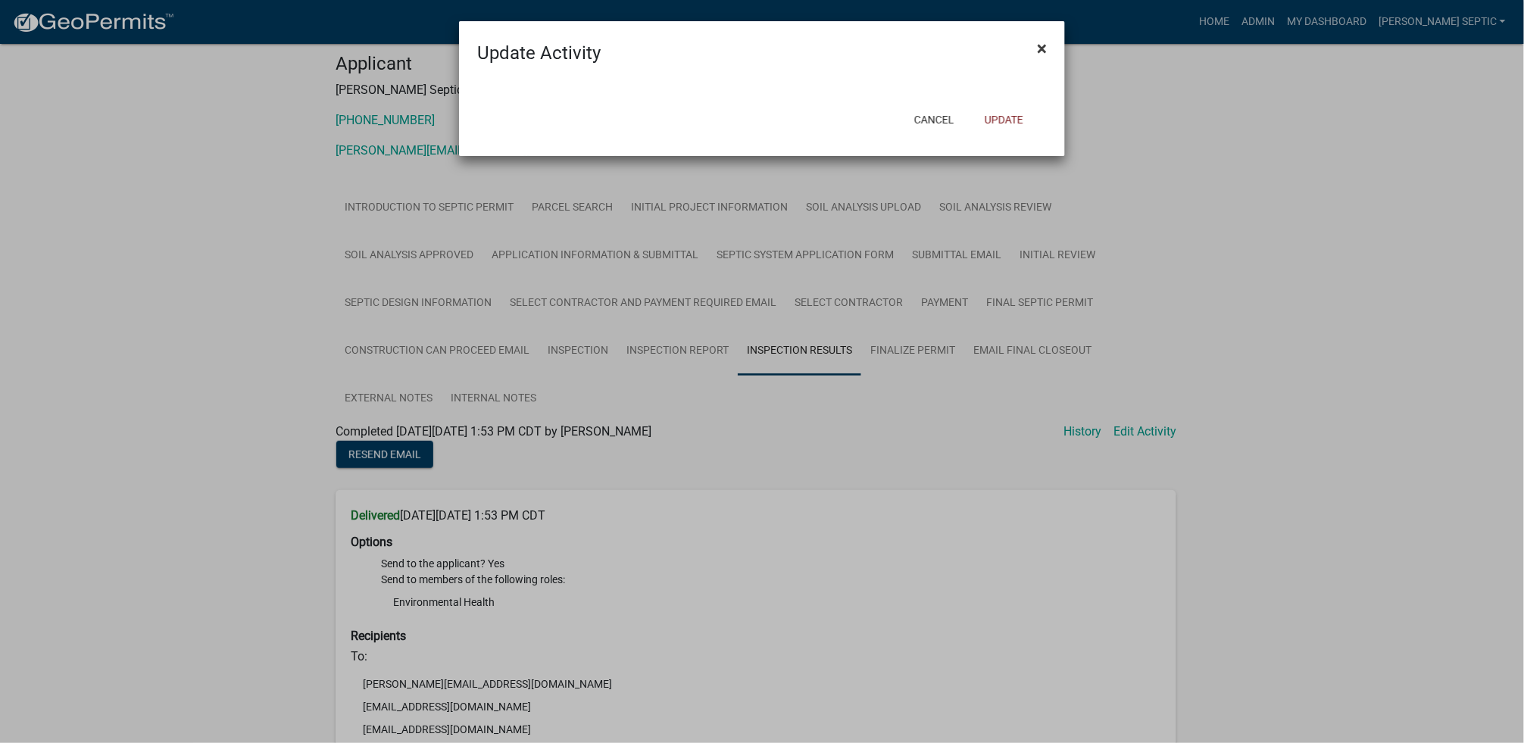
click at [1040, 49] on span "×" at bounding box center [1042, 48] width 10 height 21
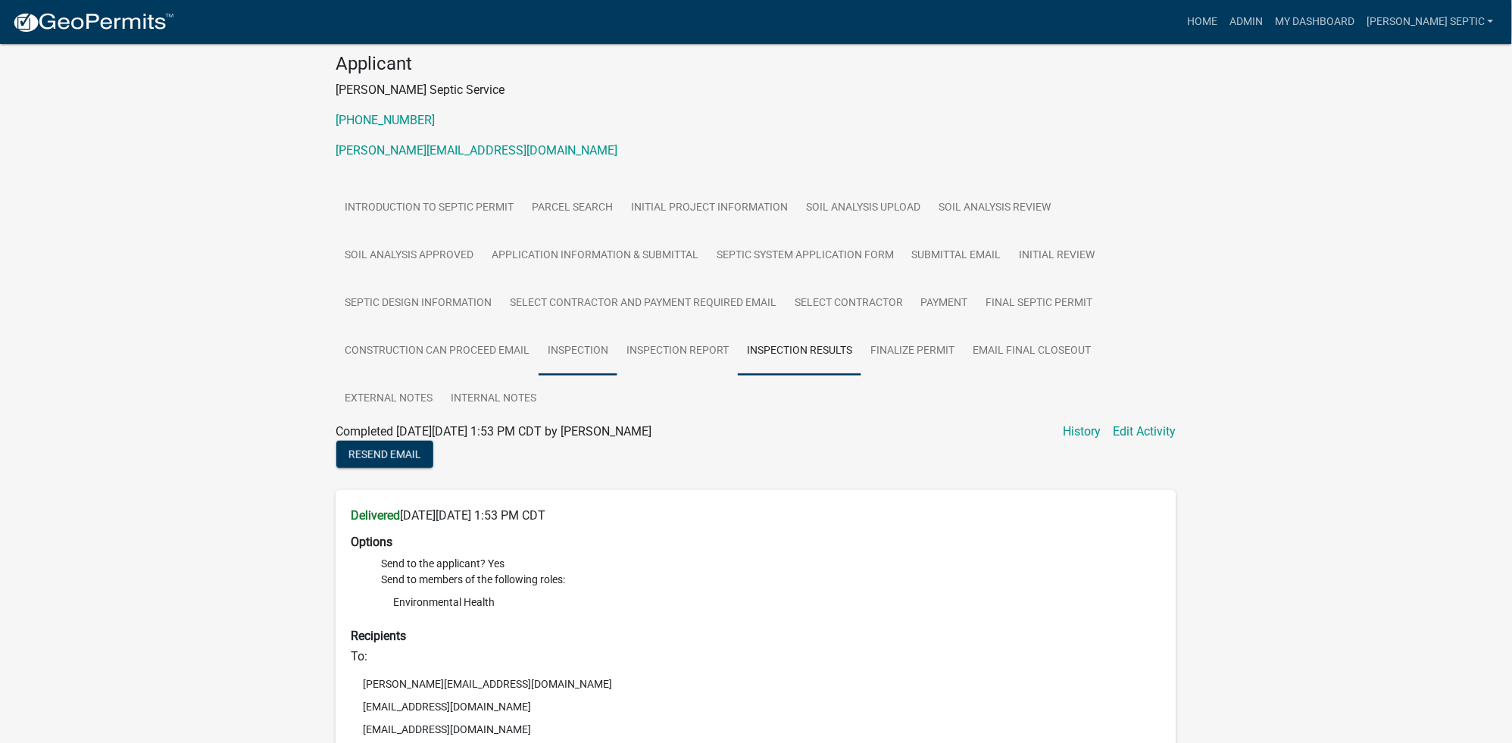
click at [595, 345] on link "Inspection" at bounding box center [578, 351] width 79 height 48
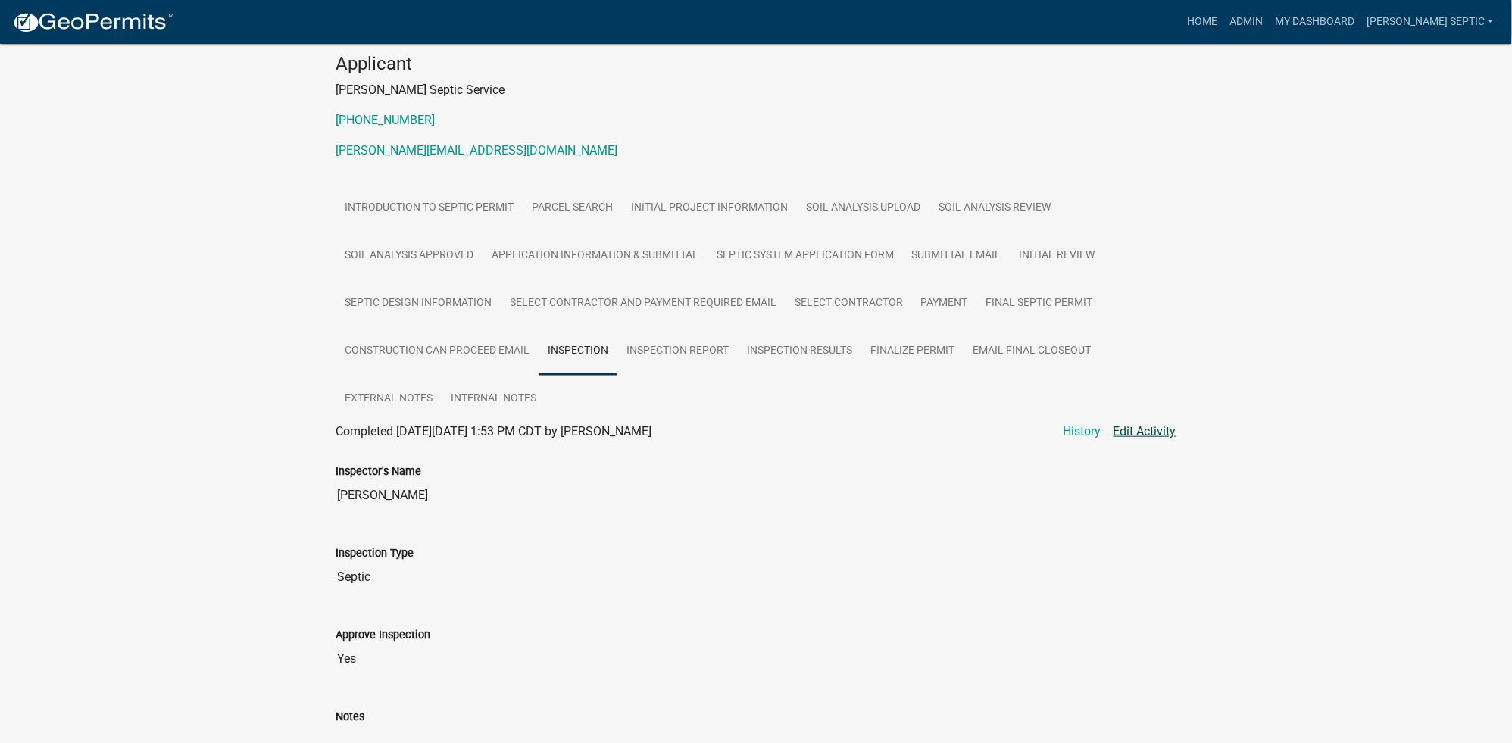
click at [1139, 430] on link "Edit Activity" at bounding box center [1145, 432] width 63 height 18
select select "92abfdc4-a32e-4fda-8546-51d3978c14c9"
select select "3f6a41d2-1bc0-4b02-a119-7a8f2dc110ad"
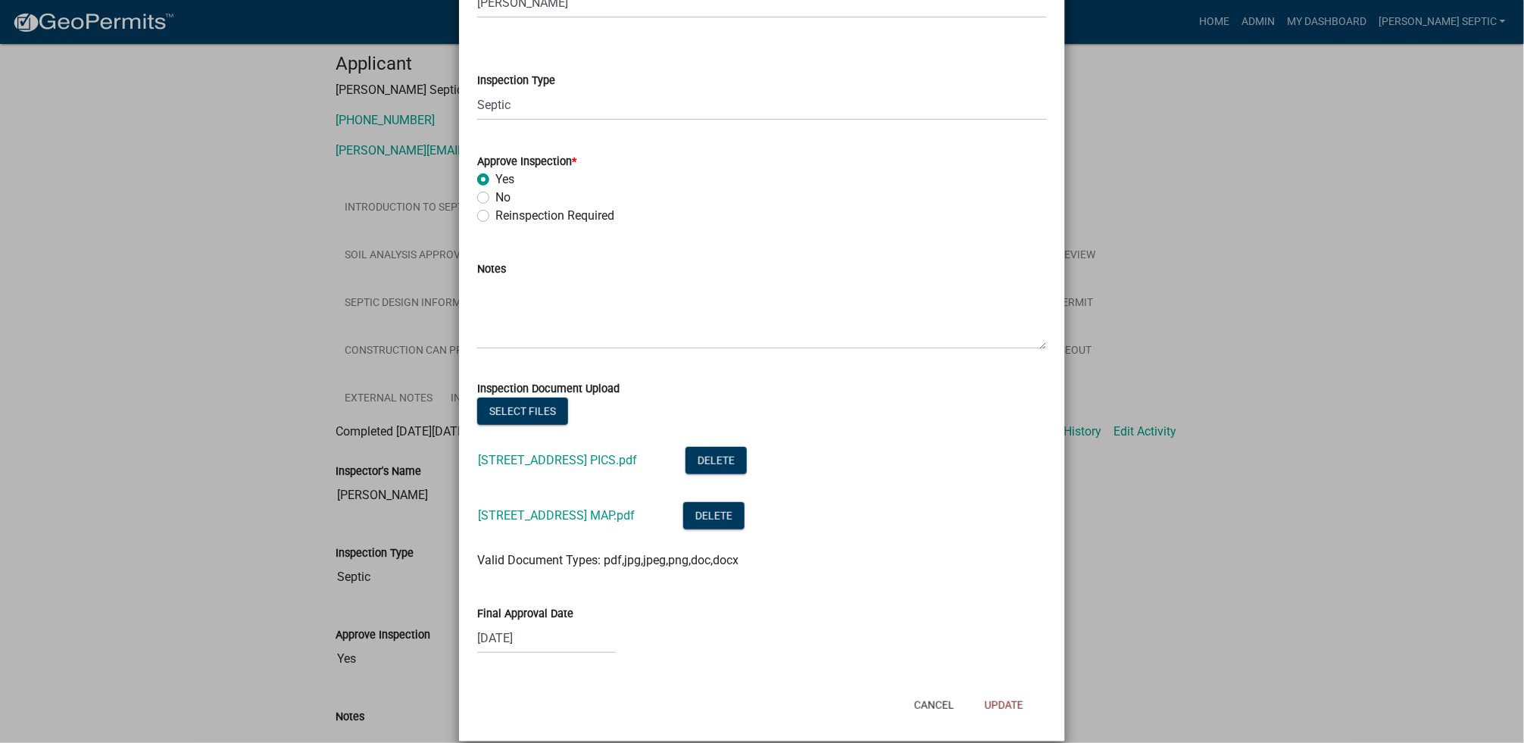
scroll to position [171, 0]
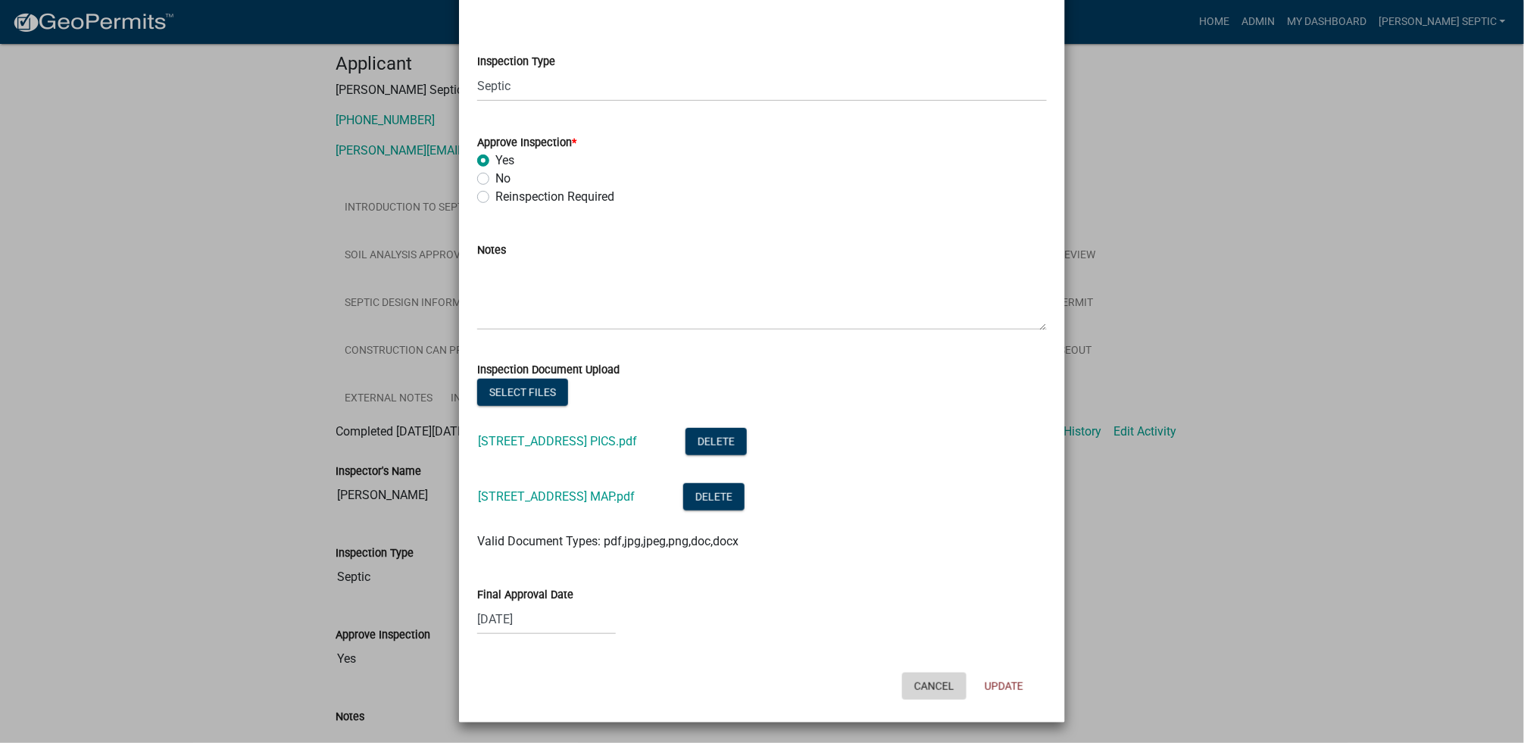
click at [934, 679] on button "Cancel" at bounding box center [934, 686] width 64 height 27
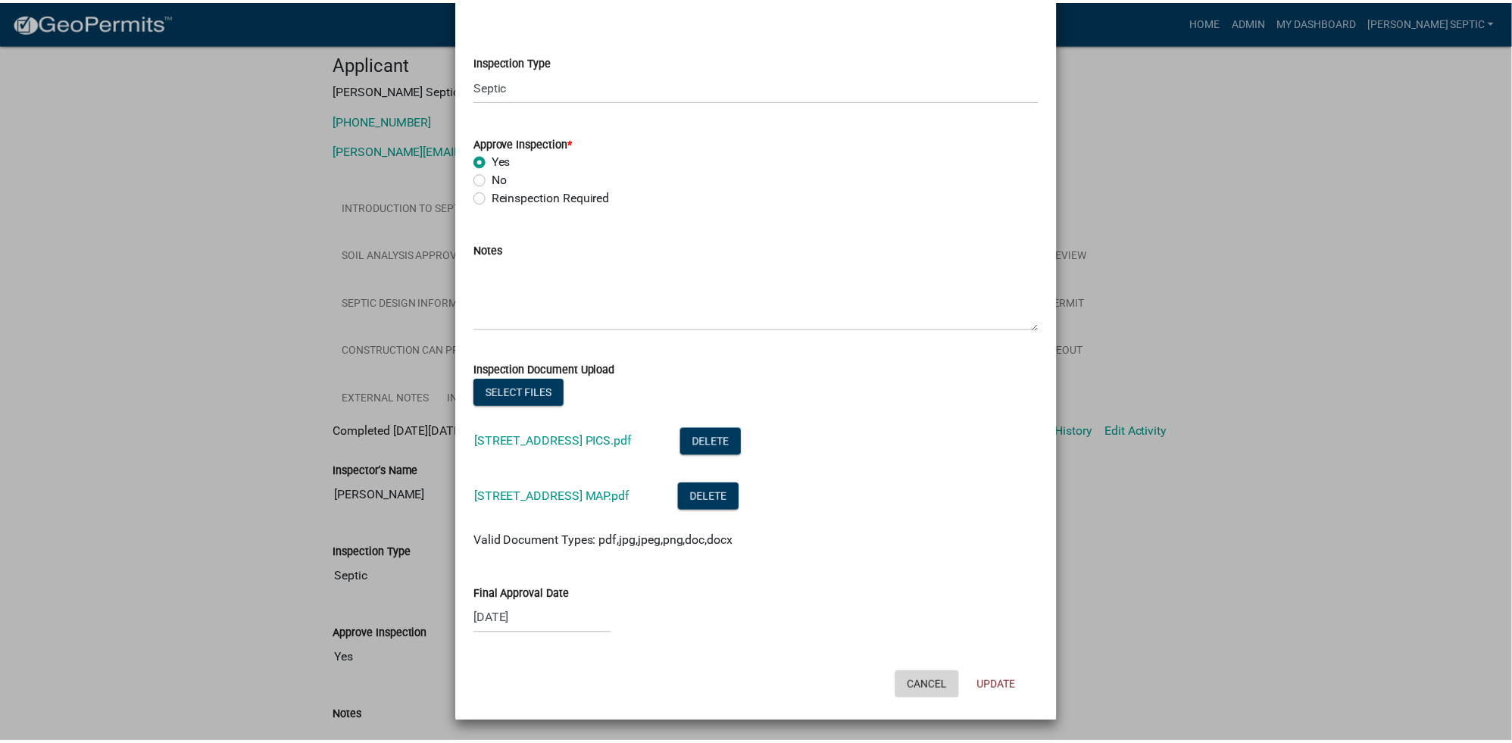
scroll to position [0, 0]
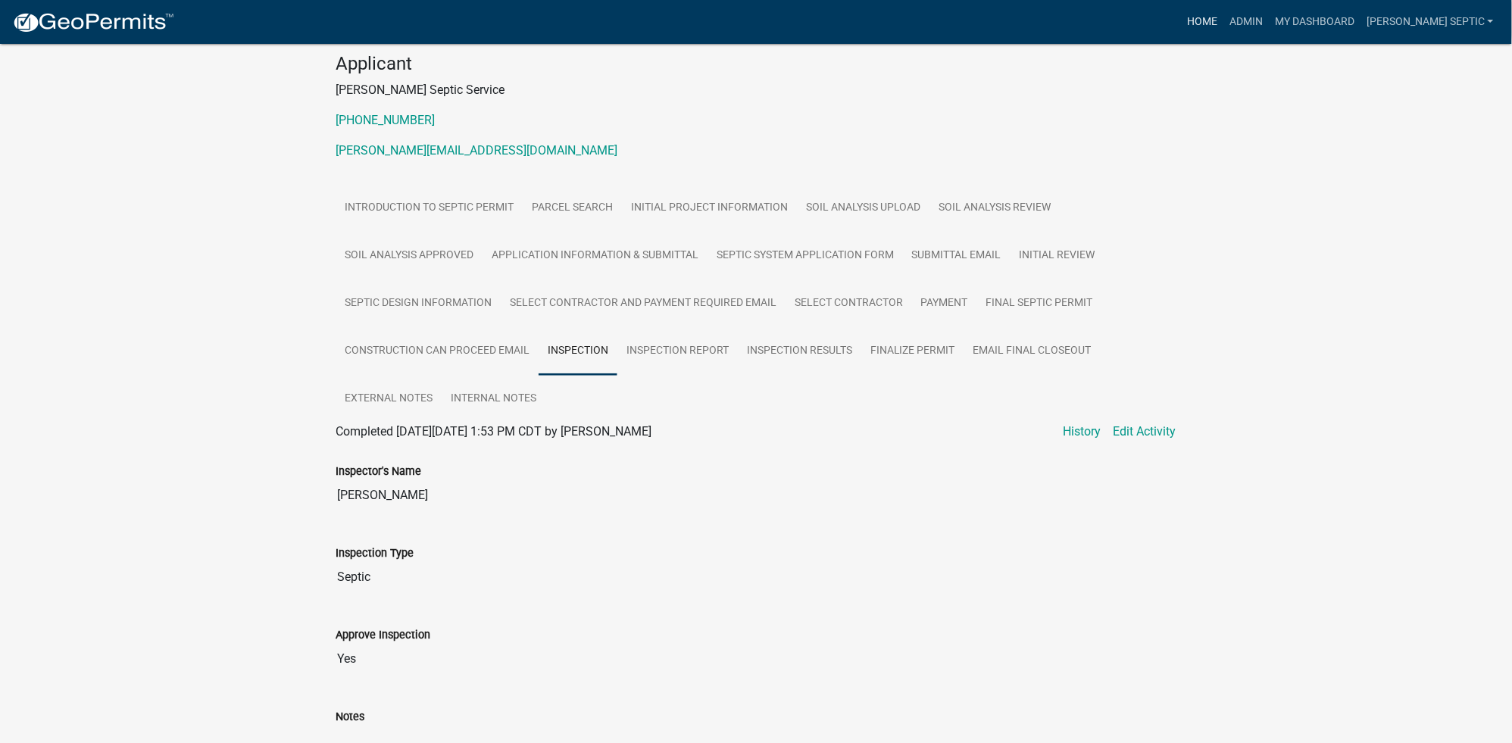
click at [1223, 15] on link "Home" at bounding box center [1202, 22] width 42 height 29
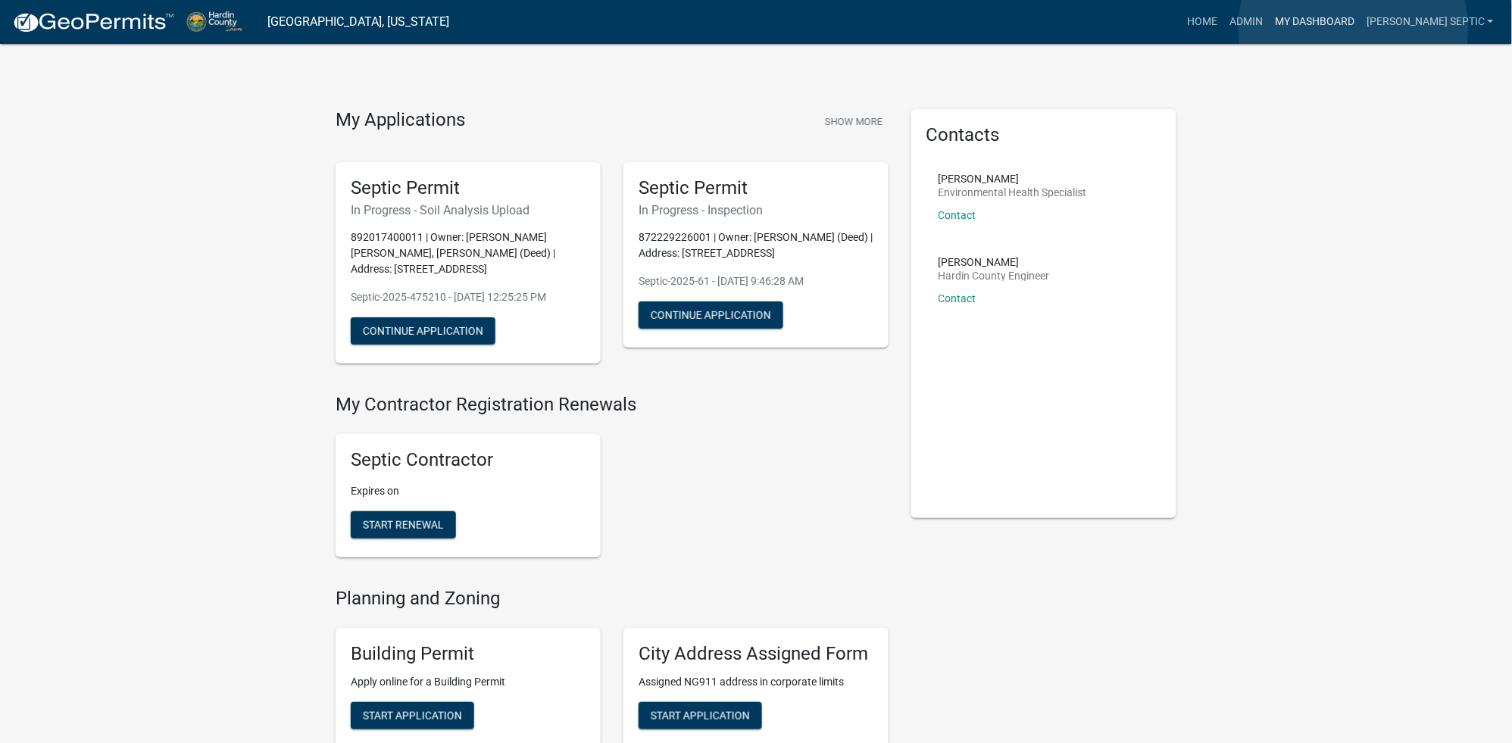
click at [1354, 28] on link "My Dashboard" at bounding box center [1315, 22] width 92 height 29
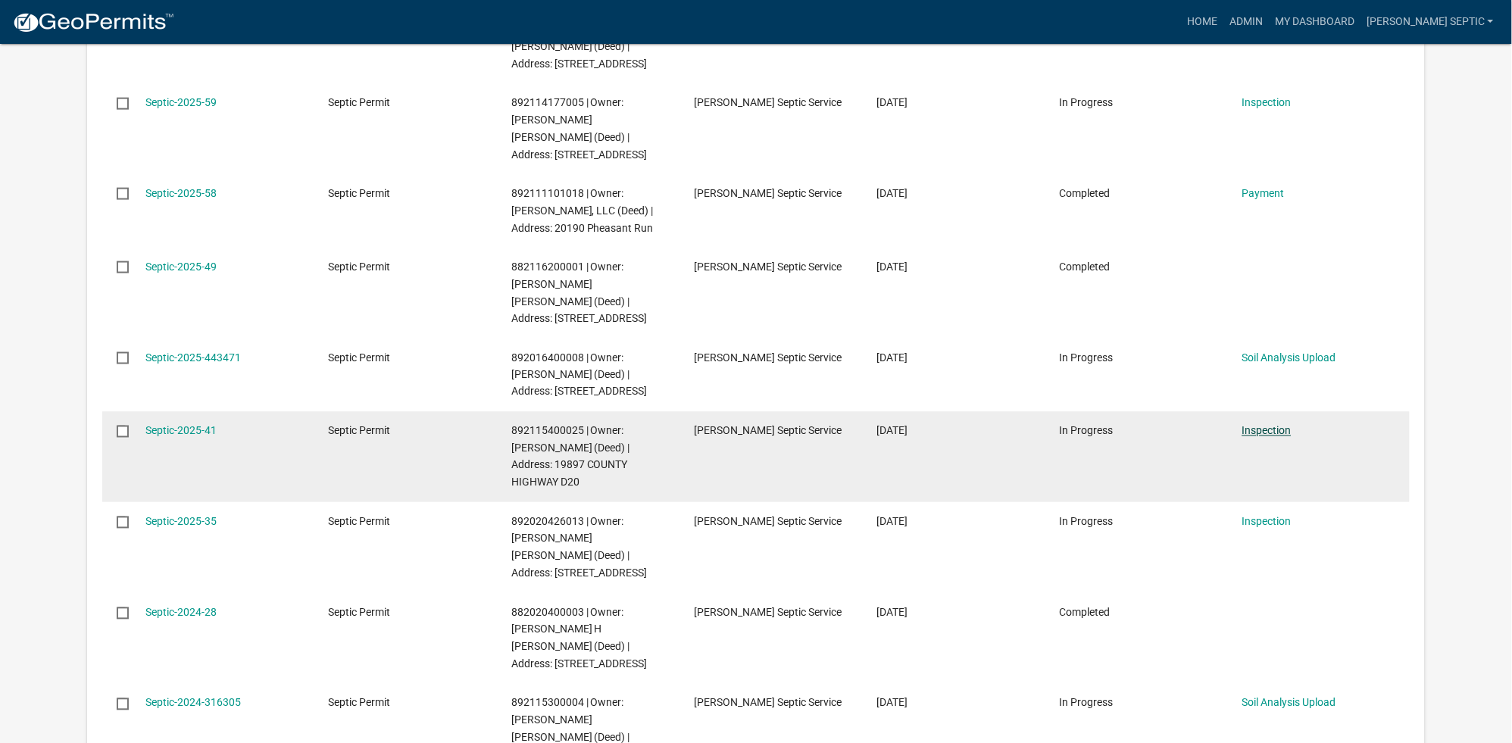
scroll to position [505, 0]
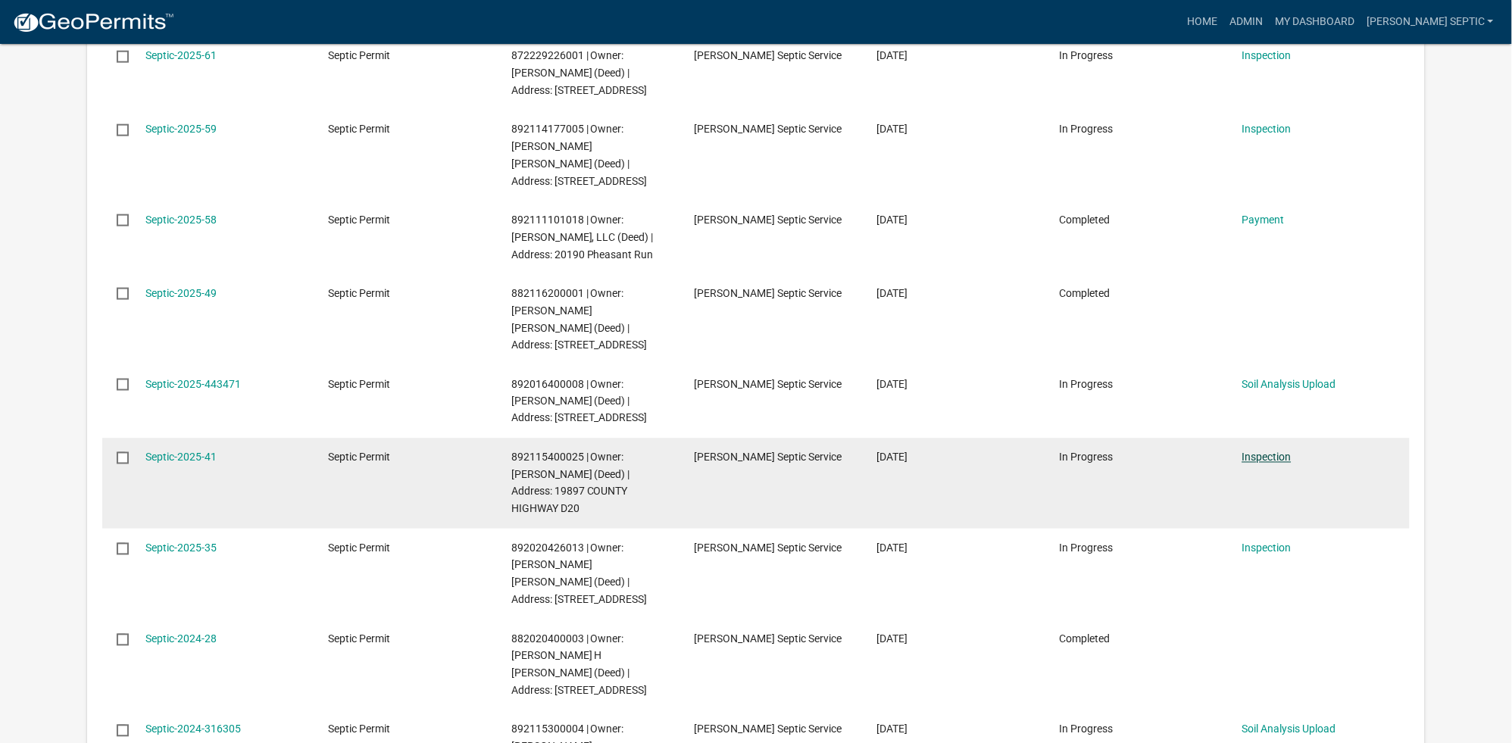
click at [1265, 451] on link "Inspection" at bounding box center [1266, 457] width 49 height 12
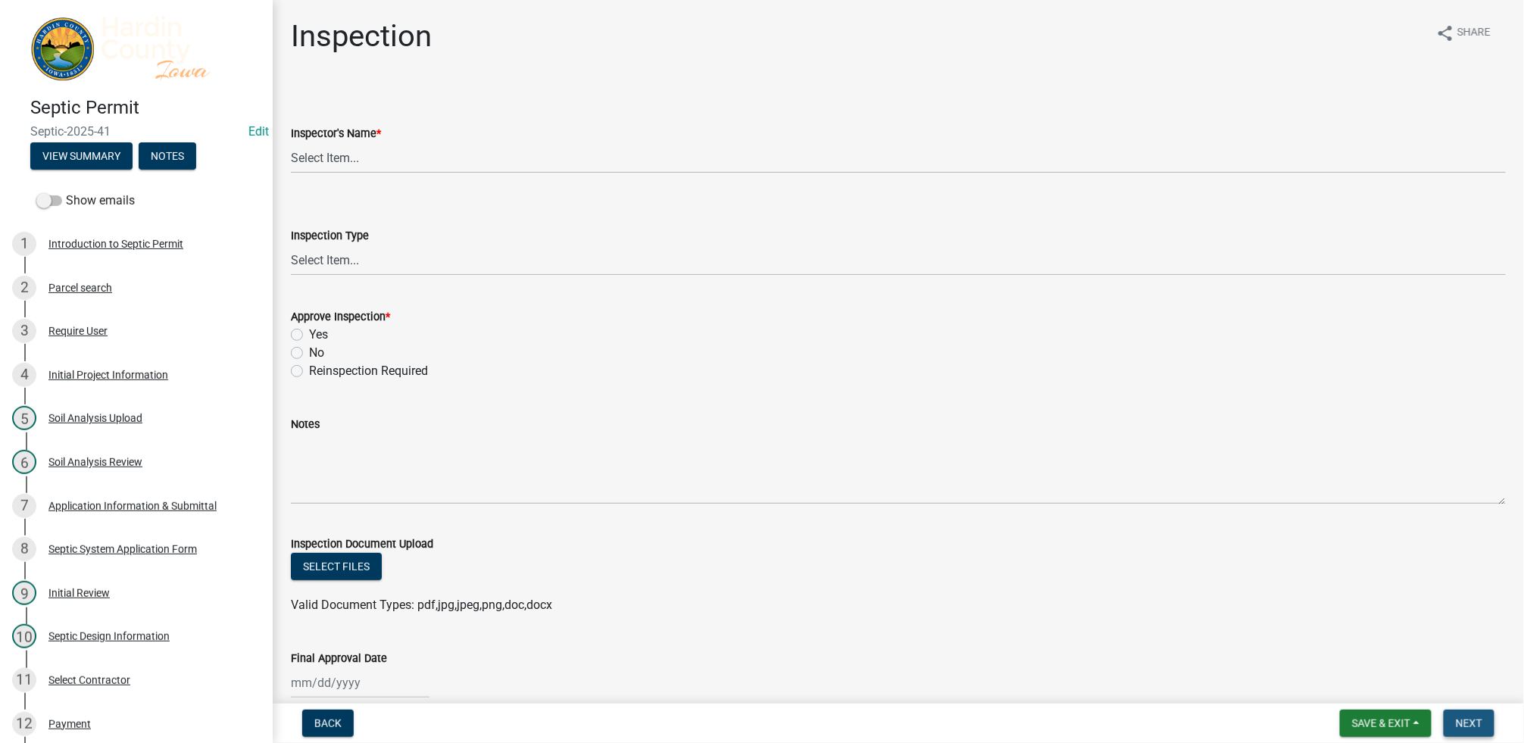
click at [1465, 714] on button "Next" at bounding box center [1469, 723] width 51 height 27
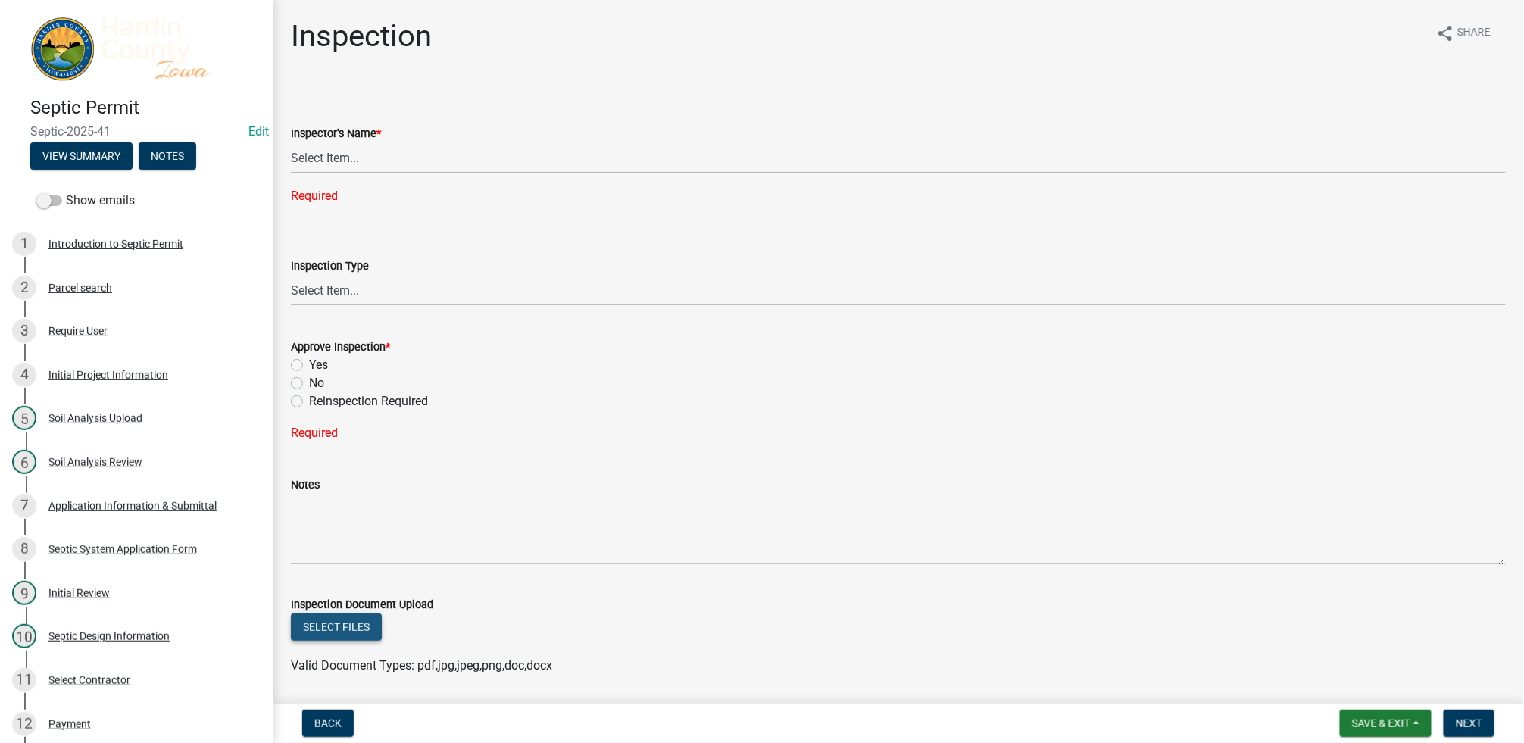
click at [328, 633] on button "Select files" at bounding box center [336, 627] width 91 height 27
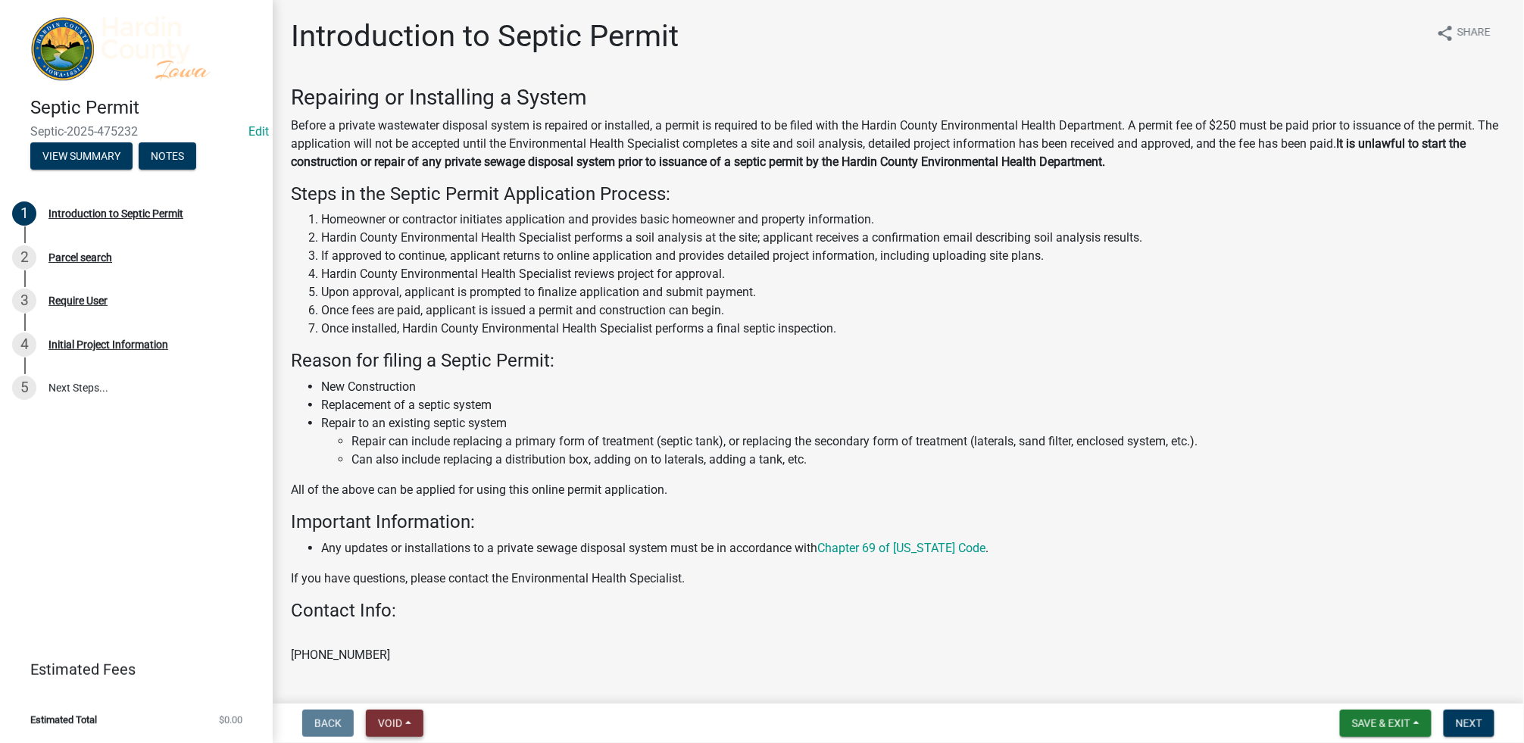
click at [390, 722] on span "Void" at bounding box center [390, 723] width 24 height 12
click at [416, 680] on button "Void" at bounding box center [426, 684] width 121 height 36
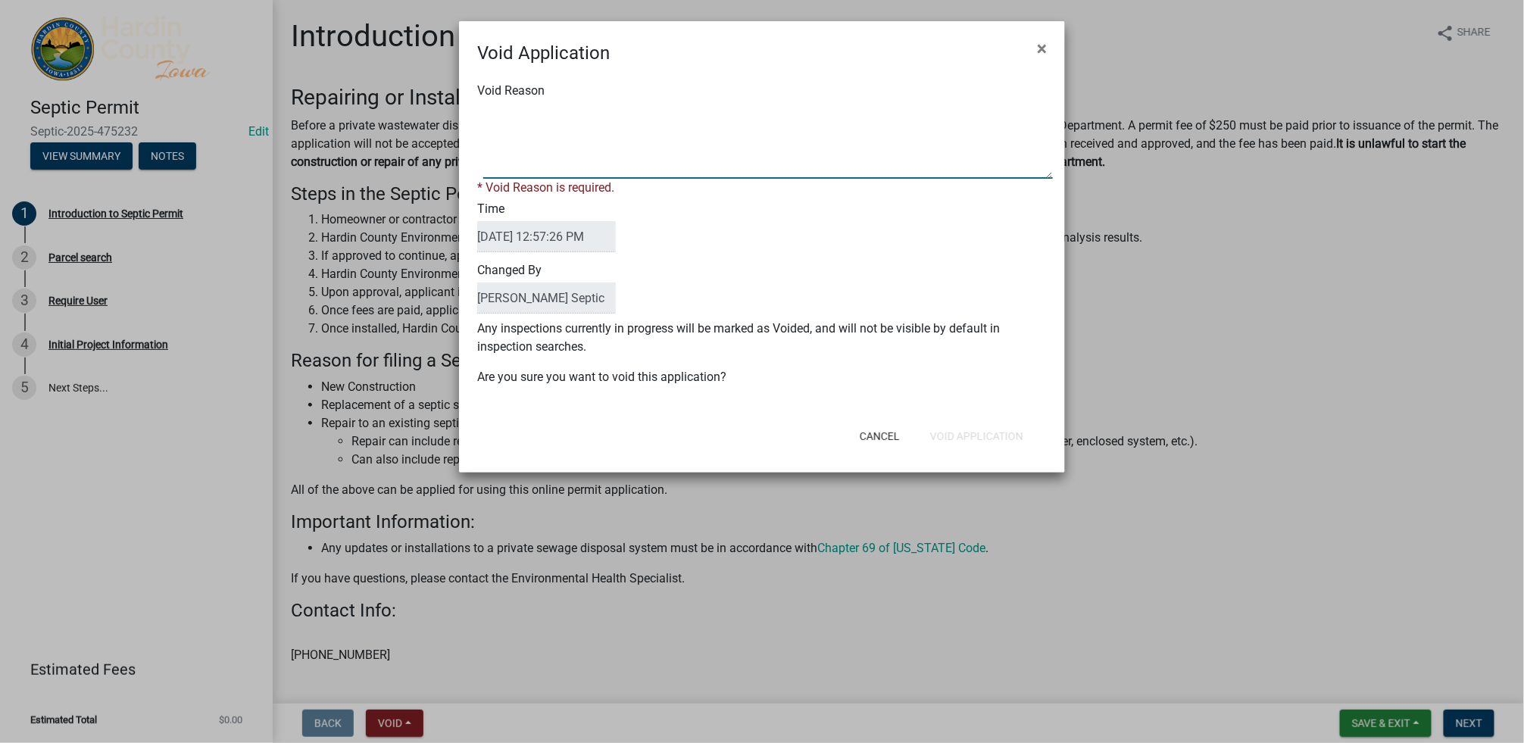
click at [518, 170] on textarea "Void Reason" at bounding box center [768, 141] width 570 height 76
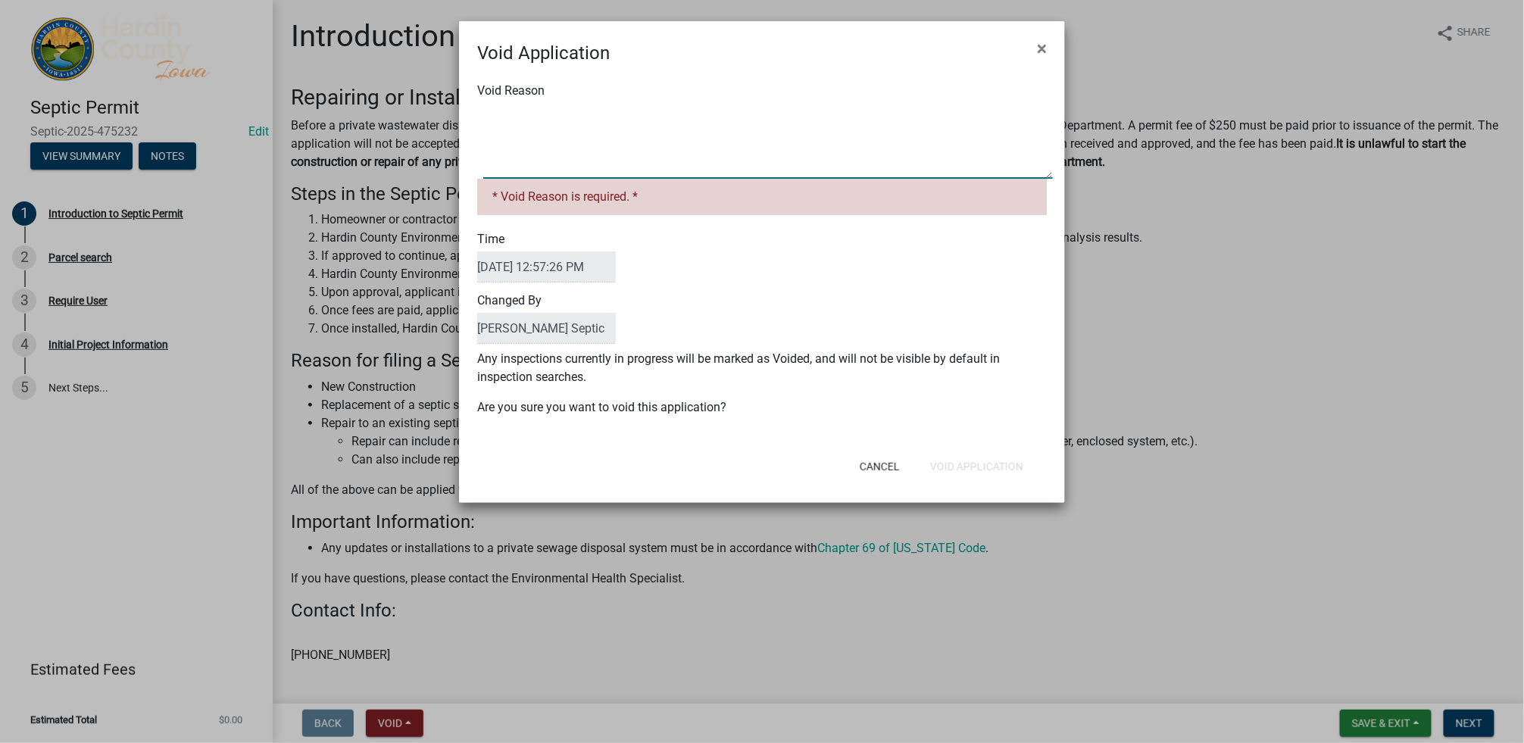
click at [506, 168] on textarea "Void Reason" at bounding box center [768, 141] width 570 height 76
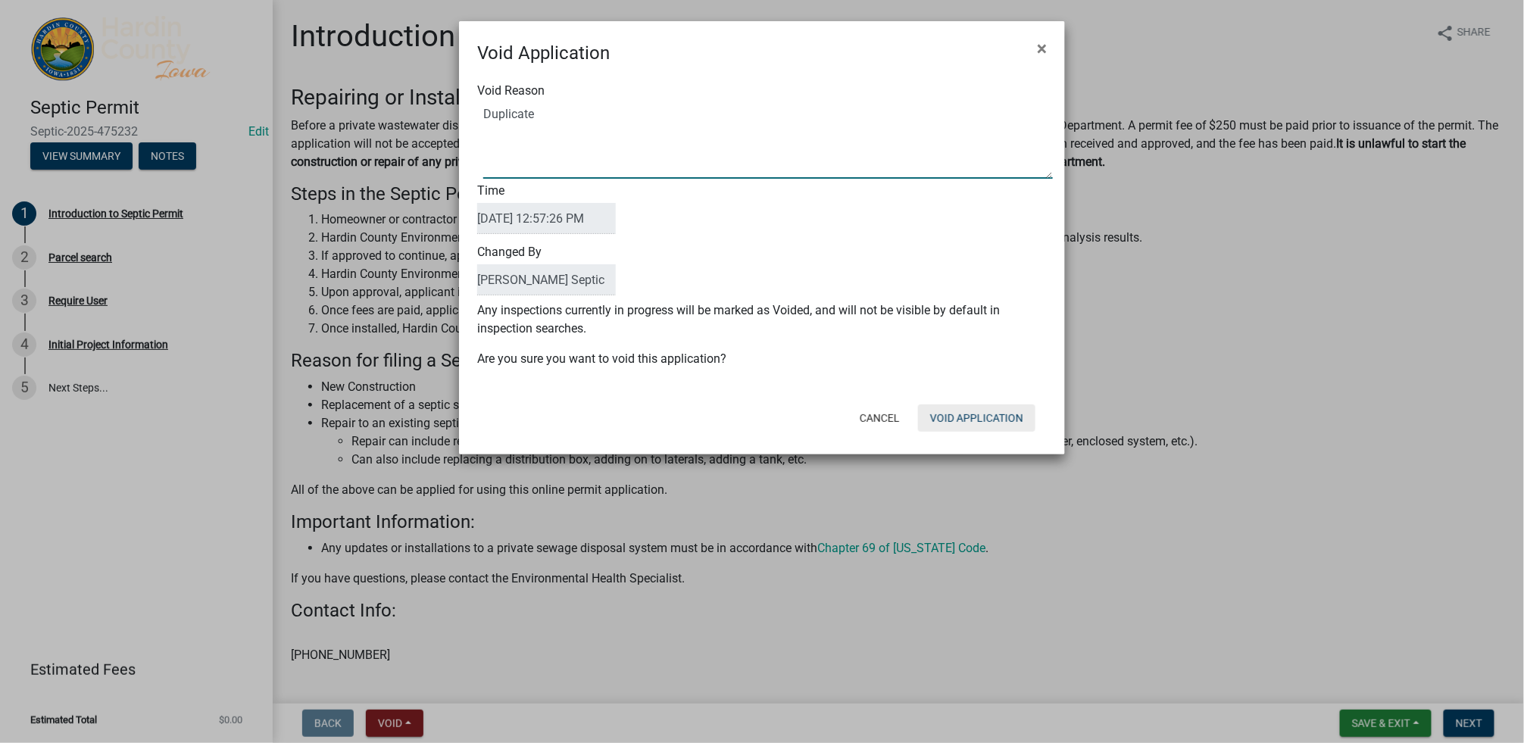
type textarea "Duplicate"
click at [988, 413] on button "Void Application" at bounding box center [976, 418] width 117 height 27
